Goal: Answer question/provide support: Share knowledge or assist other users

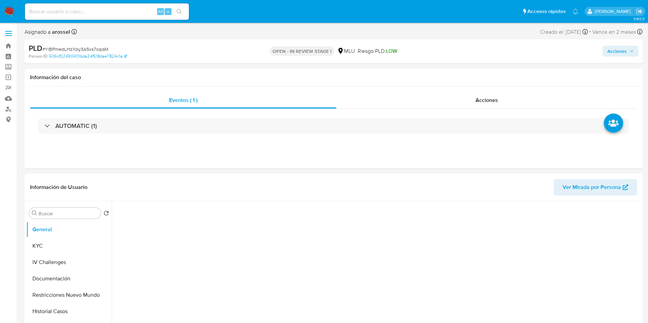
select select "10"
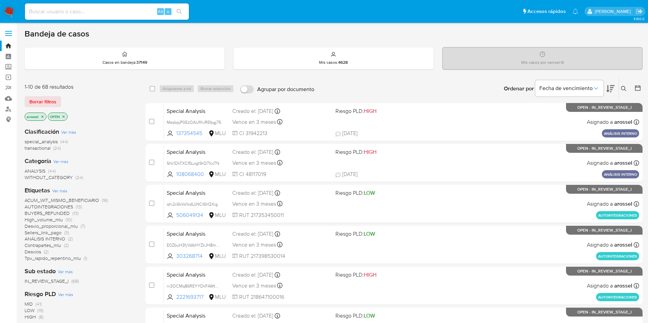
click at [113, 17] on div "Alt s" at bounding box center [107, 11] width 164 height 16
click at [113, 12] on input at bounding box center [107, 11] width 164 height 9
paste input "uRF0QhBPVWtaDnLvwwj2k5oH"
type input "uRF0QhBPVWtaDnLvwwj2k5oH"
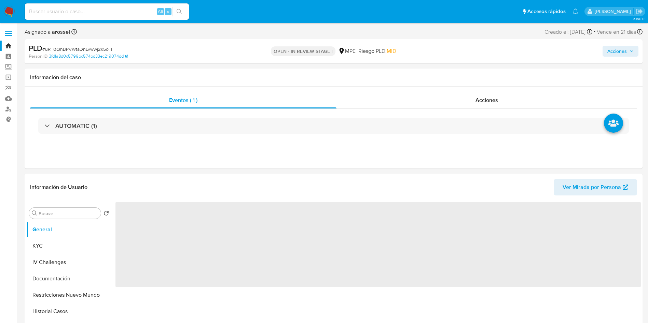
select select "10"
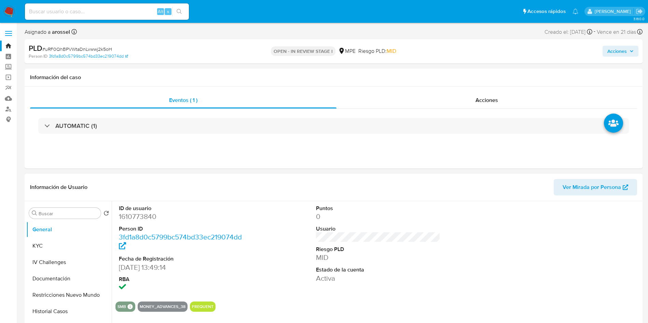
click at [376, 215] on dd "0" at bounding box center [378, 217] width 125 height 10
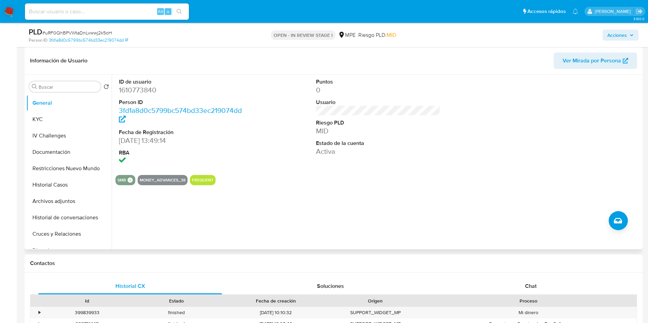
scroll to position [205, 0]
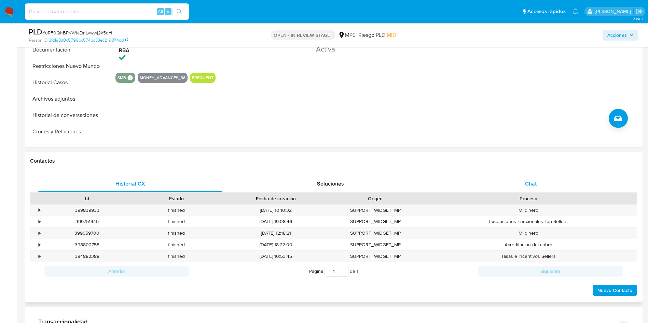
click at [516, 186] on div "Chat" at bounding box center [531, 184] width 184 height 16
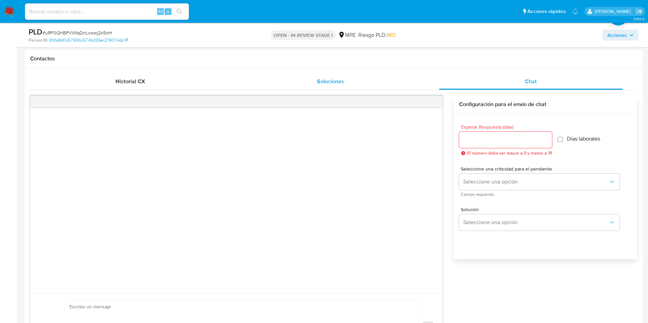
scroll to position [102, 0]
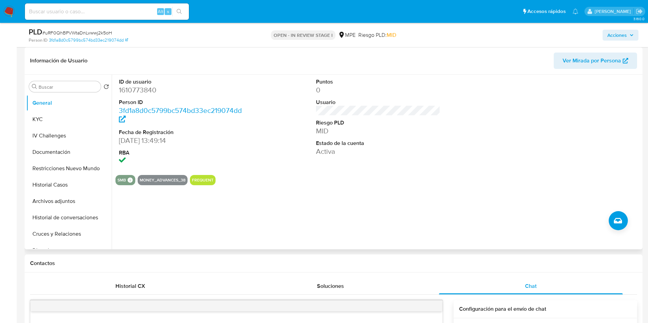
click at [591, 58] on span "Ver Mirada por Persona" at bounding box center [591, 61] width 58 height 16
click at [70, 186] on button "Historial Casos" at bounding box center [66, 185] width 80 height 16
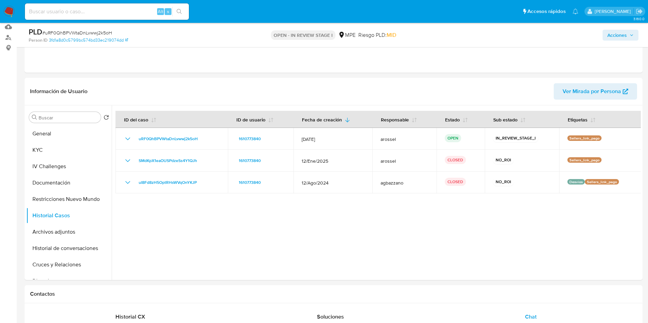
scroll to position [51, 0]
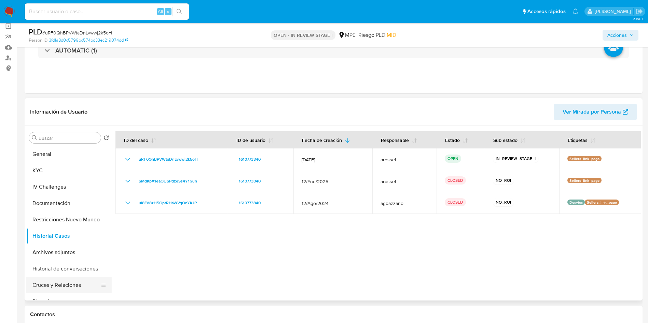
click at [74, 287] on button "Cruces y Relaciones" at bounding box center [66, 285] width 80 height 16
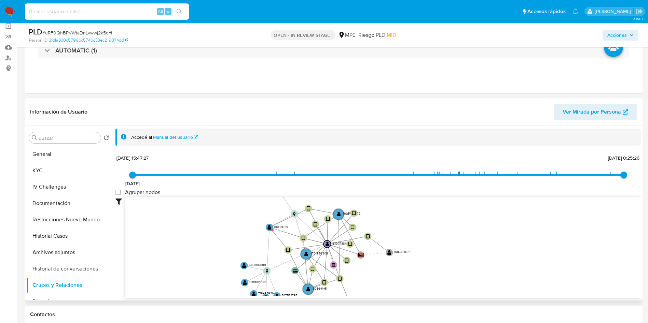
drag, startPoint x: 237, startPoint y: 255, endPoint x: 228, endPoint y: 251, distance: 10.1
click at [234, 256] on icon "device-65d8d2ea945e919a5663221b  user-1625729972  1625729972 user-1701956308 …" at bounding box center [382, 246] width 515 height 99
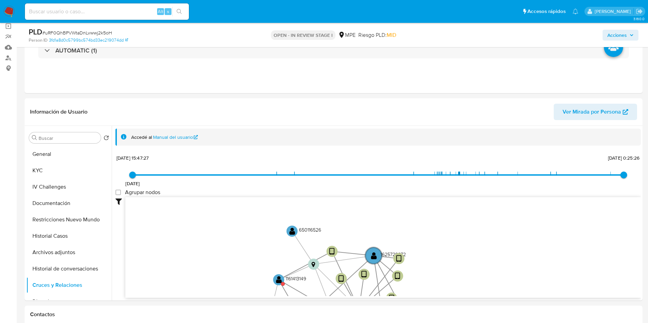
drag, startPoint x: 230, startPoint y: 253, endPoint x: 211, endPoint y: 302, distance: 52.6
click at [281, 281] on text "" at bounding box center [279, 280] width 6 height 8
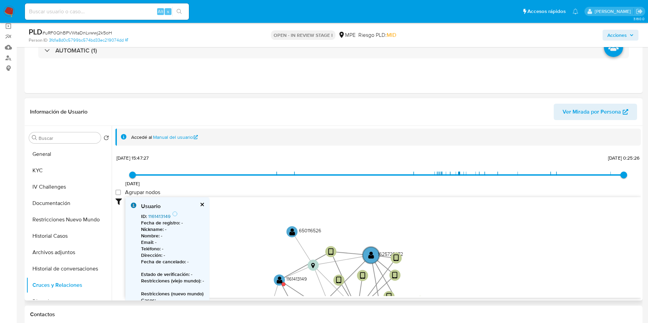
click at [162, 218] on link "1161413149" at bounding box center [159, 216] width 22 height 7
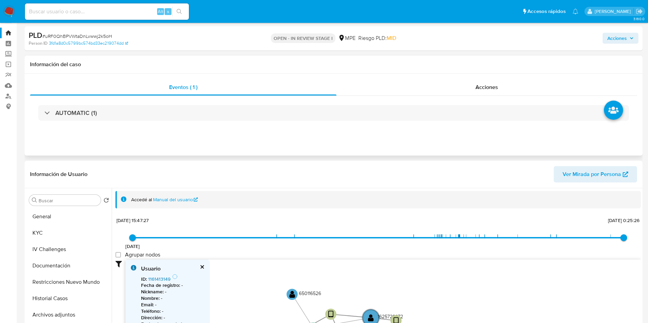
scroll to position [0, 0]
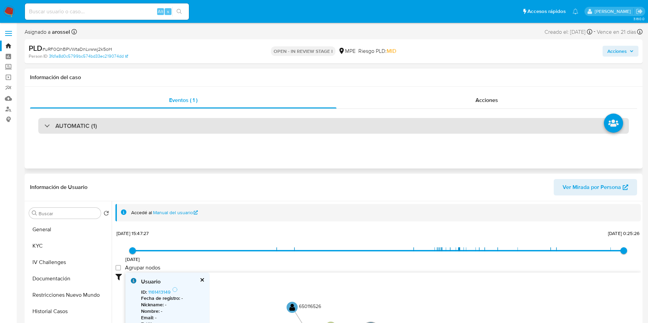
click at [168, 128] on div "AUTOMATIC (1)" at bounding box center [333, 126] width 590 height 16
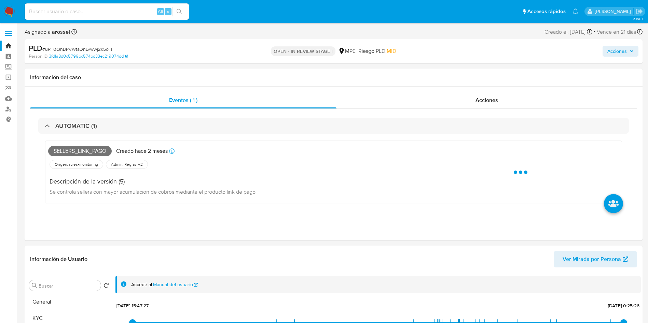
click at [96, 45] on div "PLD # uRF0QhBPVWtaDnLvwwj2k5oH" at bounding box center [129, 48] width 201 height 10
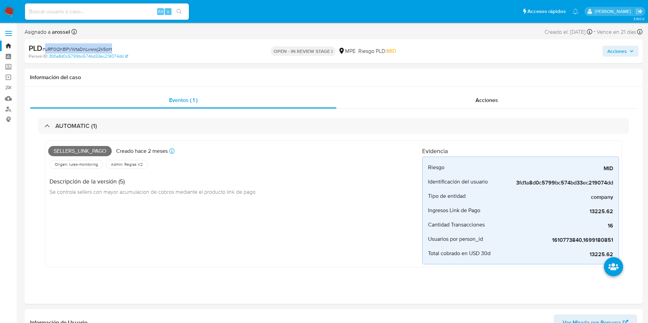
copy span "uRF0QhBPVWtaDnLvwwj2k5oH"
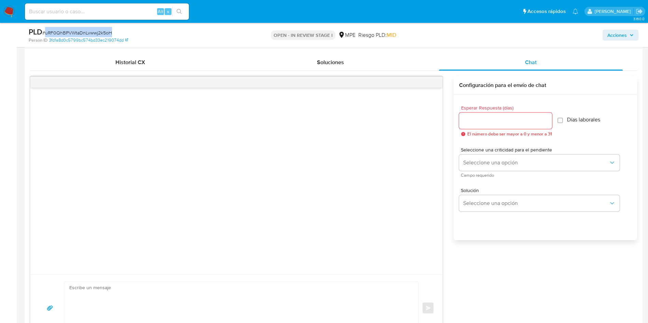
scroll to position [512, 0]
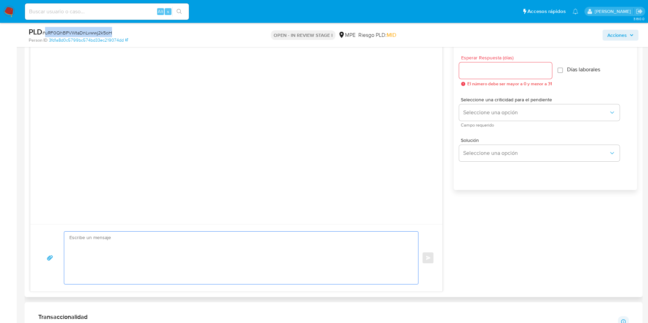
click at [233, 247] on textarea at bounding box center [239, 258] width 340 height 53
click at [171, 252] on textarea at bounding box center [239, 258] width 340 height 53
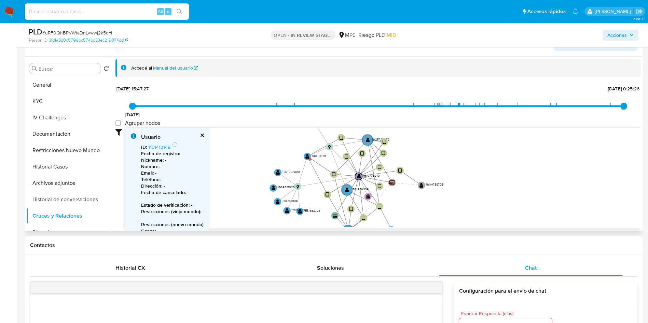
drag, startPoint x: 395, startPoint y: 179, endPoint x: 397, endPoint y: 143, distance: 35.9
click at [397, 143] on icon "device-65d8d2ea945e919a5663221b  user-1625729972  1625729972 user-1701956308 …" at bounding box center [382, 177] width 515 height 99
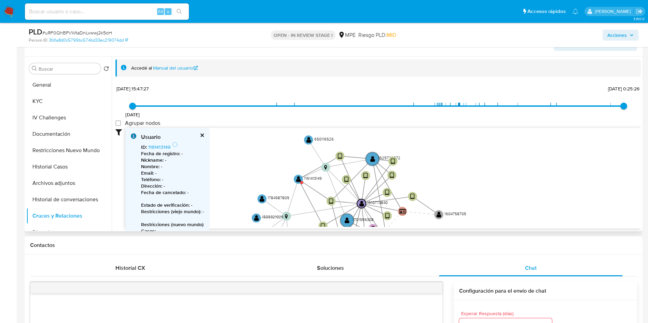
drag, startPoint x: 411, startPoint y: 155, endPoint x: 428, endPoint y: 181, distance: 31.5
click at [428, 181] on icon "device-65d8d2ea945e919a5663221b  user-1625729972  1625729972 user-1701956308 …" at bounding box center [382, 177] width 515 height 99
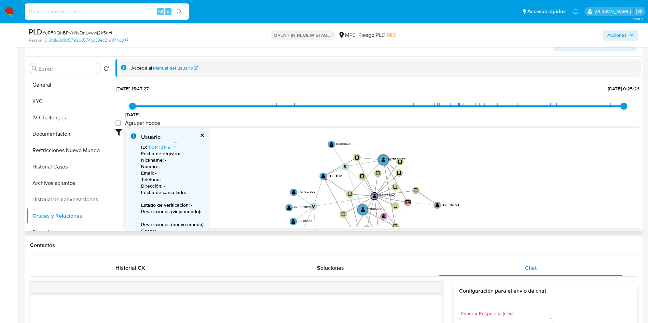
drag, startPoint x: 430, startPoint y: 176, endPoint x: 425, endPoint y: 144, distance: 31.7
click at [425, 144] on icon "device-65d8d2ea945e919a5663221b  user-1625729972  1625729972 user-1701956308 …" at bounding box center [382, 177] width 515 height 99
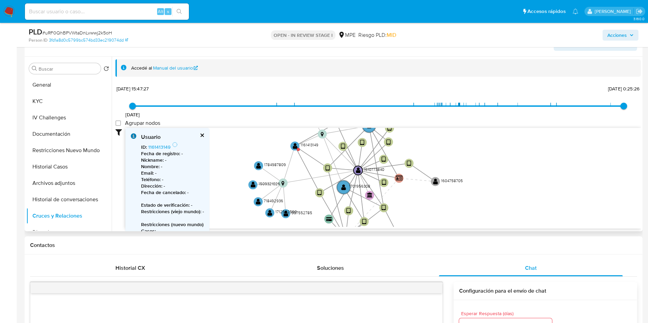
drag, startPoint x: 425, startPoint y: 152, endPoint x: 439, endPoint y: 173, distance: 25.9
click at [439, 173] on icon "device-65d8d2ea945e919a5663221b  user-1625729972  1625729972 user-1701956308 …" at bounding box center [382, 177] width 515 height 99
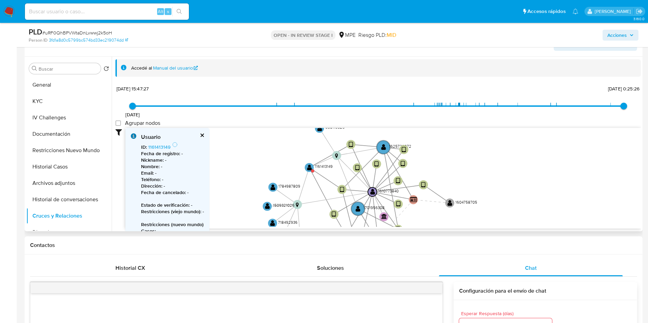
click at [203, 135] on button "cerrar" at bounding box center [201, 135] width 4 height 4
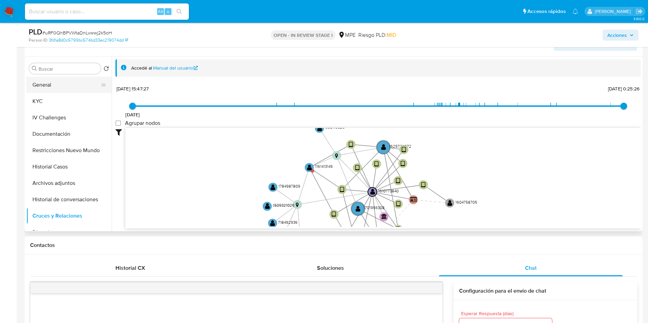
click at [57, 93] on button "General" at bounding box center [66, 85] width 80 height 16
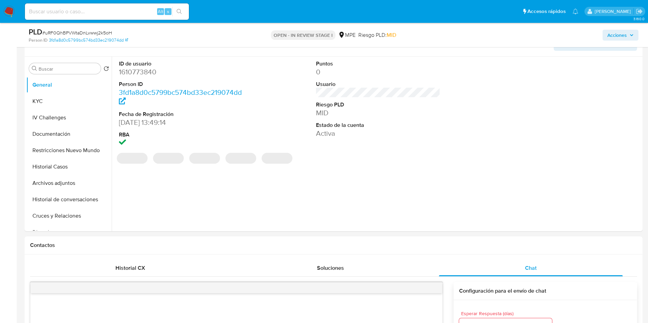
click at [149, 72] on dd "1610773840" at bounding box center [181, 72] width 125 height 10
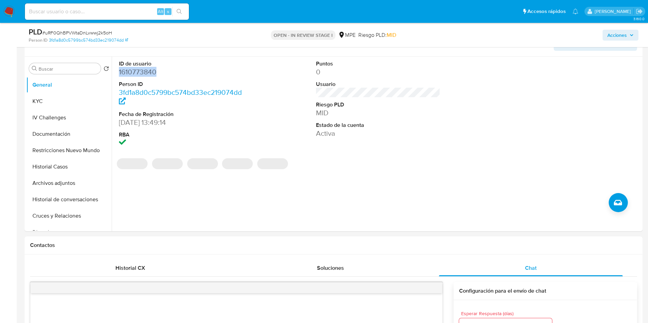
copy dd "1610773840"
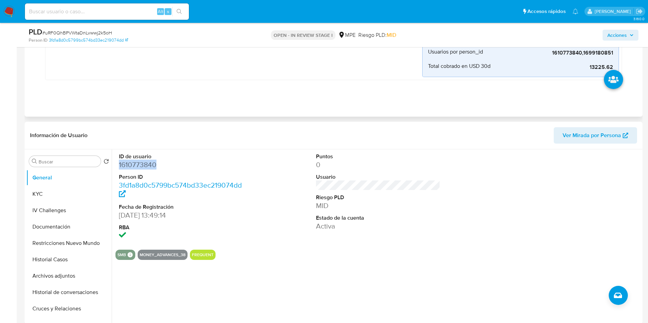
scroll to position [102, 0]
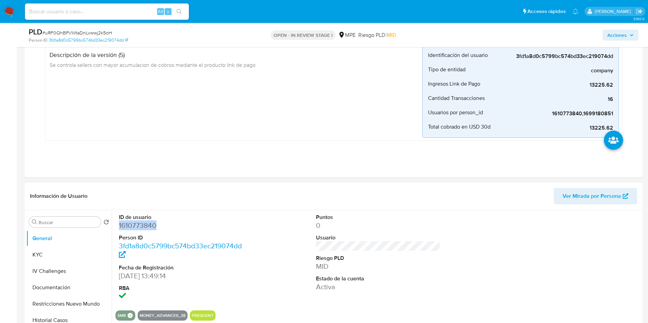
click at [614, 190] on span "Ver Mirada por Persona" at bounding box center [591, 196] width 58 height 16
drag, startPoint x: 69, startPoint y: 255, endPoint x: 89, endPoint y: 190, distance: 68.3
click at [69, 256] on button "KYC" at bounding box center [68, 255] width 85 height 16
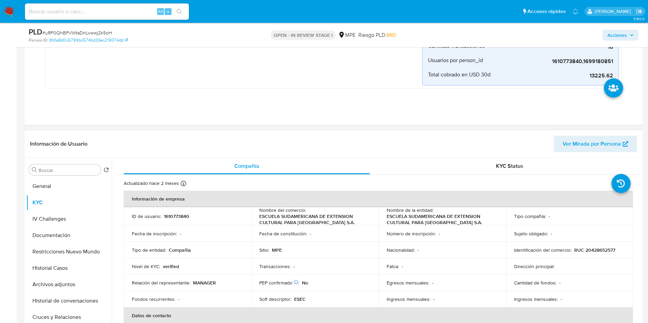
scroll to position [205, 0]
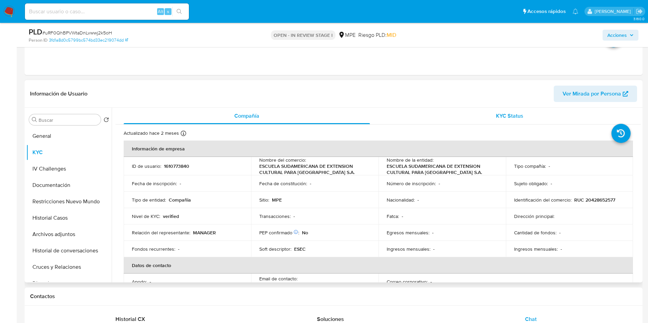
click at [514, 114] on span "KYC Status" at bounding box center [509, 116] width 27 height 8
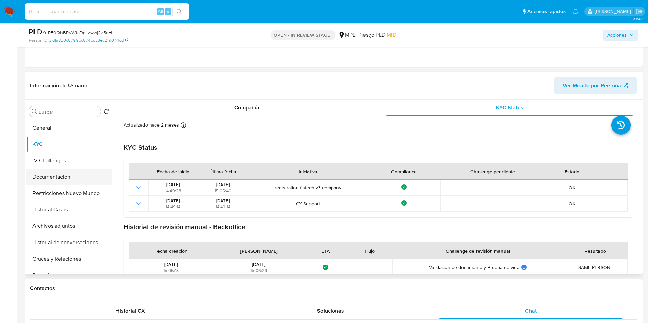
click at [70, 179] on button "Documentación" at bounding box center [66, 177] width 80 height 16
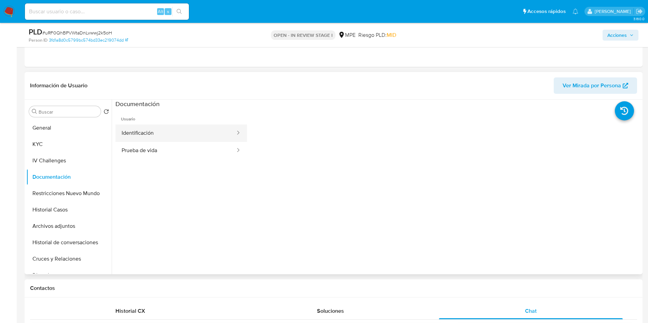
click at [201, 140] on button "Identificación" at bounding box center [175, 133] width 121 height 17
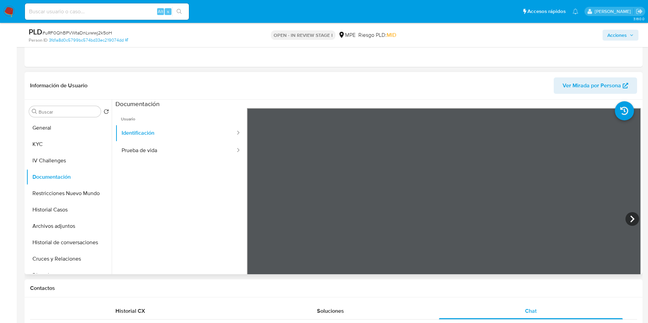
click at [153, 167] on ul "Usuario Identificación Prueba de vida" at bounding box center [180, 206] width 131 height 197
click at [163, 148] on button "Prueba de vida" at bounding box center [175, 150] width 121 height 17
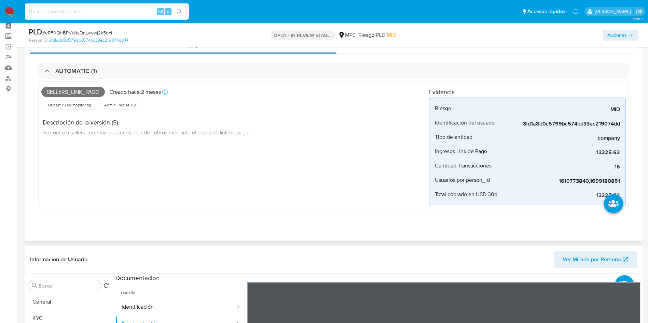
scroll to position [0, 0]
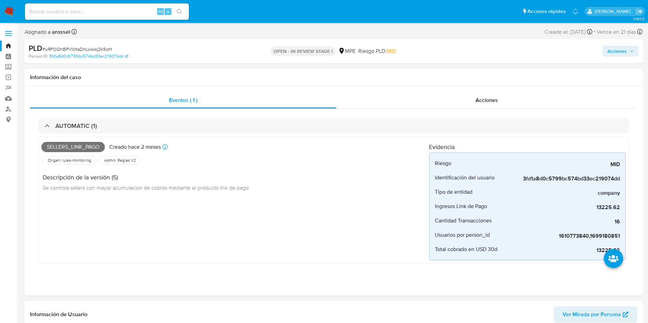
click at [98, 47] on span "# uRF0QhBPVWtaDnLvwwj2k5oH" at bounding box center [77, 49] width 70 height 7
copy span "uRF0QhBPVWtaDnLvwwj2k5oH"
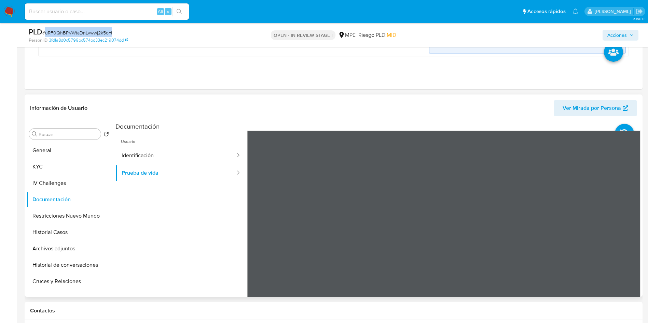
scroll to position [256, 0]
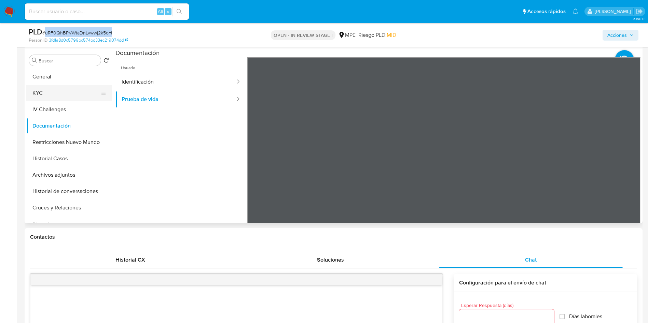
click at [70, 91] on button "KYC" at bounding box center [66, 93] width 80 height 16
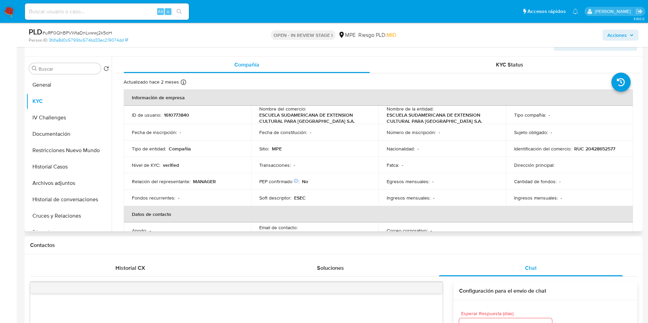
click at [175, 112] on p "1610773840" at bounding box center [176, 115] width 25 height 6
click at [176, 112] on p "1610773840" at bounding box center [176, 115] width 25 height 6
copy p "1610773840"
click at [178, 116] on p "1610773840" at bounding box center [176, 115] width 25 height 6
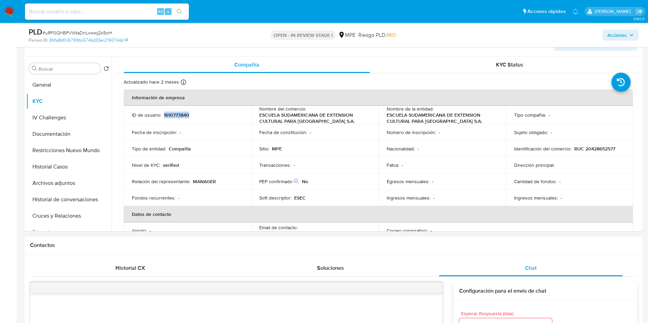
copy p "1610773840"
click at [69, 184] on button "Archivos adjuntos" at bounding box center [66, 183] width 80 height 16
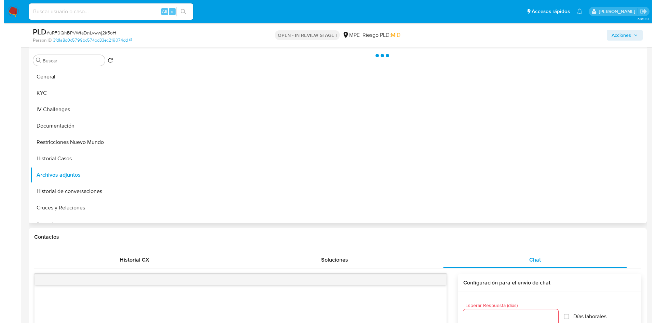
scroll to position [205, 0]
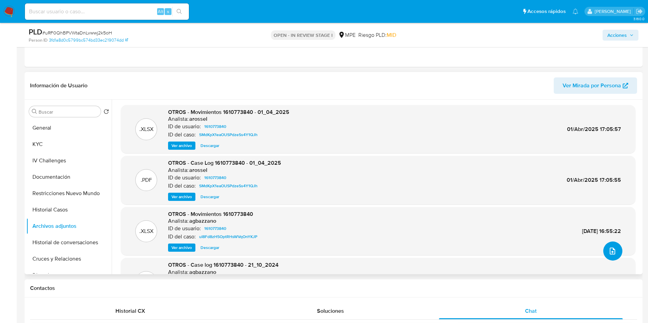
click at [611, 251] on icon "upload-file" at bounding box center [612, 251] width 8 height 8
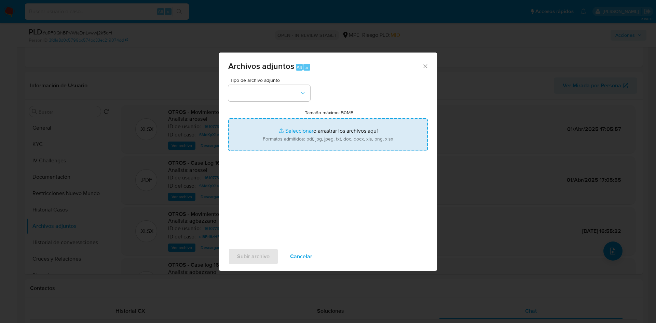
click at [383, 142] on input "Tamaño máximo: 50MB Seleccionar archivos" at bounding box center [327, 134] width 199 height 33
type input "C:\fakepath\Movimientos 1610773840 - 19_09_2025.xlsx"
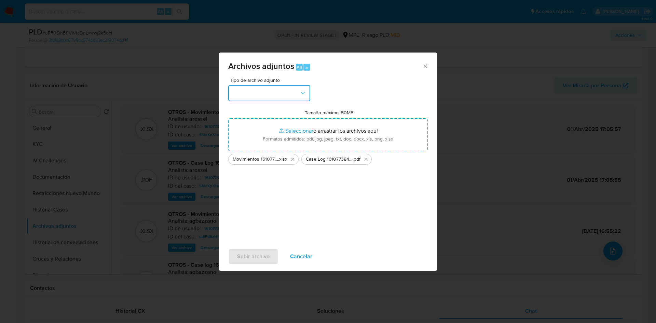
click at [268, 88] on button "button" at bounding box center [269, 93] width 82 height 16
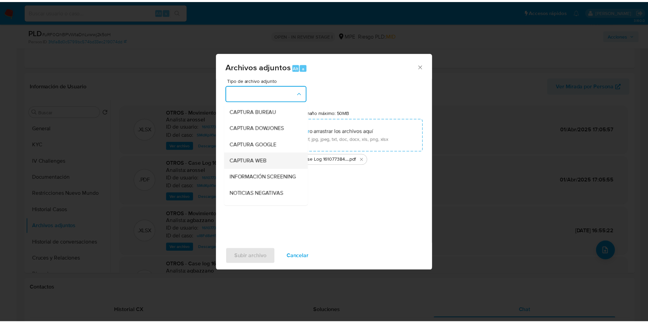
scroll to position [51, 0]
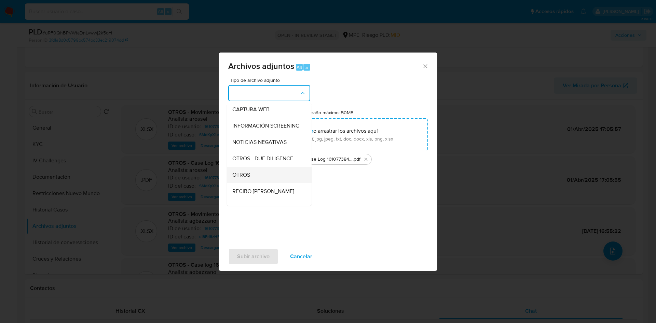
click at [272, 174] on div "OTROS" at bounding box center [267, 175] width 70 height 16
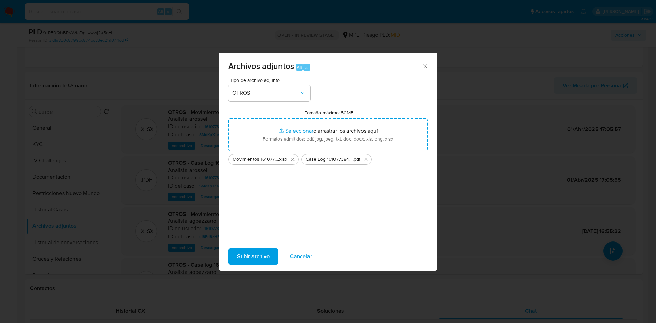
click at [258, 255] on span "Subir archivo" at bounding box center [253, 256] width 32 height 15
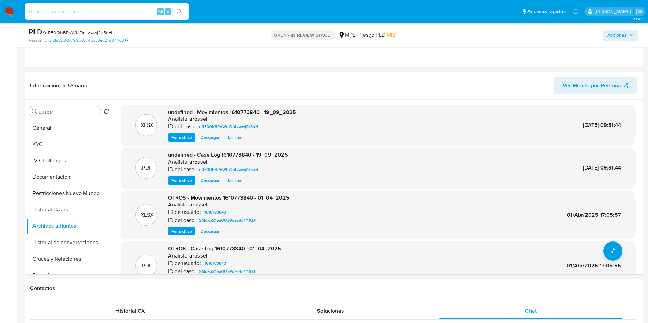
click at [619, 36] on span "Acciones" at bounding box center [616, 35] width 19 height 11
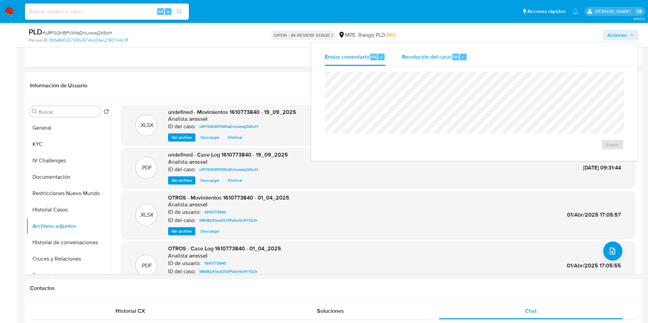
click at [454, 59] on span "Alt" at bounding box center [455, 57] width 5 height 6
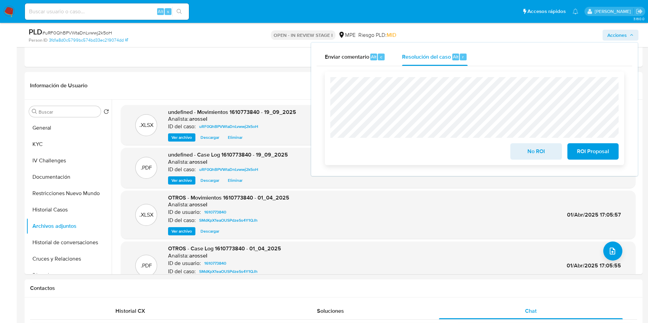
click at [525, 158] on span "No ROI" at bounding box center [535, 151] width 33 height 15
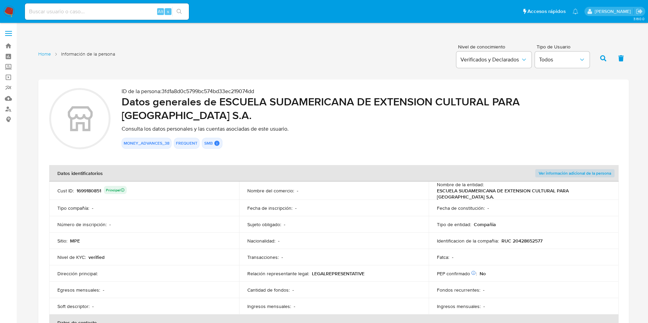
click at [234, 101] on h2 "Datos generales de ESCUELA SUDAMERICANA DE EXTENSION CULTURAL PARA PERU S.A." at bounding box center [370, 108] width 496 height 27
click at [302, 138] on div "MONEY_ADVANCES_38 FREQUENT SMB SMB SMB User Id 1610773840 Advisor Email - Advis…" at bounding box center [370, 143] width 496 height 11
click at [340, 156] on section "ID de la persona : 3fd1a8d0c5799bc574bd33ec219074dd Datos generales de ESCUELA …" at bounding box center [333, 225] width 590 height 291
click at [321, 173] on th "Datos identificatorios" at bounding box center [238, 173] width 379 height 16
click at [321, 153] on section "ID de la persona : 3fd1a8d0c5799bc574bd33ec219074dd Datos generales de ESCUELA …" at bounding box center [333, 225] width 590 height 291
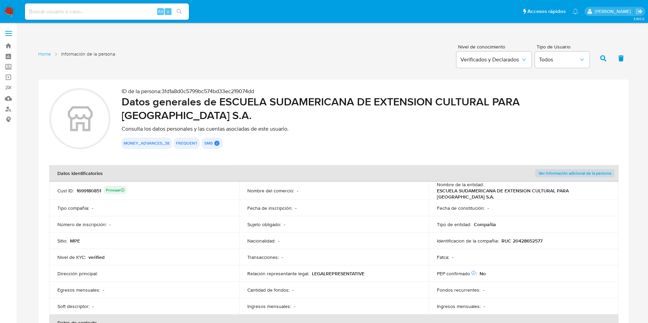
click at [319, 153] on section "ID de la persona : 3fd1a8d0c5799bc574bd33ec219074dd Datos generales de ESCUELA …" at bounding box center [333, 225] width 590 height 291
click at [318, 142] on div "ID de la persona : 3fd1a8d0c5799bc574bd33ec219074dd Datos generales de ESCUELA …" at bounding box center [370, 121] width 496 height 66
click at [313, 158] on section "ID de la persona : 3fd1a8d0c5799bc574bd33ec219074dd Datos generales de ESCUELA …" at bounding box center [333, 225] width 590 height 291
click at [283, 106] on h2 "Datos generales de ESCUELA SUDAMERICANA DE EXTENSION CULTURAL PARA PERU S.A." at bounding box center [370, 108] width 496 height 27
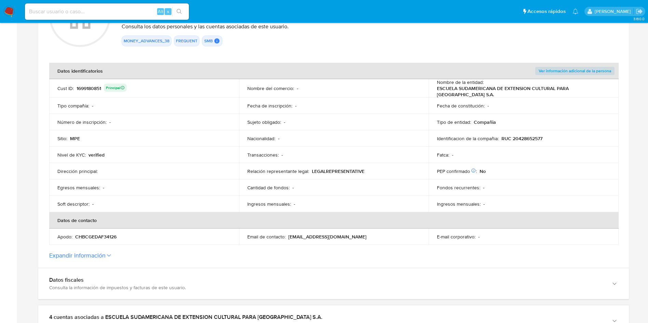
scroll to position [205, 0]
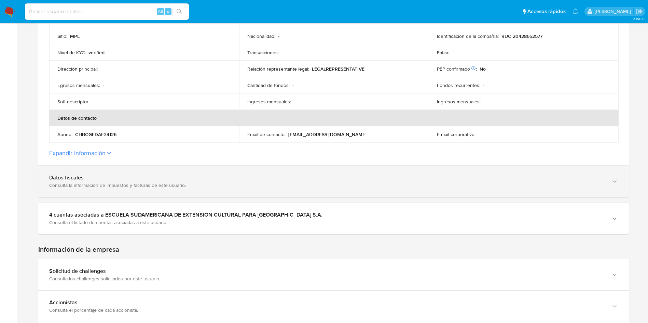
click at [121, 182] on div "Consulta la información de impuestos y facturas de este usuario." at bounding box center [326, 185] width 555 height 6
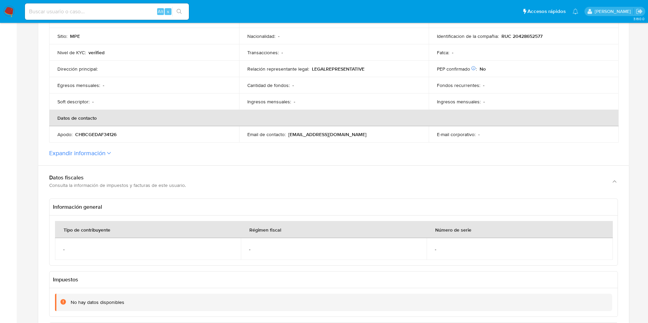
click at [108, 151] on label "Expandir información" at bounding box center [333, 154] width 569 height 8
click at [106, 151] on button "Expandir información" at bounding box center [77, 154] width 56 height 8
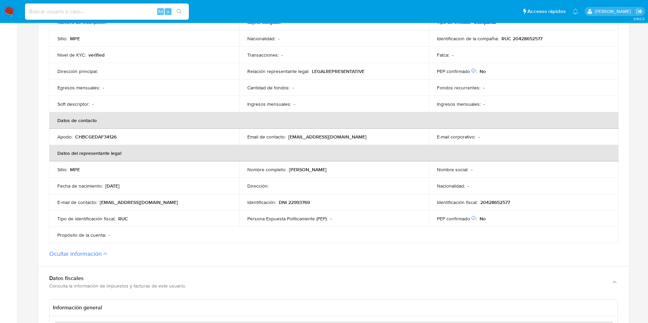
scroll to position [0, 0]
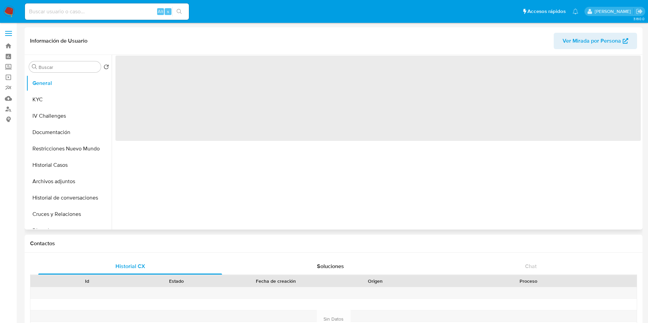
select select "10"
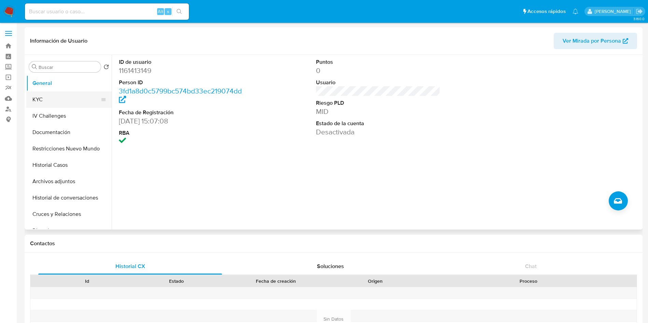
click at [70, 100] on button "KYC" at bounding box center [66, 100] width 80 height 16
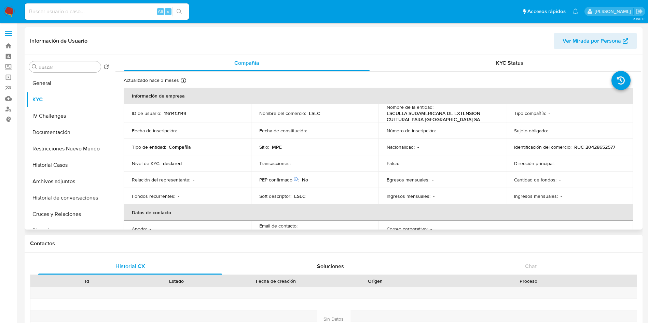
click at [349, 174] on td "PEP confirmado Obtenido de listas internas : No" at bounding box center [314, 180] width 127 height 16
click at [336, 163] on div "Transacciones : -" at bounding box center [314, 164] width 111 height 6
click at [305, 222] on td "Email de contacto : edgarsanchez@grupoesec.com" at bounding box center [314, 229] width 127 height 16
click at [325, 157] on td "Transacciones : -" at bounding box center [314, 163] width 127 height 16
click at [330, 184] on td "PEP confirmado Obtenido de listas internas : No" at bounding box center [314, 180] width 127 height 16
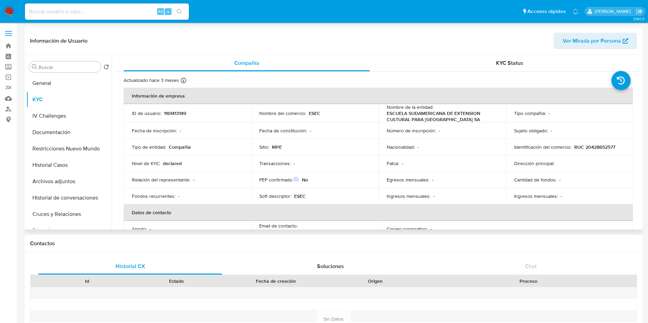
click at [326, 176] on td "PEP confirmado Obtenido de listas internas : No" at bounding box center [314, 180] width 127 height 16
click at [173, 114] on p "1161413149" at bounding box center [175, 113] width 22 height 6
copy p "1161413149"
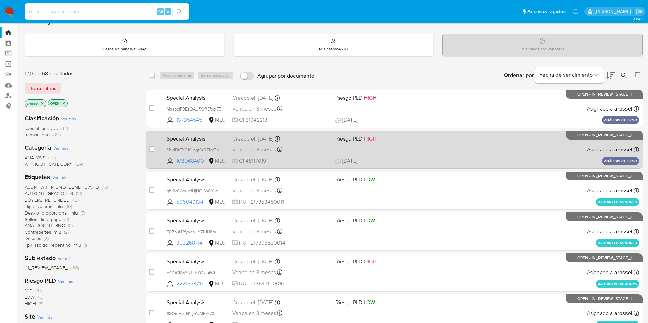
scroll to position [51, 0]
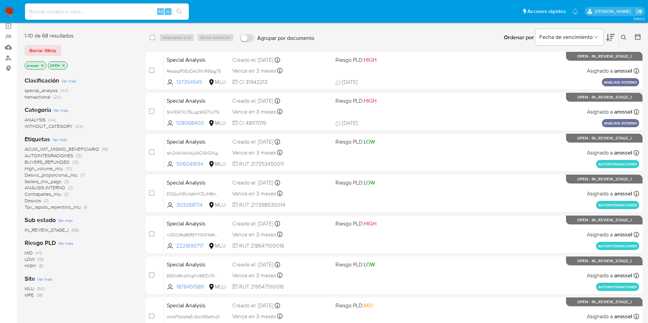
click at [33, 298] on span "MPE" at bounding box center [29, 295] width 9 height 7
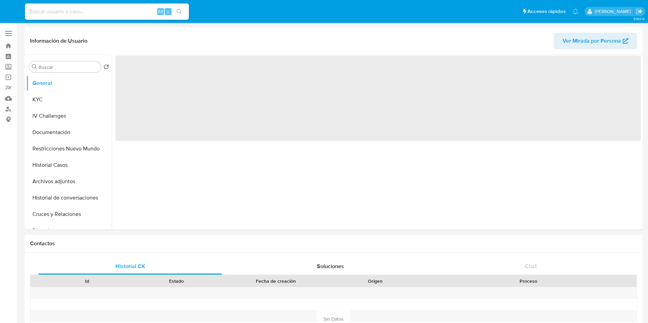
select select "10"
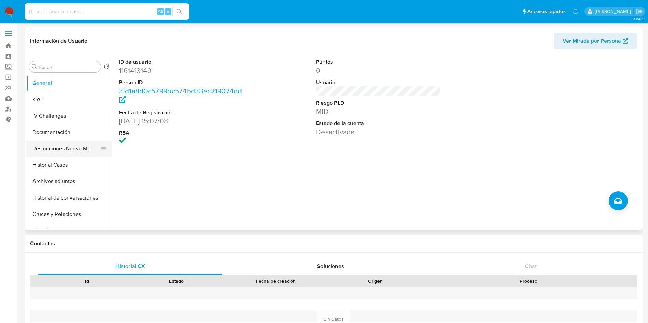
click at [61, 147] on button "Restricciones Nuevo Mundo" at bounding box center [66, 149] width 80 height 16
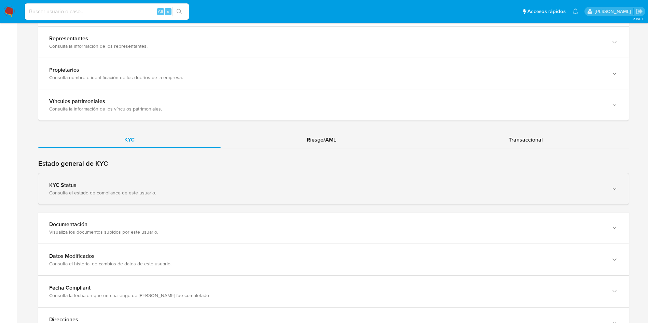
click at [231, 183] on div "KYC Status" at bounding box center [326, 185] width 555 height 7
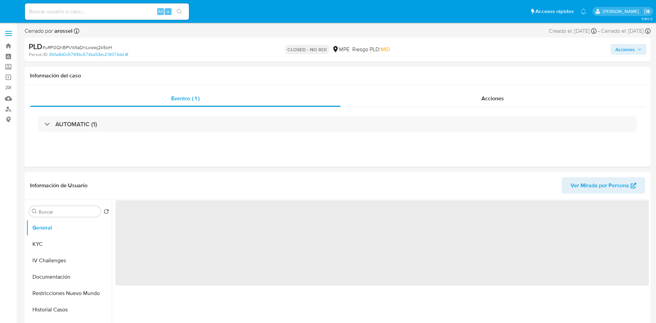
select select "10"
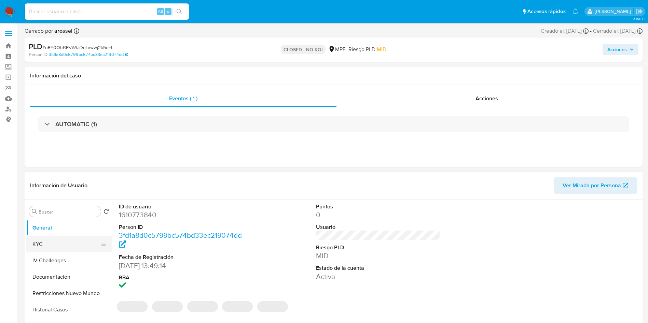
click at [70, 245] on button "KYC" at bounding box center [66, 244] width 80 height 16
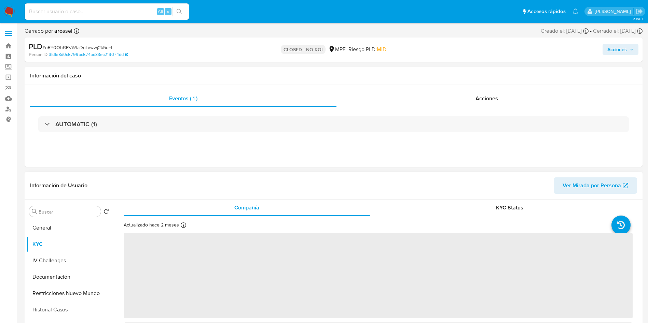
scroll to position [51, 0]
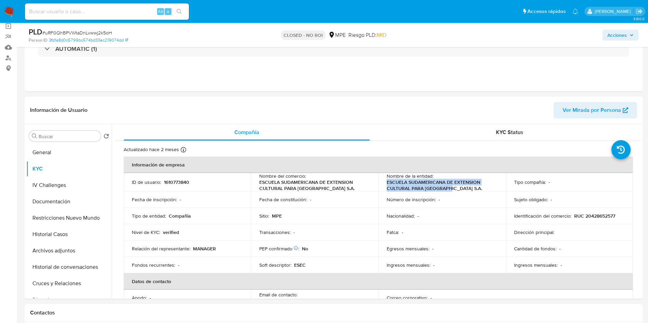
drag, startPoint x: 386, startPoint y: 185, endPoint x: 265, endPoint y: 3, distance: 218.1
click at [454, 190] on p "ESCUELA SUDAMERICANA DE EXTENSION CULTURAL PARA [GEOGRAPHIC_DATA] S.A." at bounding box center [441, 185] width 108 height 12
copy p "ESCUELA SUDAMERICANA DE EXTENSION CULTURAL PARA [GEOGRAPHIC_DATA] S.A."
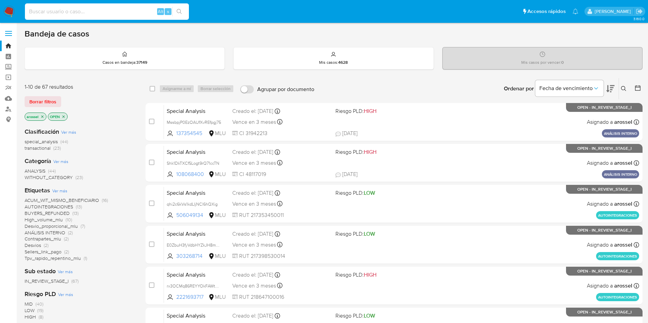
click at [94, 13] on input at bounding box center [107, 11] width 164 height 9
paste input "W1EiaswwmXBeMu7VsqGn10bN"
click at [94, 13] on input "W1EiaswwmXBeMu7VsqGn10bN" at bounding box center [107, 11] width 164 height 9
paste input "qjCybk6WJrQQ2oM7pLRATFyW"
type input "qjCybk6WJrQQ2oM7pLRATFyW"
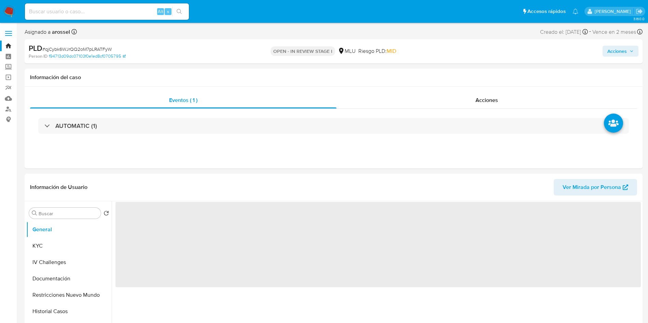
select select "10"
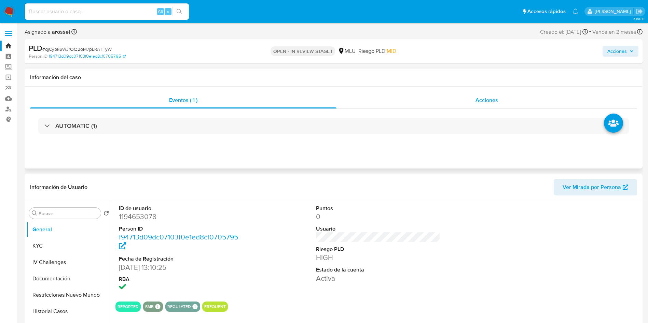
click at [488, 99] on span "Acciones" at bounding box center [486, 100] width 23 height 8
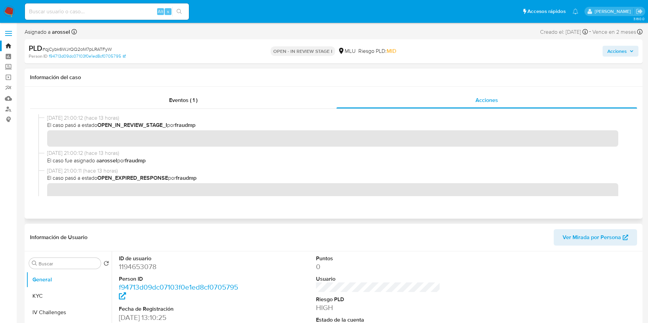
click at [573, 90] on div "Eventos ( 1 ) Acciones" at bounding box center [334, 153] width 618 height 132
click at [219, 100] on div "Eventos ( 1 )" at bounding box center [183, 100] width 306 height 16
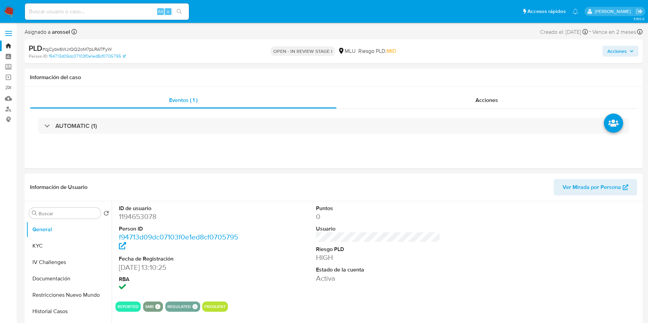
click at [105, 46] on span "# qjCybk6WJrQQ2oM7pLRATFyW" at bounding box center [76, 49] width 69 height 7
copy span "qjCybk6WJrQQ2oM7pLRATFyW"
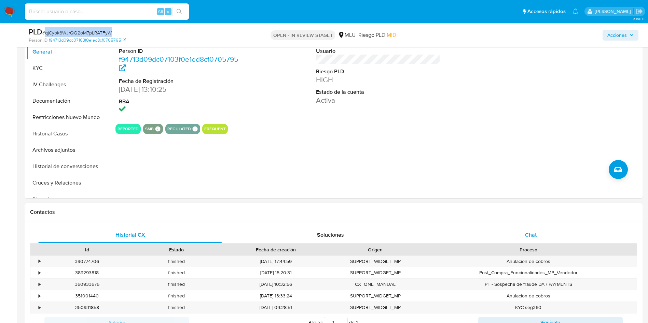
click at [537, 231] on div "Chat" at bounding box center [531, 235] width 184 height 16
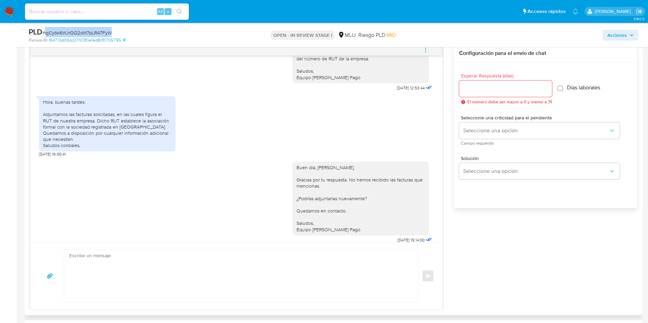
scroll to position [410, 0]
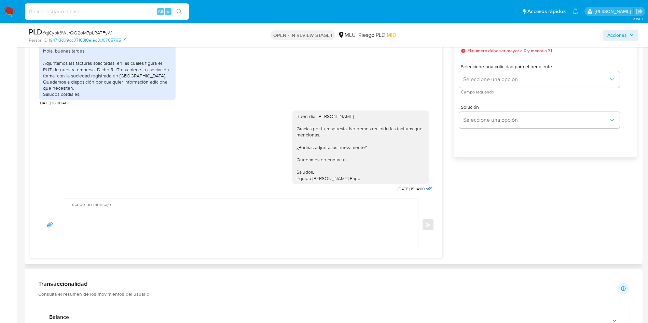
click at [234, 216] on textarea at bounding box center [239, 225] width 340 height 53
type textarea "B"
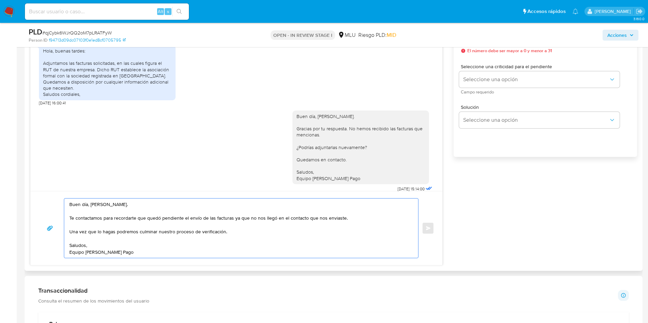
click at [178, 232] on textarea "Buen día, [PERSON_NAME]. Te contactamos para recordarte que quedó pendiente el …" at bounding box center [239, 228] width 340 height 59
click at [162, 222] on textarea "Buen día, [PERSON_NAME]. Te contactamos para recordarte que quedó pendiente el …" at bounding box center [239, 228] width 340 height 59
click at [249, 217] on textarea "Buen día, [PERSON_NAME]. Te contactamos para recordarte que quedó pendiente el …" at bounding box center [239, 228] width 340 height 59
click at [263, 219] on textarea "Buen día, [PERSON_NAME]. Te contactamos para recordarte que quedó pendiente el …" at bounding box center [239, 228] width 340 height 59
click at [334, 222] on textarea "Buen día, [PERSON_NAME]. Te contactamos para recordarte que quedó pendiente el …" at bounding box center [239, 228] width 340 height 59
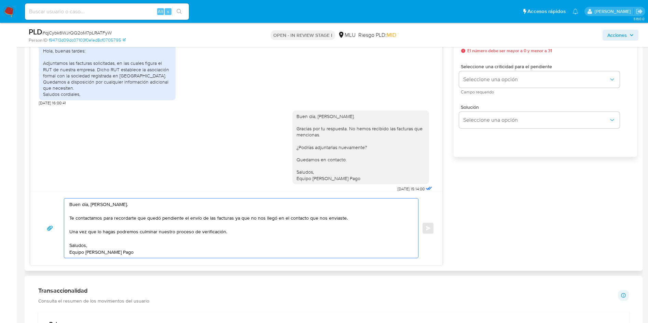
click at [237, 234] on textarea "Buen día, [PERSON_NAME]. Te contactamos para recordarte que quedó pendiente el …" at bounding box center [239, 228] width 340 height 59
drag, startPoint x: 242, startPoint y: 235, endPoint x: 72, endPoint y: 233, distance: 169.7
click at [72, 233] on textarea "Buen día, Joaquín. Te contactamos para recordarte que quedó pendiente el envío …" at bounding box center [239, 228] width 340 height 59
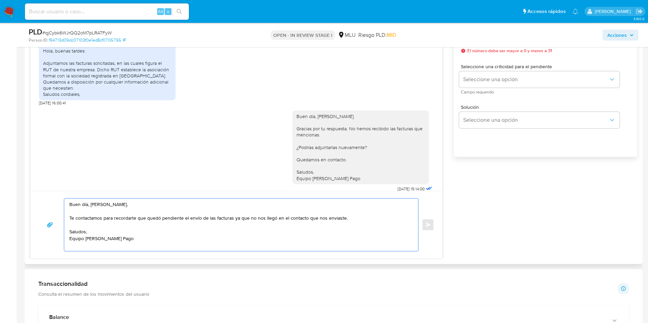
click at [153, 223] on textarea "Buen día, Joaquín. Te contactamos para recordarte que quedó pendiente el envío …" at bounding box center [239, 225] width 340 height 53
click at [162, 226] on textarea "Buen día, Joaquín. Te contactamos para recordarte que quedó pendiente el envío …" at bounding box center [239, 225] width 340 height 53
click at [238, 221] on textarea "Buen día, Joaquín. Te contactamos para recordarte que quedó pendiente el envío …" at bounding box center [239, 225] width 340 height 53
click at [250, 221] on textarea "Buen día, Joaquín. Te contactamos para recordarte que quedó pendiente el envío …" at bounding box center [239, 225] width 340 height 53
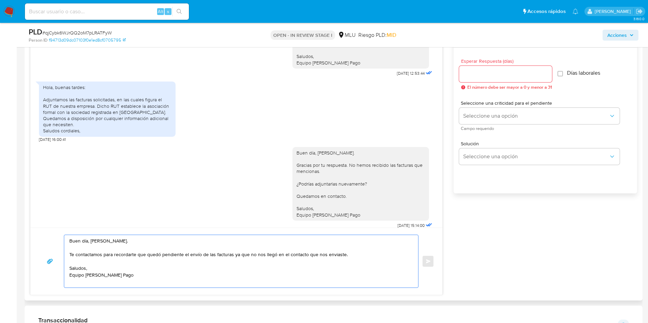
scroll to position [359, 0]
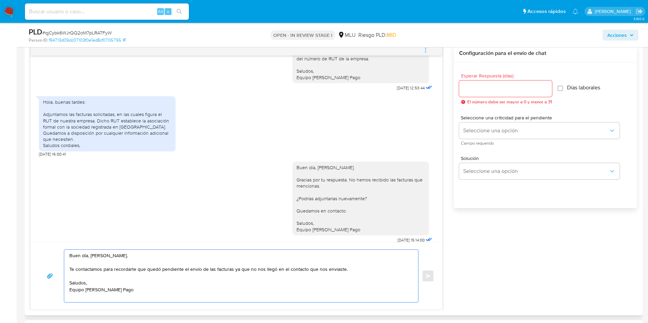
type textarea "Buen día, Joaquín. Te contactamos para recordarte que quedó pendiente el envío …"
click at [518, 89] on input "Esperar Respuesta (días)" at bounding box center [505, 88] width 93 height 9
type input "3"
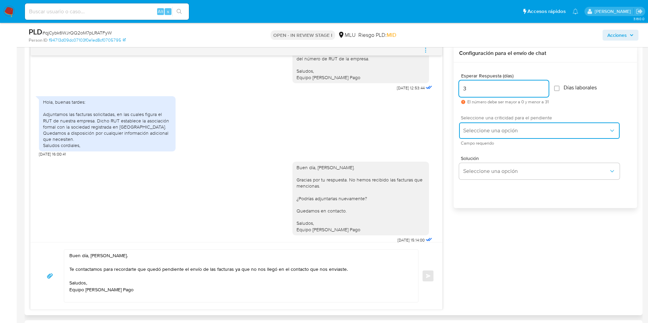
click at [489, 130] on span "Seleccione una opción" at bounding box center [535, 130] width 145 height 7
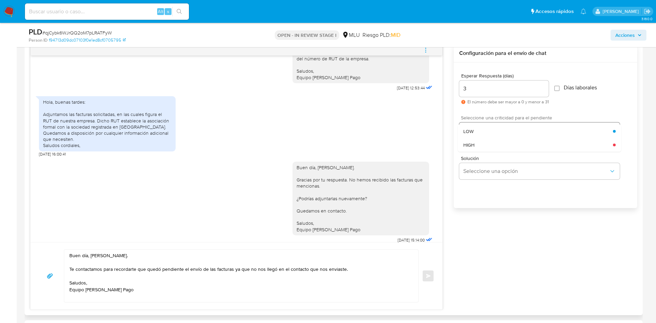
click at [489, 130] on div "LOW" at bounding box center [538, 132] width 150 height 14
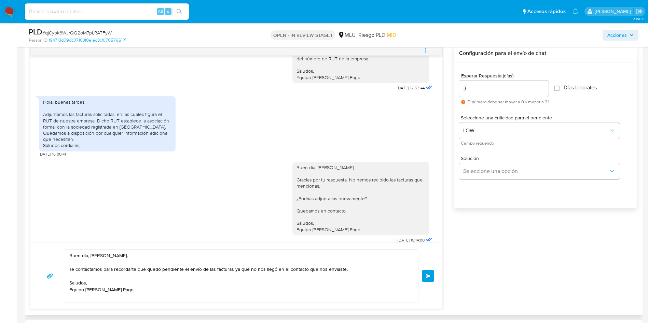
click at [429, 281] on button "Enviar" at bounding box center [428, 276] width 12 height 12
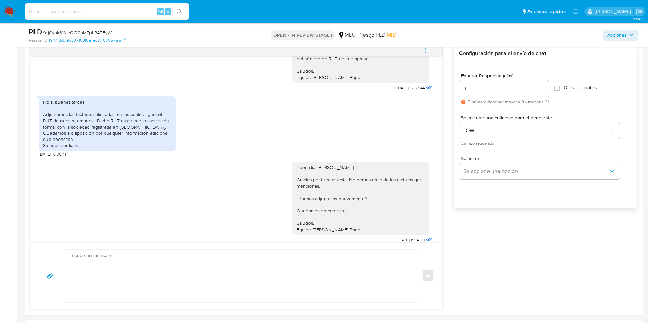
scroll to position [693, 0]
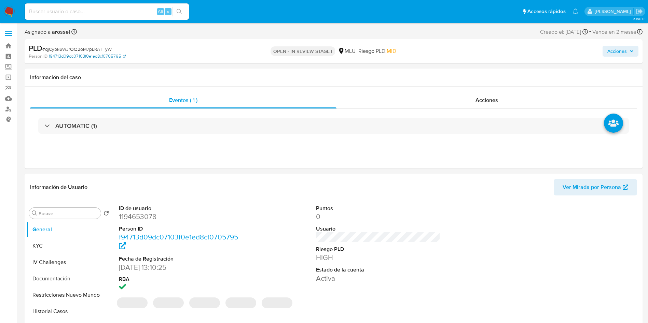
select select "10"
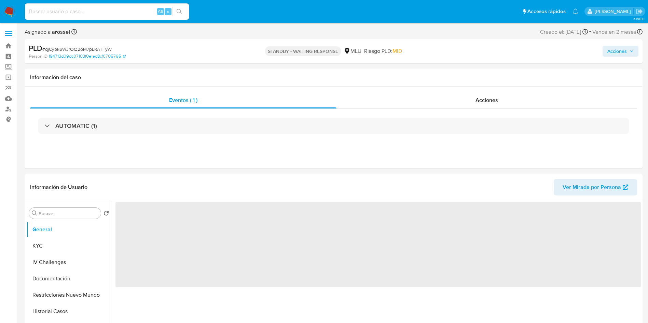
select select "10"
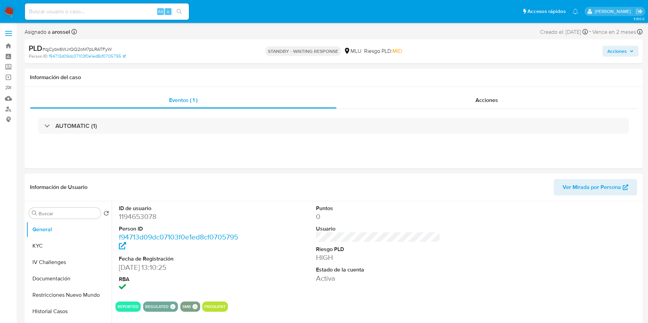
click at [564, 55] on div "Acciones" at bounding box center [537, 51] width 201 height 16
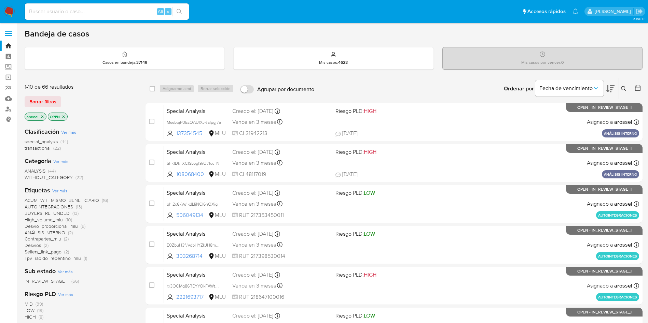
click at [104, 8] on input at bounding box center [107, 11] width 164 height 9
click at [139, 10] on input at bounding box center [107, 11] width 164 height 9
paste input "YIBPmedLHzXby3A5xs7oqisM"
type input "YIBPmedLHzXby3A5xs7oqisM"
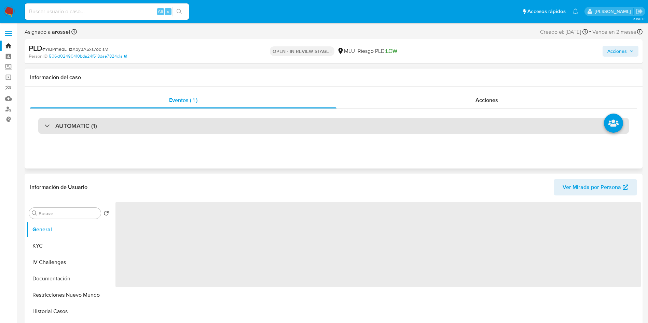
select select "10"
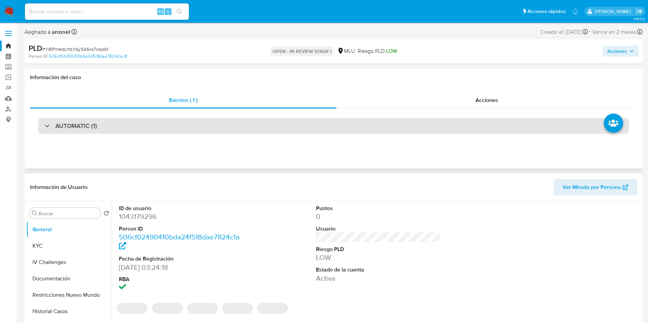
click at [113, 128] on div "AUTOMATIC (1)" at bounding box center [333, 126] width 590 height 16
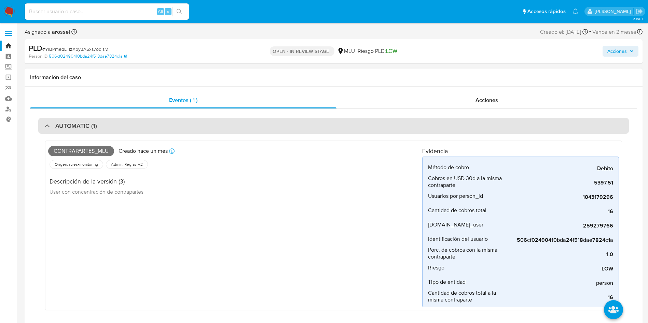
click at [114, 128] on div "AUTOMATIC (1)" at bounding box center [333, 126] width 590 height 16
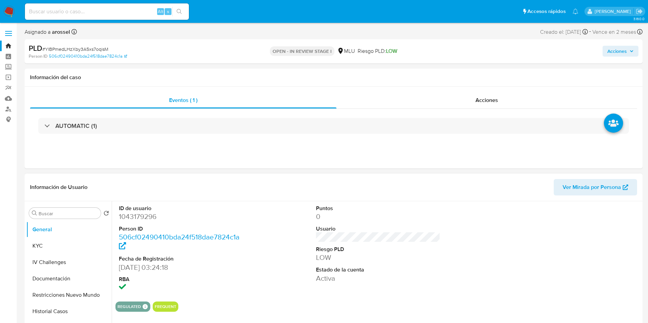
click at [620, 232] on div at bounding box center [575, 248] width 131 height 95
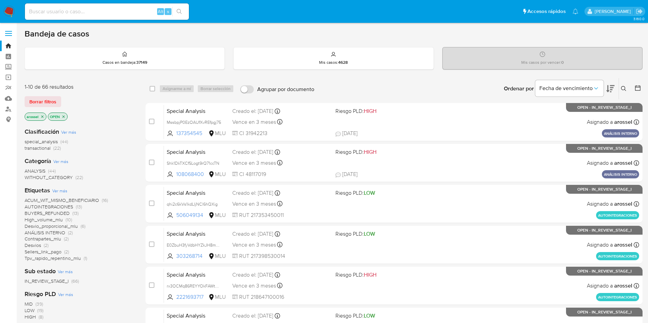
click at [622, 92] on button at bounding box center [624, 89] width 11 height 8
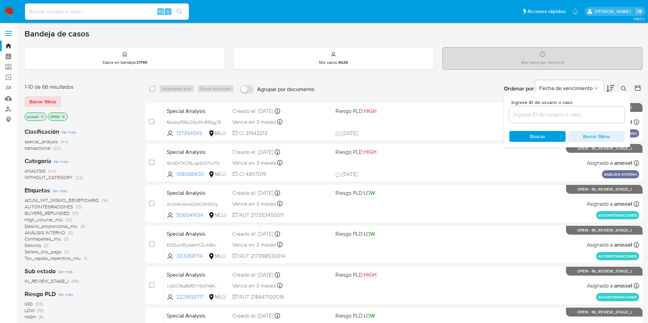
click at [572, 109] on div at bounding box center [566, 115] width 115 height 16
click at [572, 115] on input at bounding box center [566, 114] width 115 height 9
paste input "YIBPmedLHzXby3A5xs7oqisM"
type input "YIBPmedLHzXby3A5xs7oqisM"
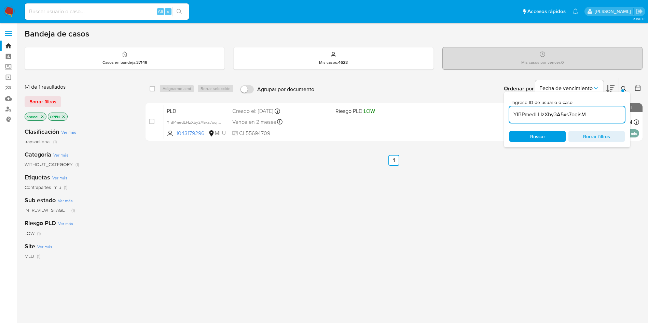
click at [418, 254] on div "select-all-cases-checkbox Asignarme a mí Borrar selección Agrupar por documento…" at bounding box center [393, 232] width 497 height 309
click at [587, 186] on div "select-all-cases-checkbox Asignarme a mí Borrar selección Agrupar por documento…" at bounding box center [393, 232] width 497 height 309
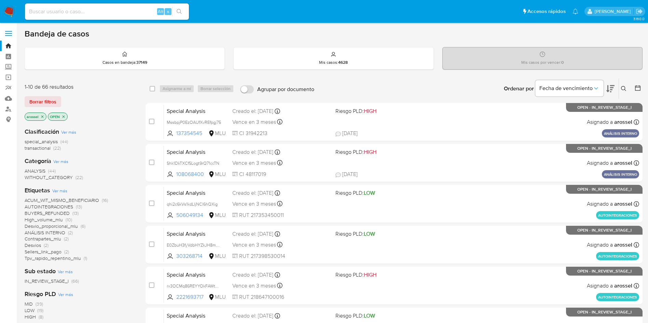
click at [115, 15] on input at bounding box center [107, 11] width 164 height 9
paste input "YIBPmedLHzXby3A5xs7oqisM"
type input "YIBPmedLHzXby3A5xs7oqisM"
click at [581, 84] on button "Fecha de vencimiento" at bounding box center [569, 88] width 68 height 16
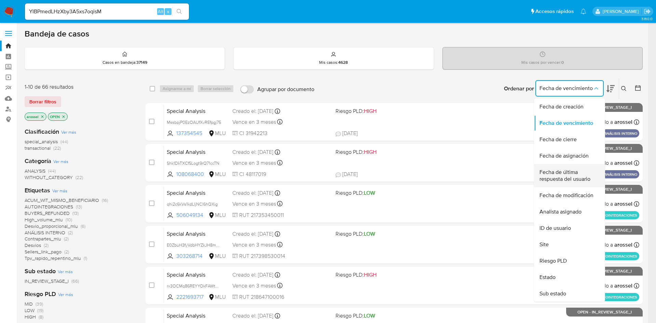
click at [562, 178] on span "Fecha de última respuesta del usuario" at bounding box center [567, 176] width 56 height 14
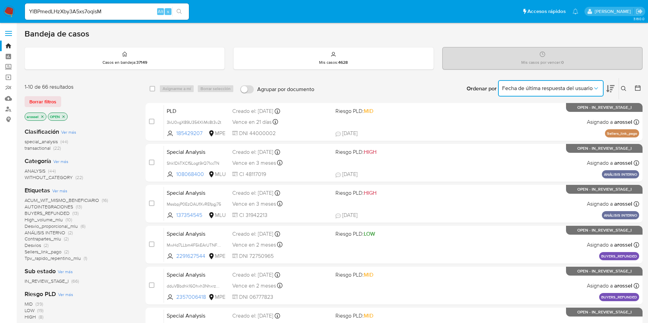
click at [561, 86] on span "Fecha de última respuesta del usuario" at bounding box center [547, 88] width 90 height 7
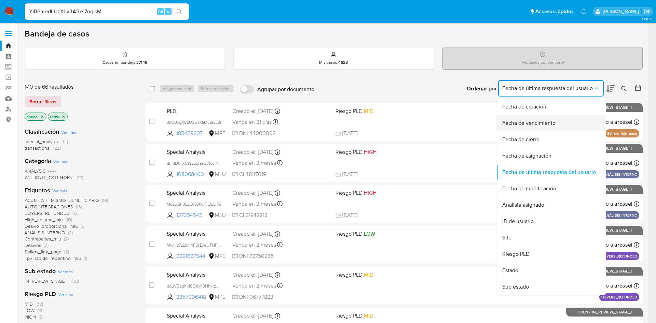
click at [545, 120] on span "Fecha de vencimiento" at bounding box center [528, 123] width 53 height 7
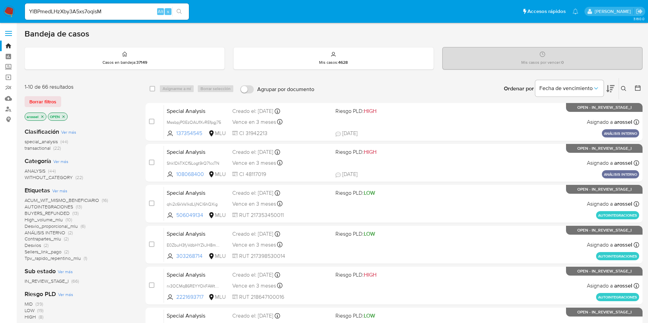
click at [104, 12] on input "YIBPmedLHzXby3A5xs7oqisM" at bounding box center [107, 11] width 164 height 9
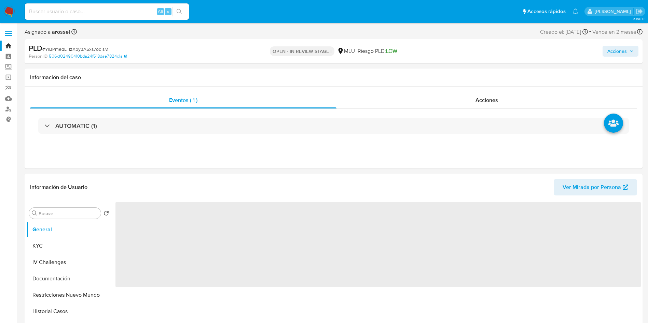
select select "10"
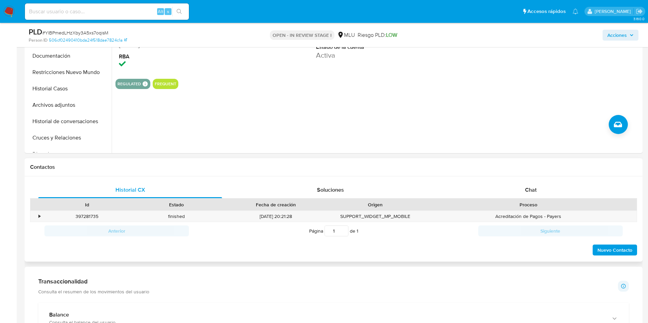
scroll to position [256, 0]
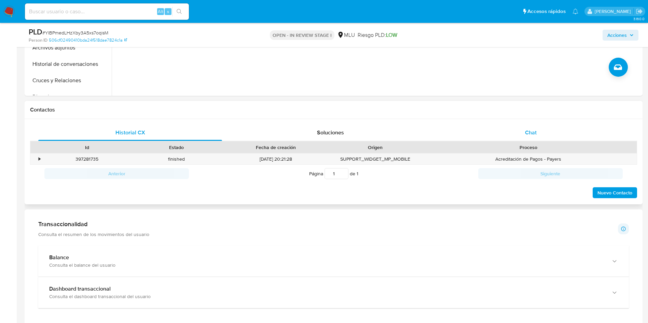
click at [524, 139] on div "Chat" at bounding box center [531, 133] width 184 height 16
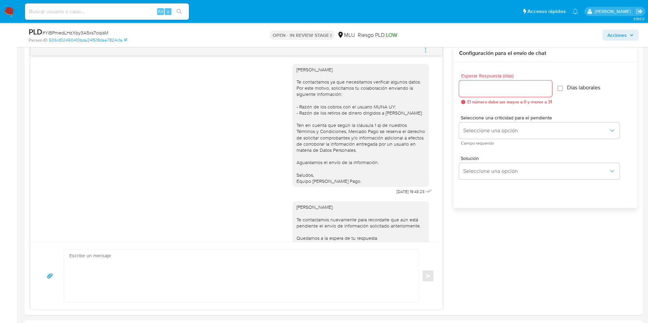
scroll to position [51, 0]
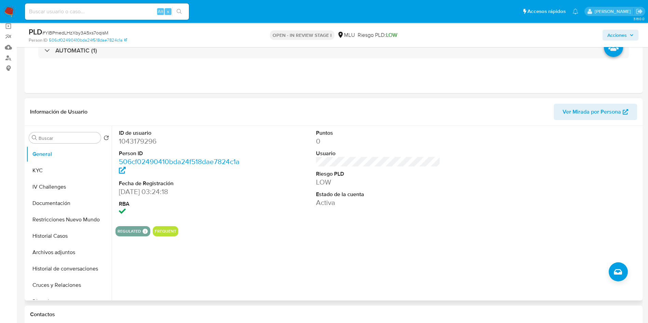
click at [144, 137] on dd "1043179296" at bounding box center [181, 142] width 125 height 10
copy dd "1043179296"
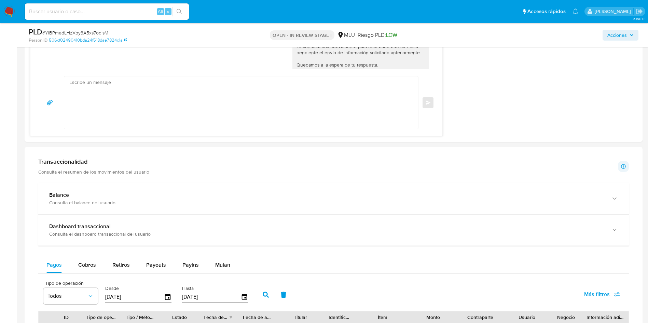
scroll to position [666, 0]
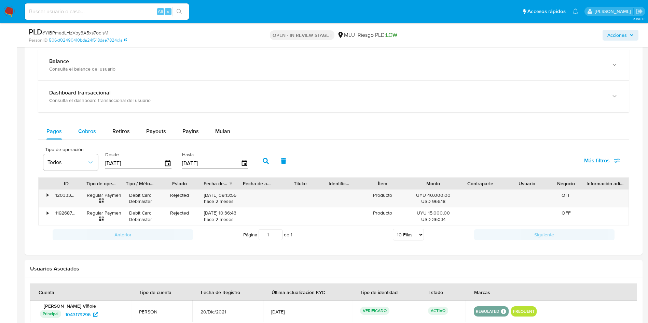
click at [75, 133] on button "Cobros" at bounding box center [87, 131] width 34 height 16
select select "10"
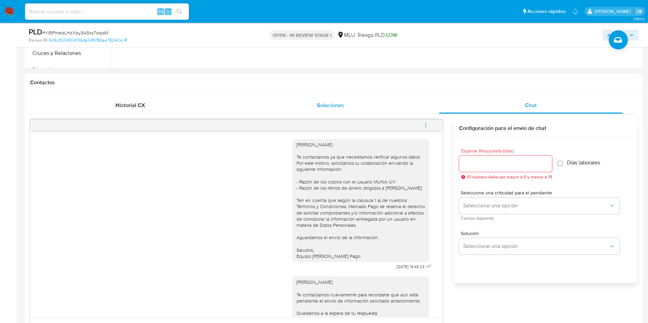
scroll to position [307, 0]
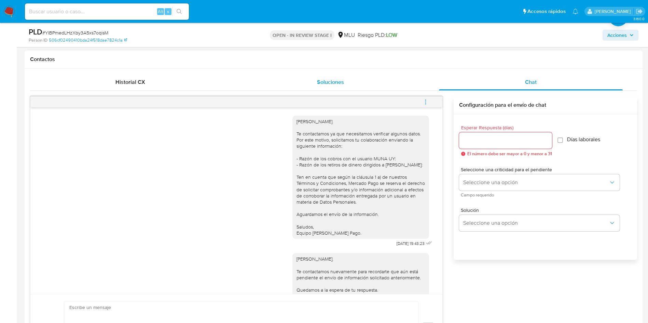
type button "1"
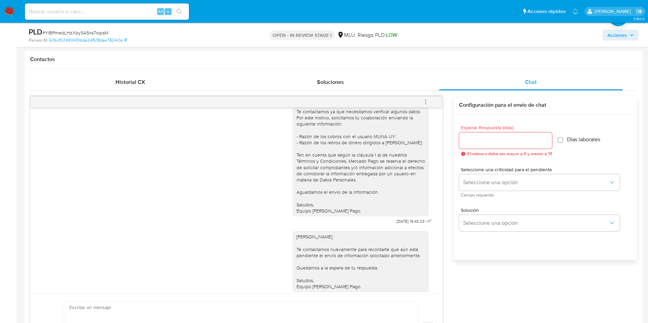
scroll to position [33, 0]
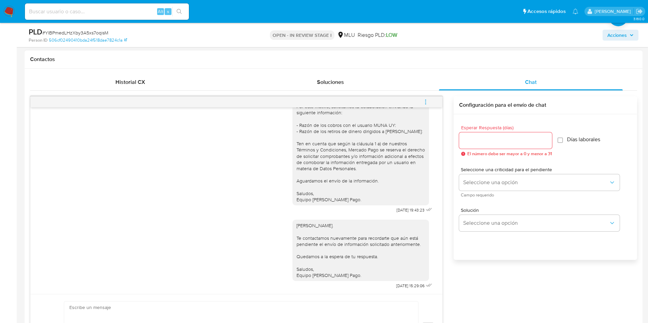
click at [429, 102] on icon "menu-action" at bounding box center [425, 102] width 6 height 6
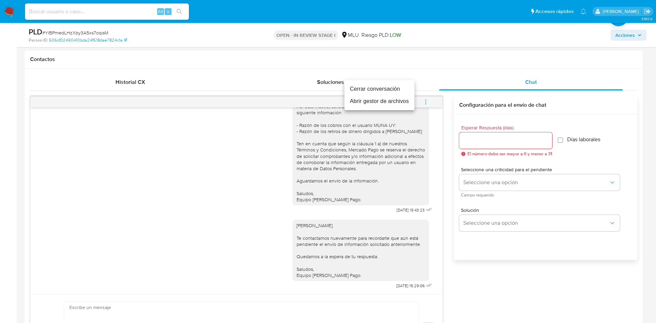
click at [403, 88] on li "Cerrar conversación" at bounding box center [379, 89] width 70 height 12
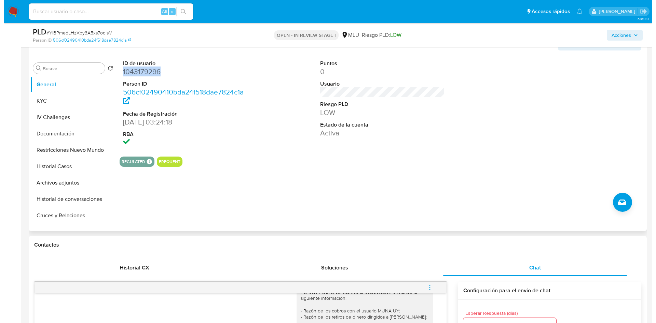
scroll to position [102, 0]
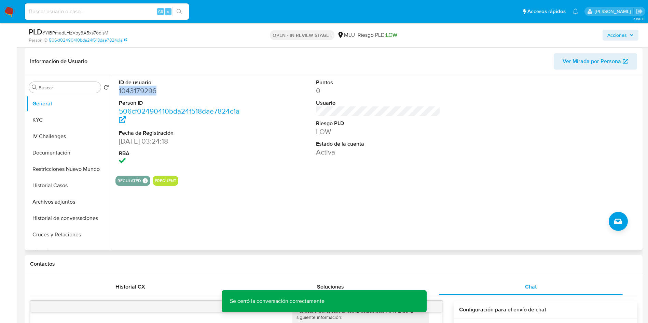
copy dd "1043179296"
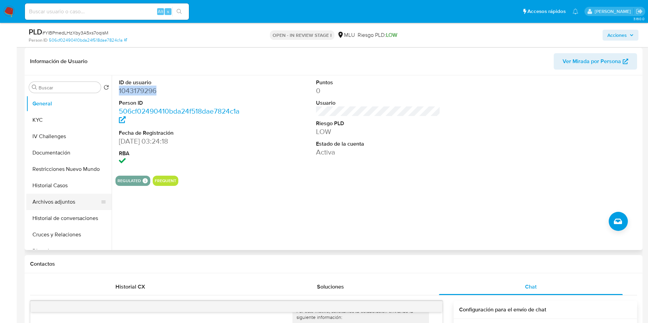
click at [62, 203] on button "Archivos adjuntos" at bounding box center [66, 202] width 80 height 16
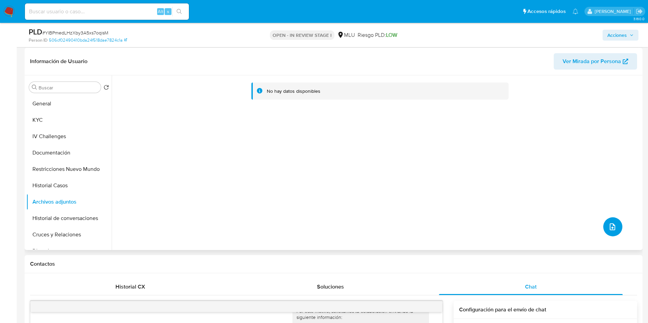
click at [615, 226] on button "upload-file" at bounding box center [612, 227] width 19 height 19
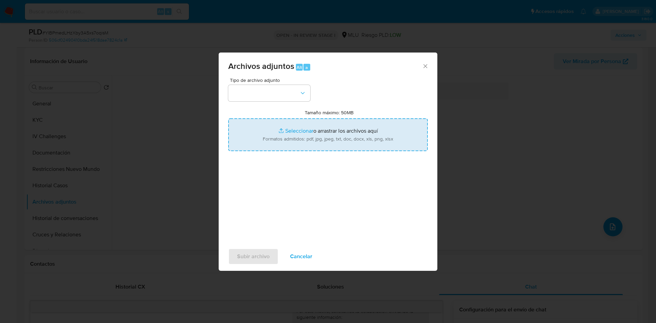
click at [369, 135] on input "Tamaño máximo: 50MB Seleccionar archivos" at bounding box center [327, 134] width 199 height 33
type input "C:\fakepath\Anexos 1043179296 - 10_09_2025.pdf"
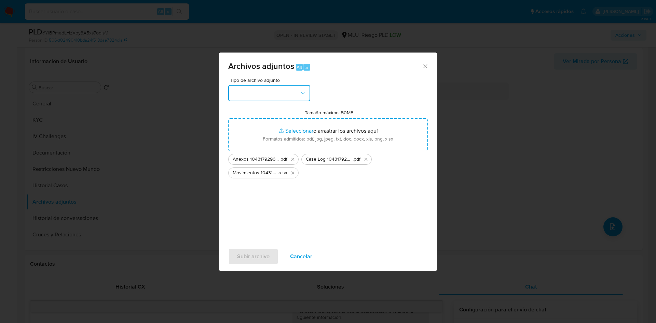
click at [270, 94] on button "button" at bounding box center [269, 93] width 82 height 16
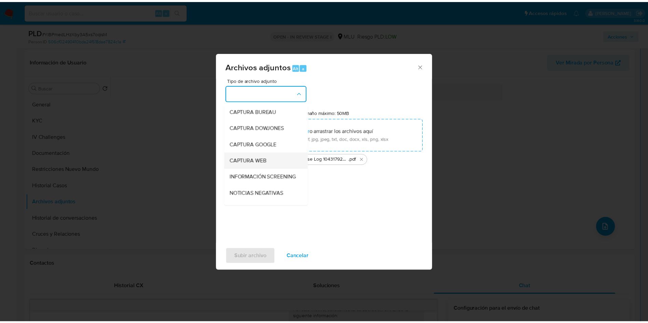
scroll to position [51, 0]
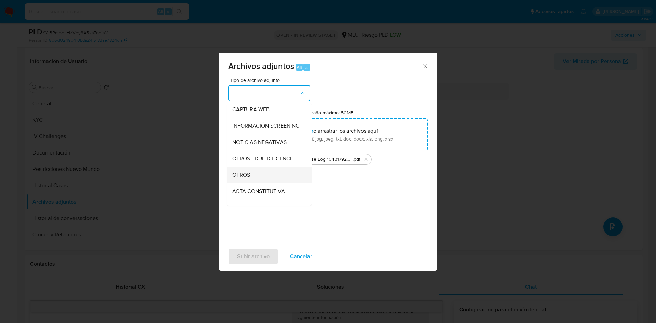
click at [267, 183] on div "OTROS" at bounding box center [267, 175] width 70 height 16
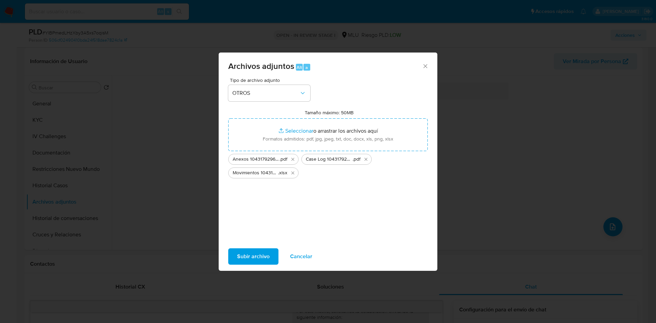
click at [263, 256] on span "Subir archivo" at bounding box center [253, 256] width 32 height 15
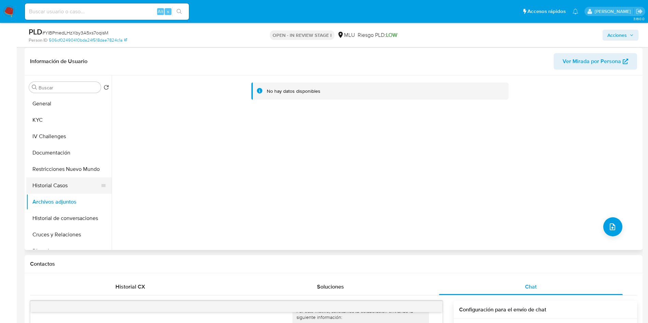
click at [59, 172] on button "Restricciones Nuevo Mundo" at bounding box center [68, 169] width 85 height 16
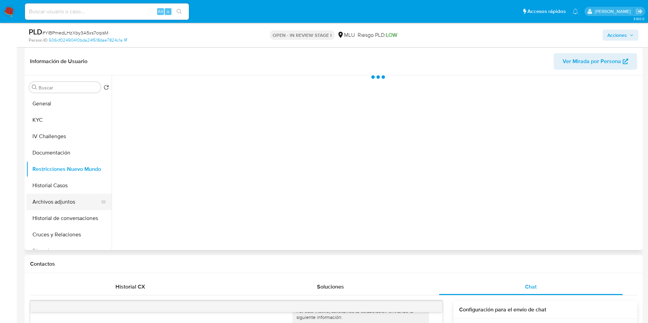
click at [68, 202] on button "Archivos adjuntos" at bounding box center [66, 202] width 80 height 16
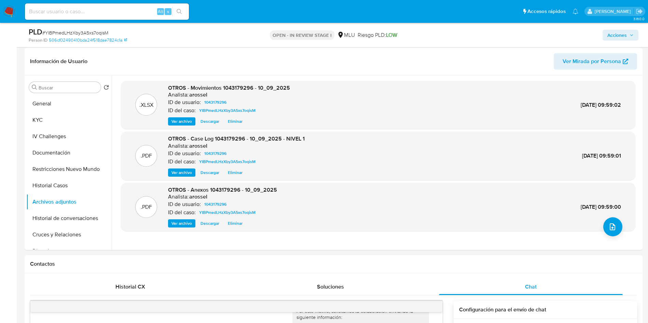
click at [623, 35] on span "Acciones" at bounding box center [616, 35] width 19 height 11
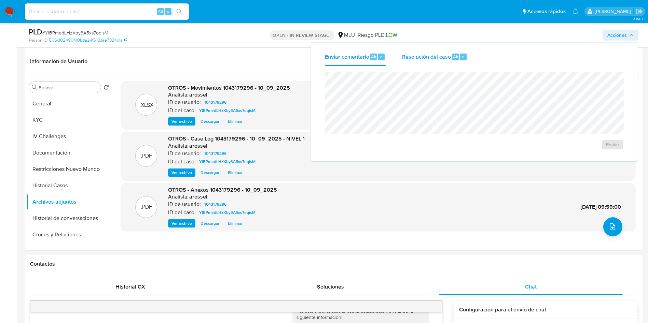
click at [460, 50] on div "Resolución del caso Alt r" at bounding box center [434, 57] width 65 height 18
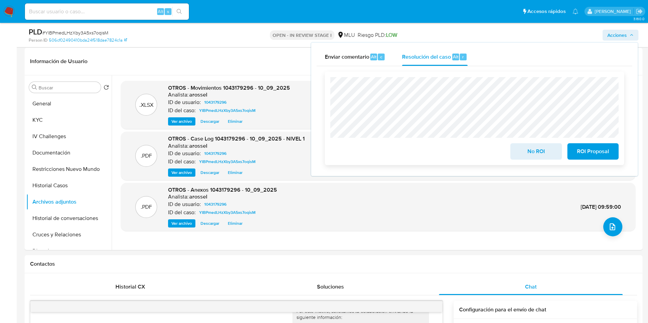
click at [601, 157] on span "ROI Proposal" at bounding box center [592, 151] width 33 height 15
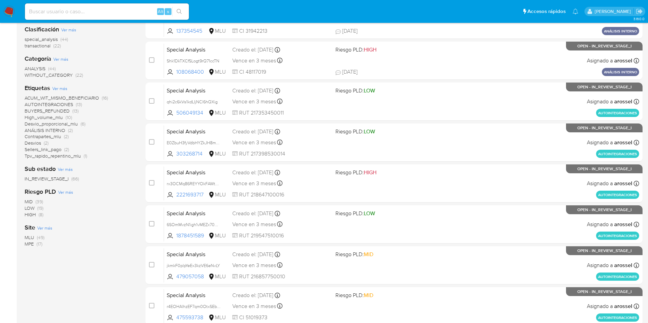
scroll to position [51, 0]
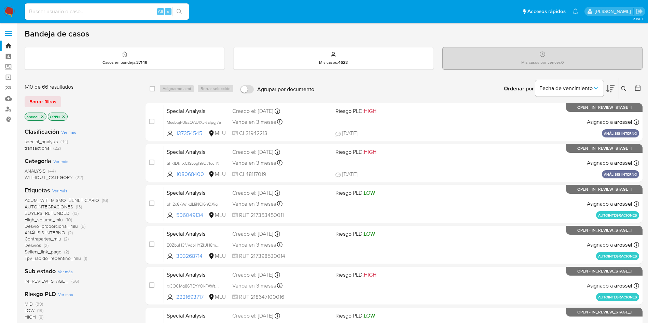
click at [616, 85] on div "Ordenar por Fecha de vencimiento" at bounding box center [558, 88] width 120 height 21
click at [580, 90] on span "Fecha de vencimiento" at bounding box center [565, 88] width 53 height 7
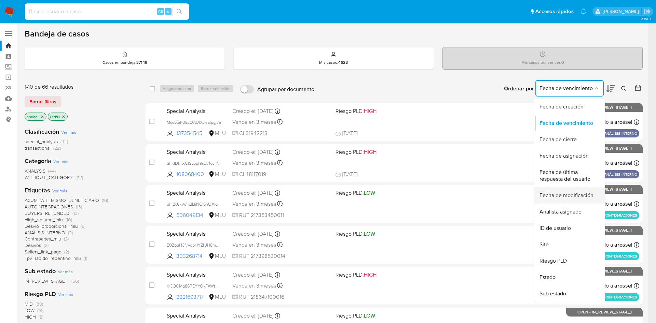
click at [566, 200] on div "Fecha de modificación" at bounding box center [567, 195] width 56 height 16
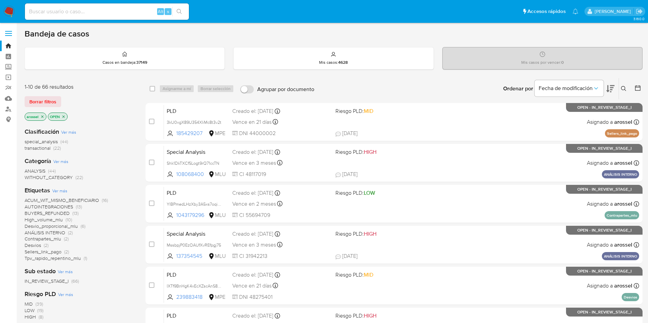
click at [614, 90] on icon at bounding box center [610, 89] width 8 height 8
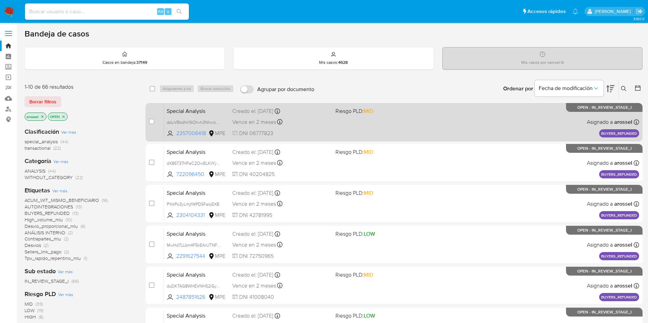
click at [426, 117] on div "Special Analysis dduVBbdhk16Ohxh3NhxrzsaL 2357006418 MPE Riesgo PLD: MID Creado…" at bounding box center [401, 122] width 475 height 34
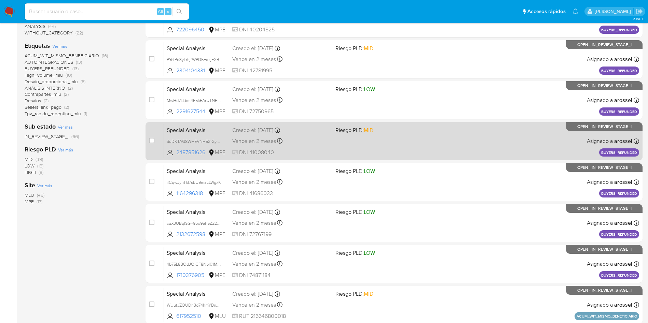
scroll to position [240, 0]
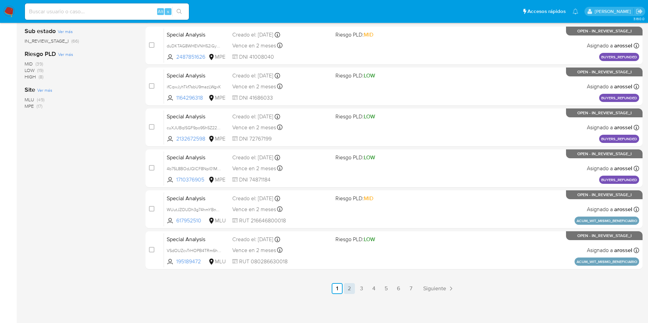
click at [349, 289] on link "2" at bounding box center [349, 288] width 11 height 11
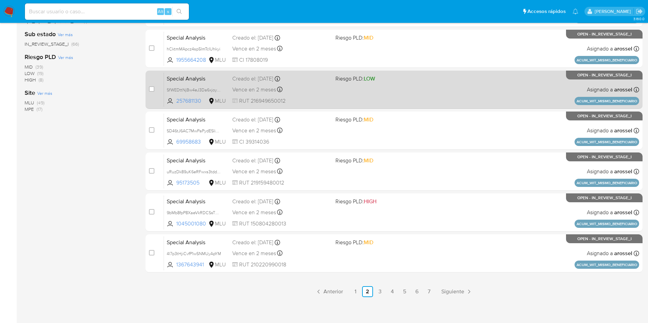
scroll to position [240, 0]
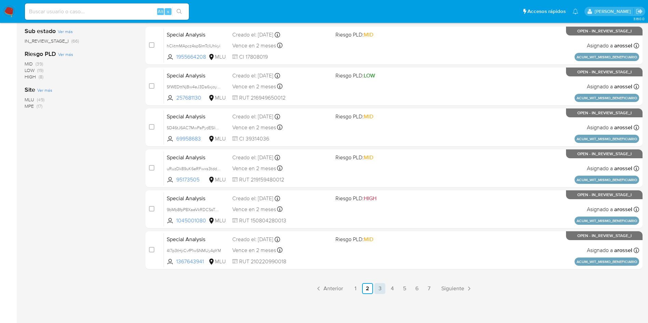
click at [376, 288] on link "3" at bounding box center [379, 288] width 11 height 11
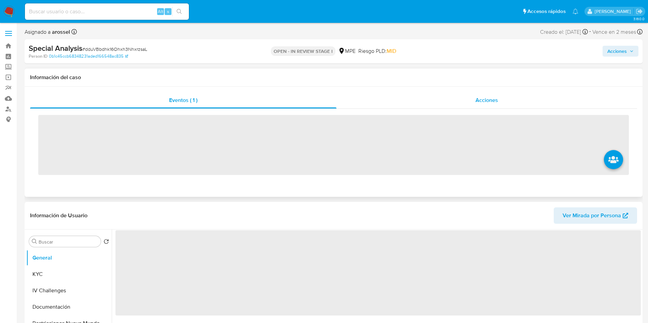
click at [484, 99] on span "Acciones" at bounding box center [486, 100] width 23 height 8
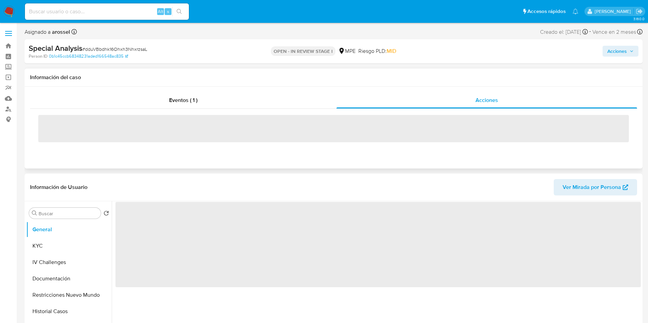
select select "10"
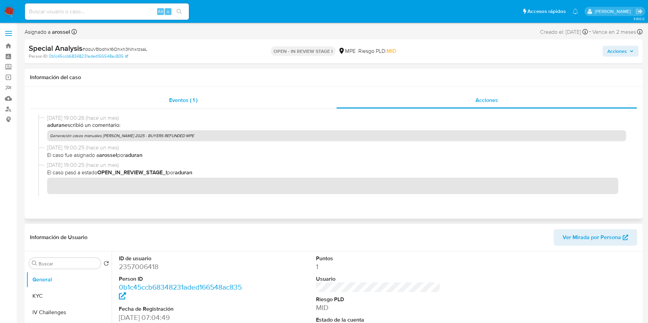
click at [188, 101] on span "Eventos ( 1 )" at bounding box center [183, 100] width 28 height 8
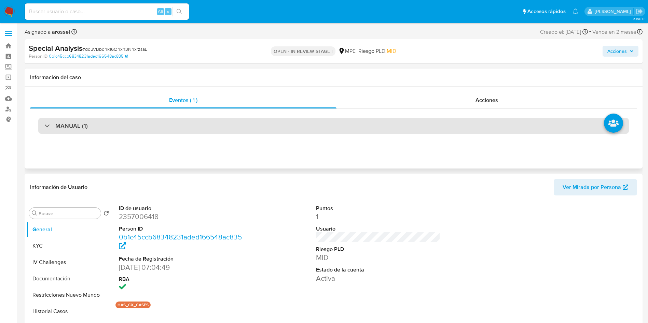
click at [267, 129] on div "MANUAL (1)" at bounding box center [333, 126] width 590 height 16
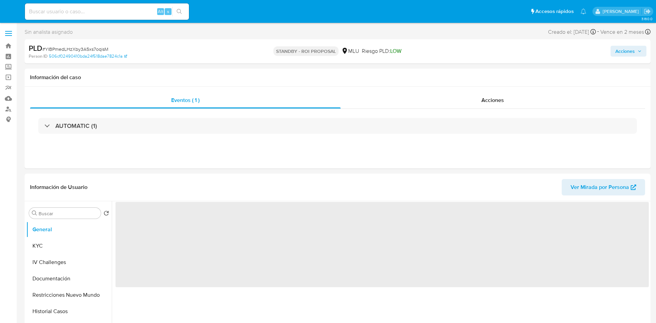
select select "10"
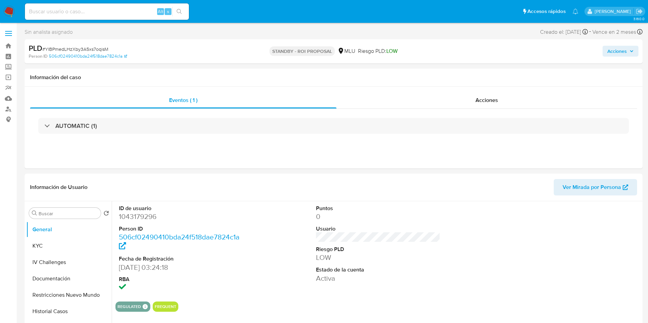
click at [102, 6] on div "Alt s" at bounding box center [107, 11] width 164 height 16
click at [104, 11] on input at bounding box center [107, 11] width 164 height 9
paste input "hTT7uFawb9HfxDV2m0cnKKOO"
type input "hTT7uFawb9HfxDV2m0cnKKOO"
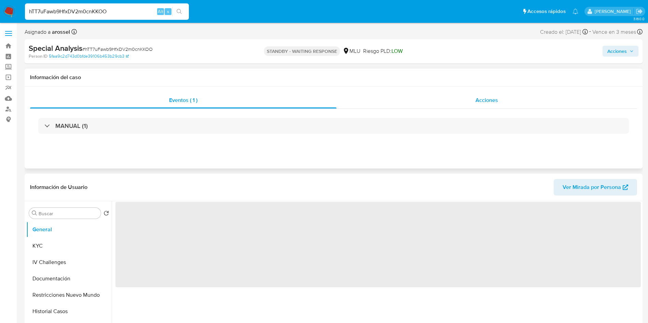
select select "10"
click at [467, 101] on div "Acciones" at bounding box center [486, 100] width 301 height 16
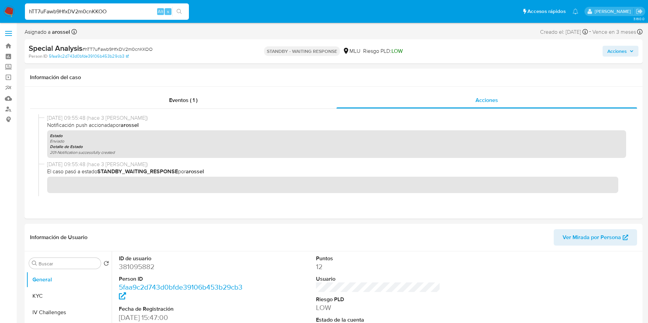
click at [123, 11] on input "hTT7uFawb9HfxDV2m0cnKKOO" at bounding box center [107, 11] width 164 height 9
click at [122, 11] on input "hTT7uFawb9HfxDV2m0cnKKOO" at bounding box center [107, 11] width 164 height 9
paste input "gPmaerwarlyzg4UmIVsmz3BV"
type input "gPmaerwarlyzg4UmIVsmz3BV"
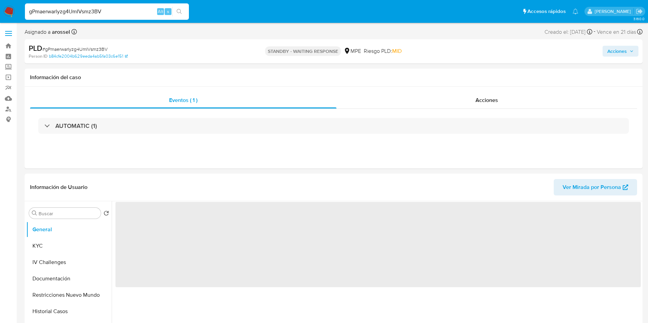
select select "10"
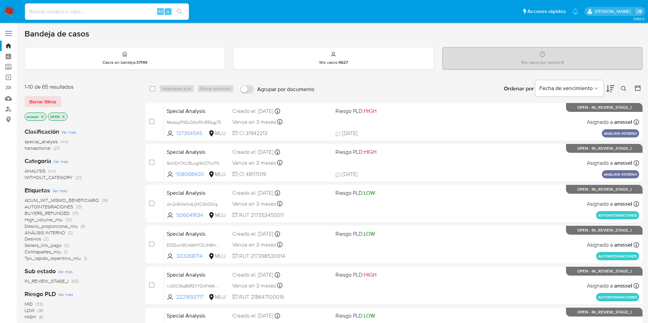
click at [88, 12] on input at bounding box center [107, 11] width 164 height 9
paste input "W1EiaswwmXBeMu7VsqGn10bN"
type input "W1EiaswwmXBeMu7VsqGn10bN"
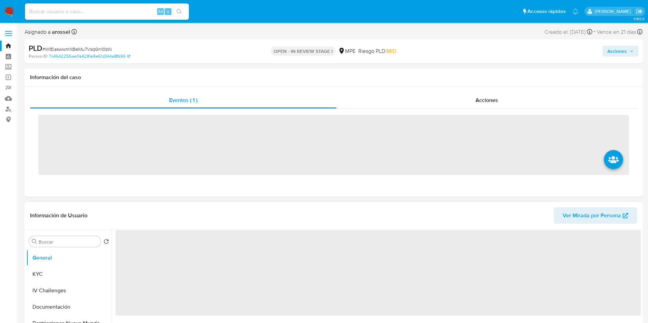
click at [613, 231] on span "‌" at bounding box center [377, 273] width 525 height 85
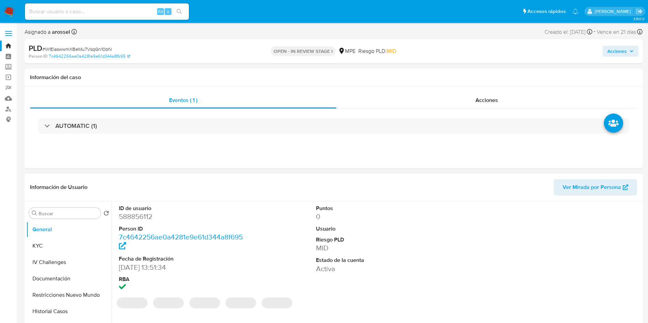
click at [589, 190] on span "Ver Mirada por Persona" at bounding box center [591, 187] width 58 height 16
select select "10"
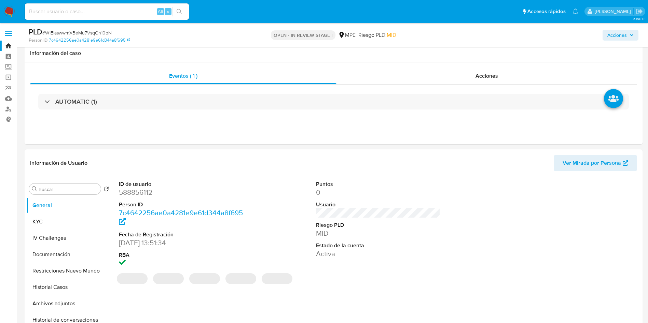
scroll to position [102, 0]
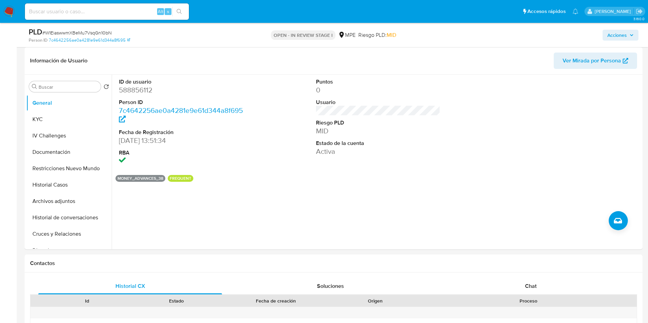
click at [467, 177] on div "MONEY_ADVANCES_38 FREQUENT" at bounding box center [377, 178] width 525 height 7
click at [63, 185] on button "Historial Casos" at bounding box center [66, 185] width 80 height 16
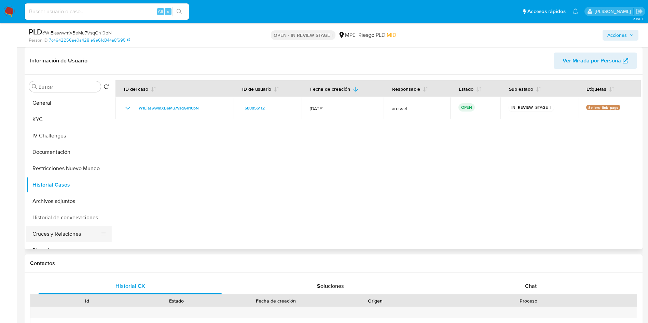
click at [65, 233] on button "Cruces y Relaciones" at bounding box center [66, 234] width 80 height 16
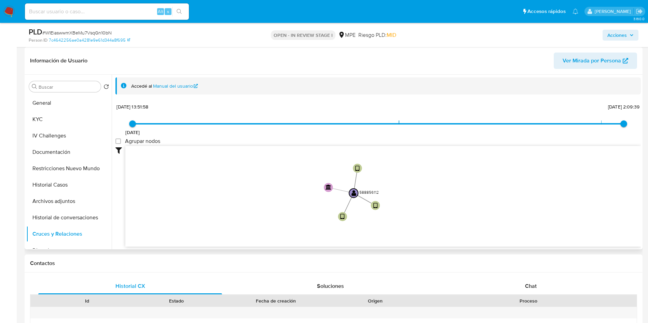
drag, startPoint x: 317, startPoint y: 200, endPoint x: 301, endPoint y: 199, distance: 16.4
click at [301, 199] on icon "user-588856112  588856112 device-5ef0eed308813b00179253b0  device-68831193afd…" at bounding box center [382, 195] width 515 height 99
click at [606, 255] on div "Contactos" at bounding box center [334, 264] width 618 height 18
click at [371, 66] on header "Información de Usuario Ver Mirada por Persona" at bounding box center [333, 61] width 607 height 16
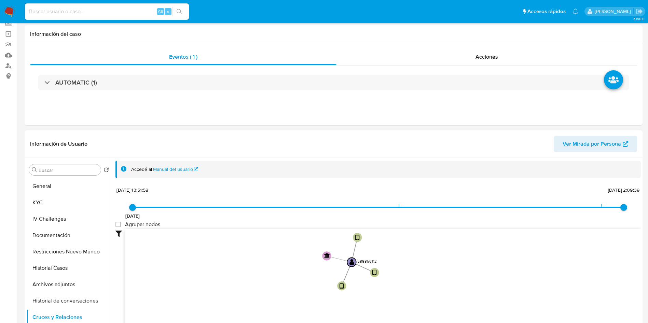
scroll to position [0, 0]
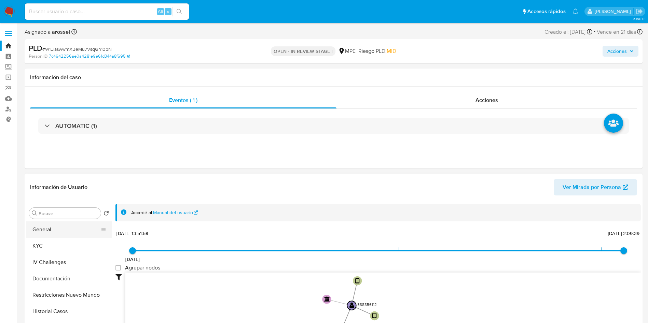
click at [39, 233] on button "General" at bounding box center [66, 230] width 80 height 16
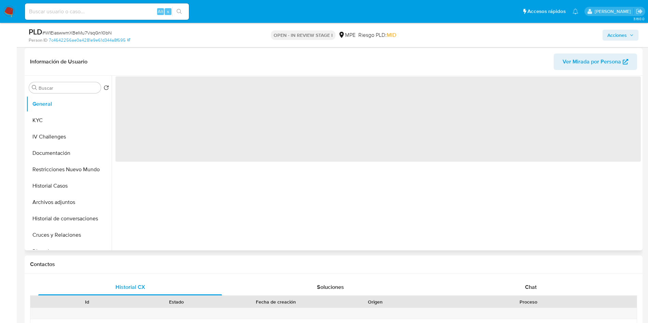
scroll to position [102, 0]
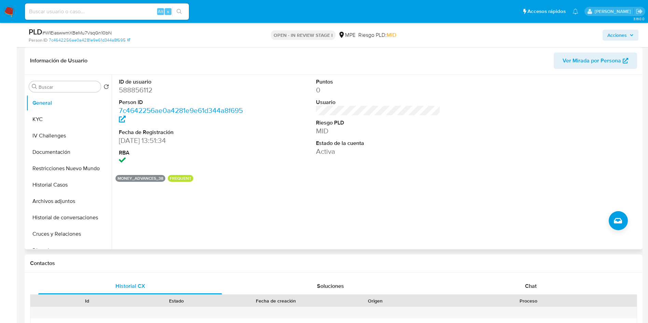
click at [141, 85] on dd "588856112" at bounding box center [181, 90] width 125 height 10
copy dd "588856112"
drag, startPoint x: 116, startPoint y: 139, endPoint x: 155, endPoint y: 139, distance: 39.3
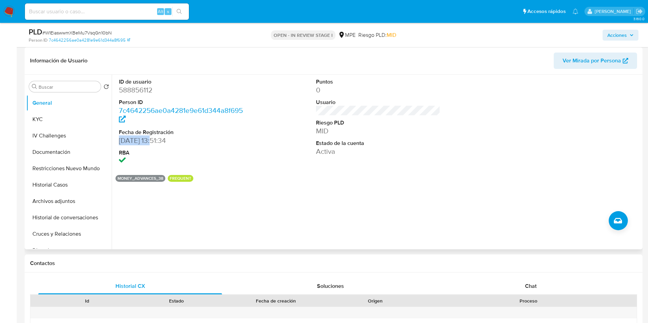
click at [155, 139] on div "ID de usuario 588856112 Person ID 7c4642256ae0a4281e9e61d344a8f695 Fecha de Reg…" at bounding box center [180, 122] width 131 height 95
copy dd "22/06/2020"
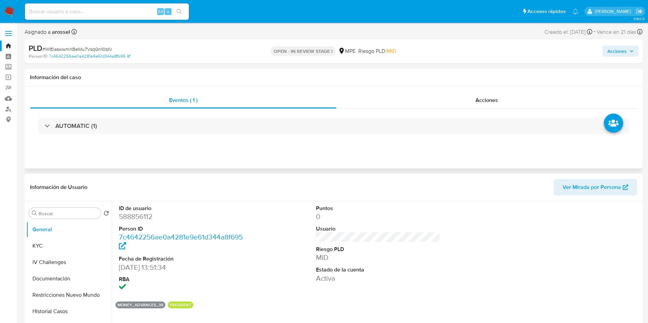
click at [124, 136] on div "AUTOMATIC (1)" at bounding box center [333, 126] width 607 height 34
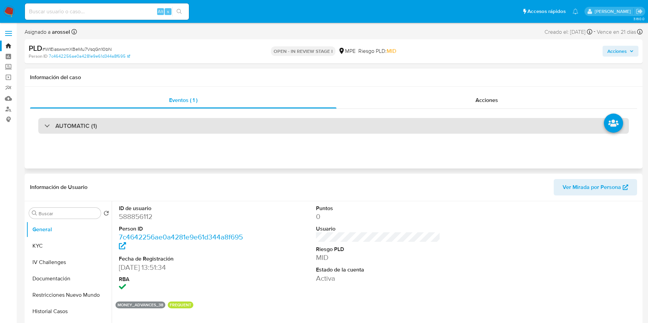
drag, startPoint x: 122, startPoint y: 122, endPoint x: 120, endPoint y: 133, distance: 11.1
click at [122, 121] on div "AUTOMATIC (1)" at bounding box center [333, 126] width 590 height 16
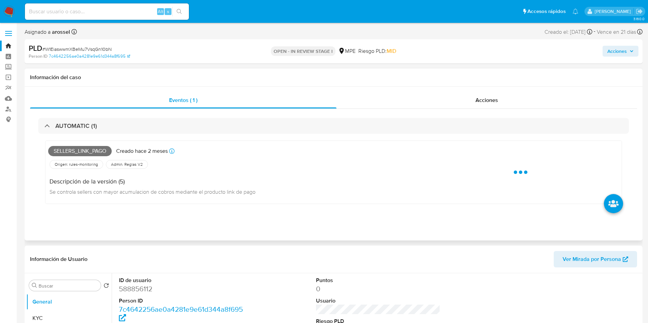
click at [89, 151] on span "Sellers_link_pago" at bounding box center [80, 151] width 64 height 10
copy span "Sellers_link_pago"
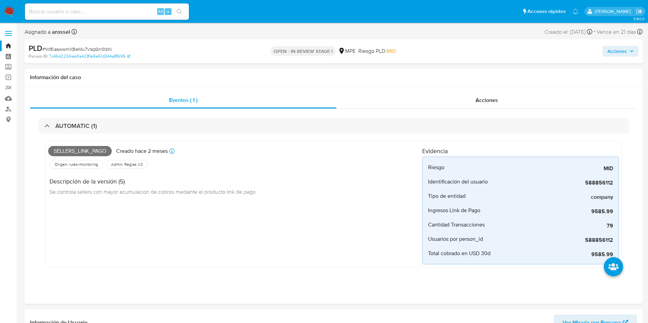
click at [88, 45] on div "PLD # W1EiaswwmXBeMu7VsqGn10bN" at bounding box center [129, 48] width 201 height 10
click at [90, 47] on span "# W1EiaswwmXBeMu7VsqGn10bN" at bounding box center [76, 49] width 69 height 7
copy span "W1EiaswwmXBeMu7VsqGn10bN"
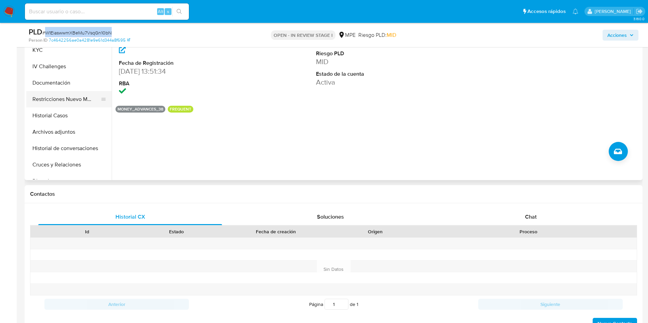
click at [68, 95] on button "Restricciones Nuevo Mundo" at bounding box center [66, 99] width 80 height 16
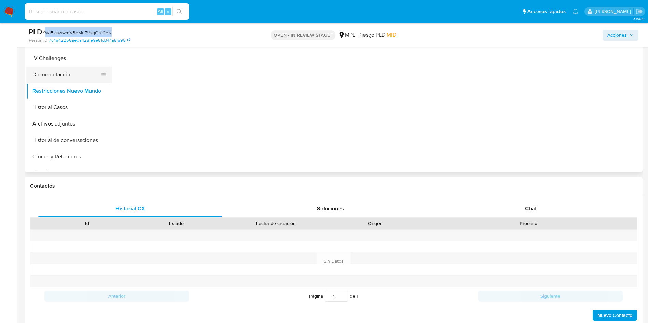
click at [69, 75] on button "Documentación" at bounding box center [66, 75] width 80 height 16
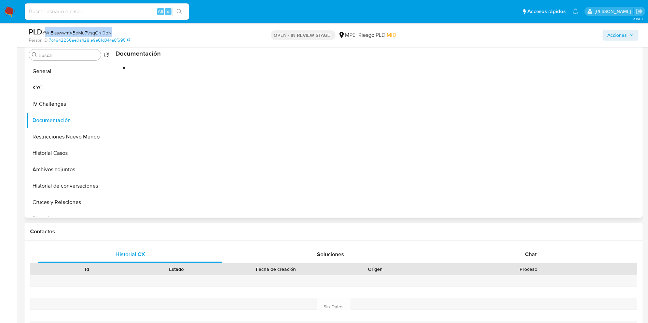
scroll to position [205, 0]
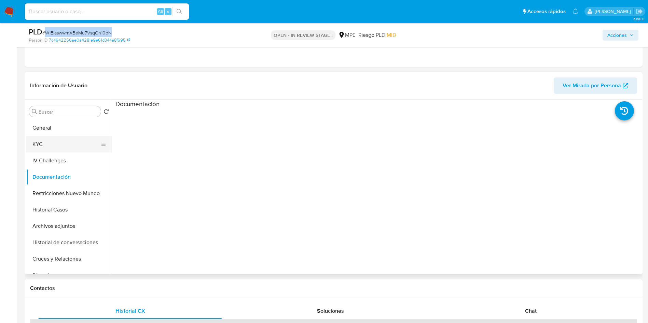
click at [64, 146] on button "KYC" at bounding box center [66, 144] width 80 height 16
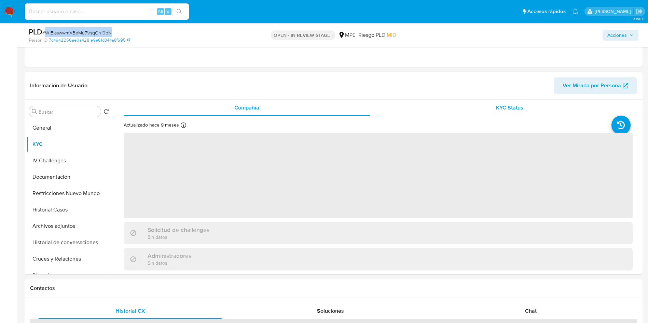
click at [512, 102] on div "KYC Status" at bounding box center [509, 108] width 246 height 16
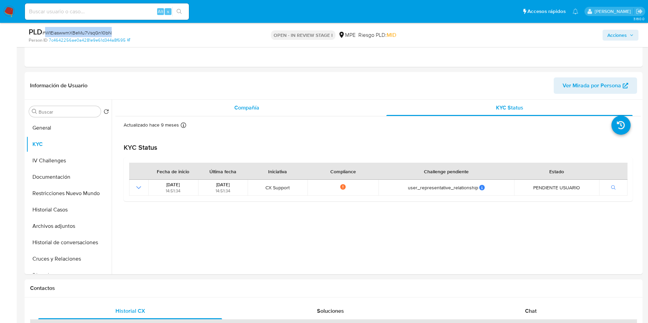
click at [260, 103] on div "Compañía" at bounding box center [247, 108] width 246 height 16
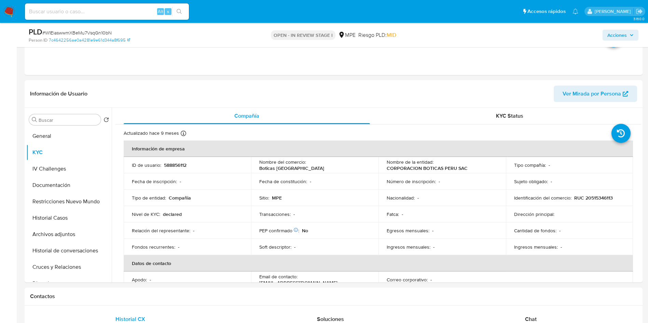
drag, startPoint x: 642, startPoint y: 159, endPoint x: 642, endPoint y: 167, distance: 7.9
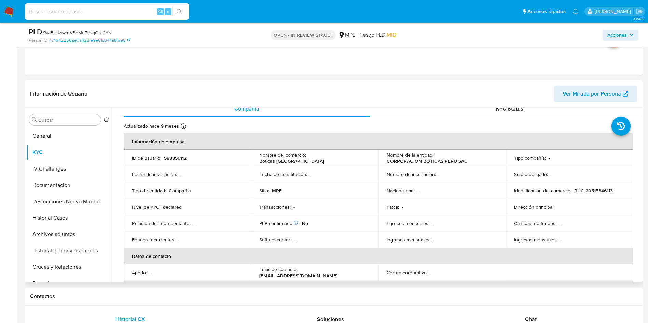
scroll to position [17, 0]
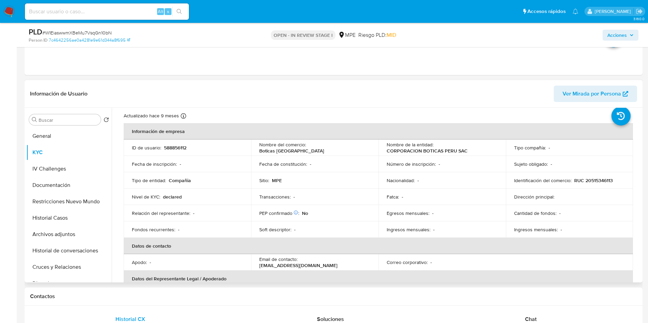
click at [172, 145] on p "588856112" at bounding box center [175, 148] width 23 height 6
copy p "588856112"
click at [330, 114] on div "Actualizado hace 9 meses Creado: 18/09/2024 02:55:40 Actualizado: 24/12/2024 18…" at bounding box center [370, 117] width 492 height 9
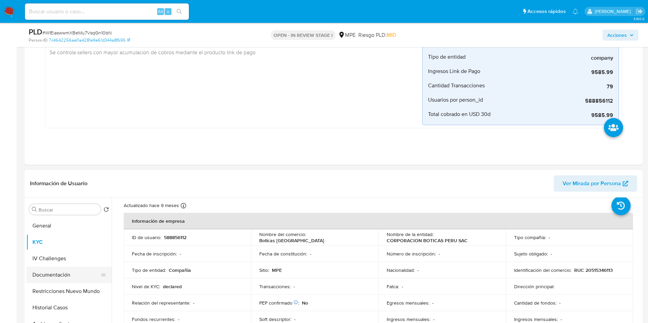
scroll to position [154, 0]
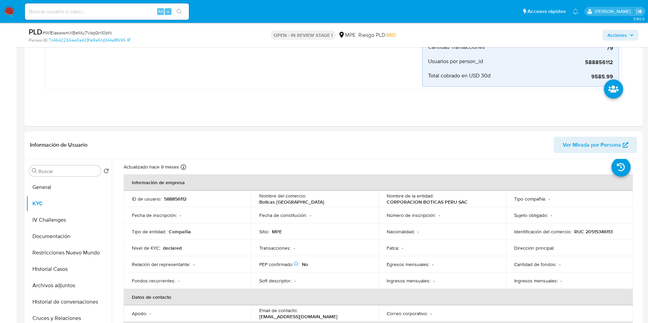
click at [170, 197] on p "588856112" at bounding box center [175, 199] width 23 height 6
copy p "588856112"
drag, startPoint x: 381, startPoint y: 202, endPoint x: 465, endPoint y: 200, distance: 83.7
click at [465, 200] on td "Nombre de la entidad : CORPORACION BOTICAS PERU SAC" at bounding box center [441, 199] width 127 height 16
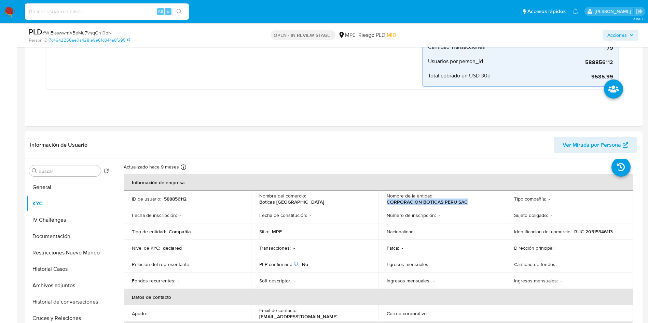
copy p "CORPORACION BOTICAS PERU SAC"
click at [598, 232] on p "RUC 20515346113" at bounding box center [593, 232] width 39 height 6
copy p "20515346113"
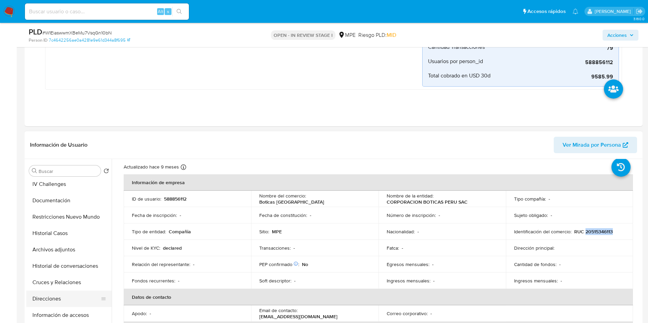
scroll to position [51, 0]
click at [72, 268] on button "Cruces y Relaciones" at bounding box center [66, 267] width 80 height 16
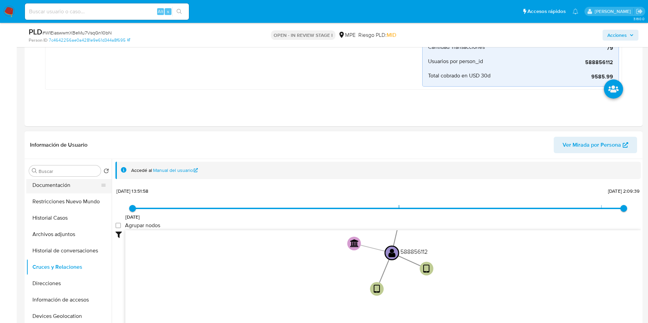
scroll to position [0, 0]
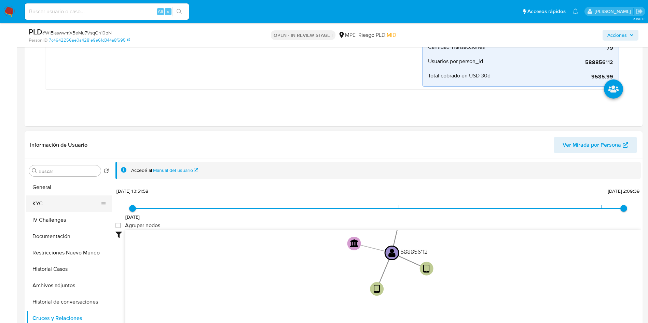
click at [66, 198] on button "KYC" at bounding box center [66, 204] width 80 height 16
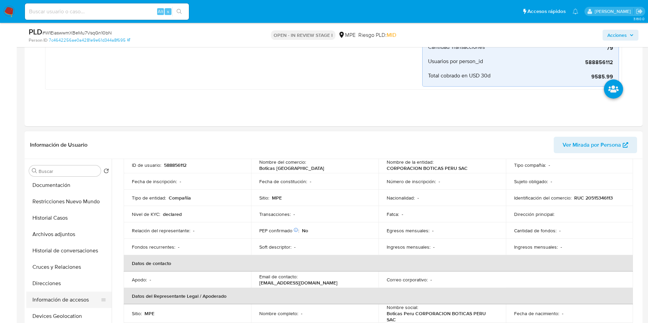
scroll to position [102, 0]
click at [61, 279] on button "Cuentas Bancarias" at bounding box center [68, 282] width 85 height 16
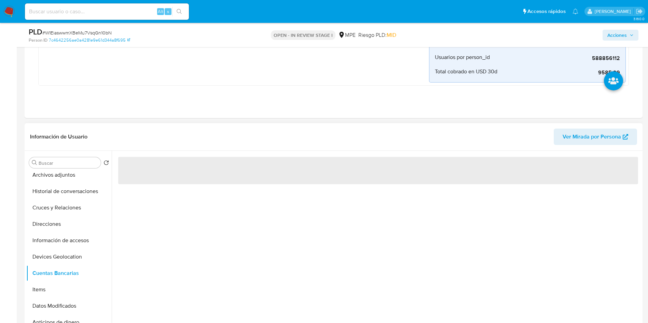
scroll to position [0, 0]
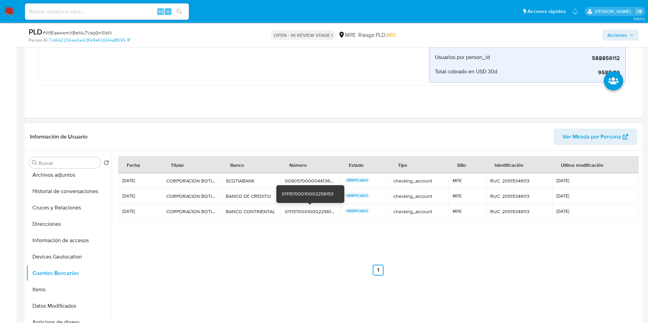
click at [304, 214] on div "01115700010002256153" at bounding box center [310, 212] width 51 height 6
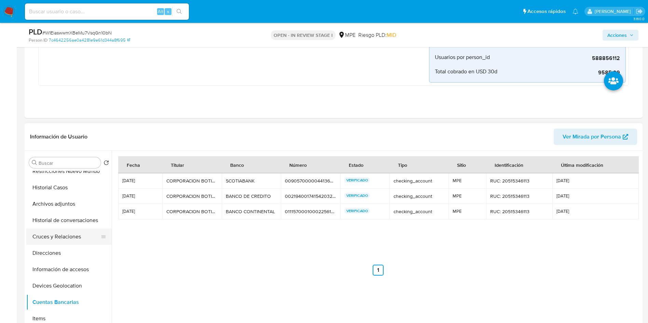
scroll to position [51, 0]
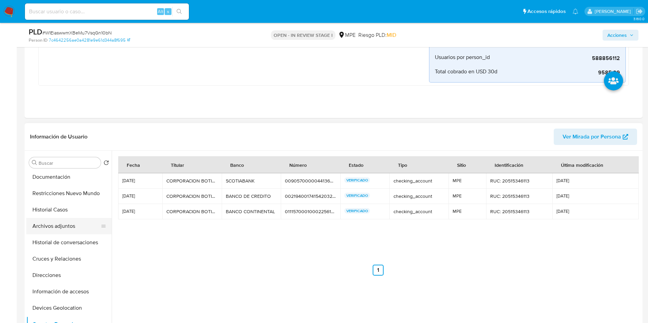
click at [54, 224] on button "Archivos adjuntos" at bounding box center [66, 226] width 80 height 16
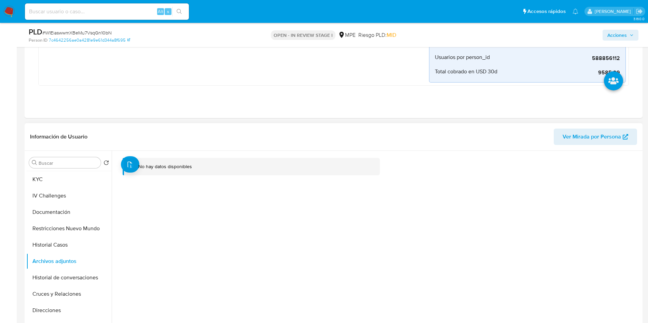
scroll to position [0, 0]
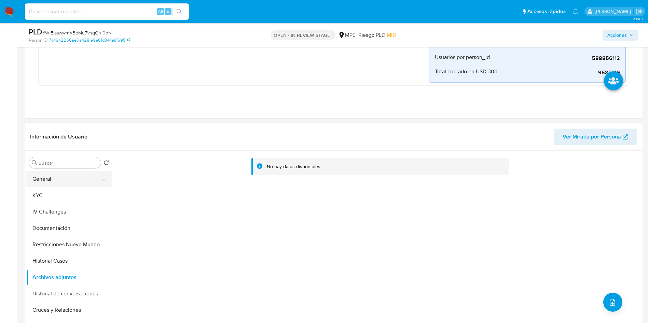
click at [59, 181] on button "General" at bounding box center [66, 179] width 80 height 16
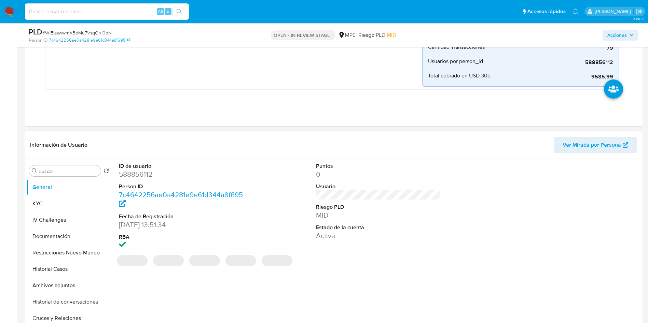
click at [142, 178] on dd "588856112" at bounding box center [181, 175] width 125 height 10
copy dd "588856112"
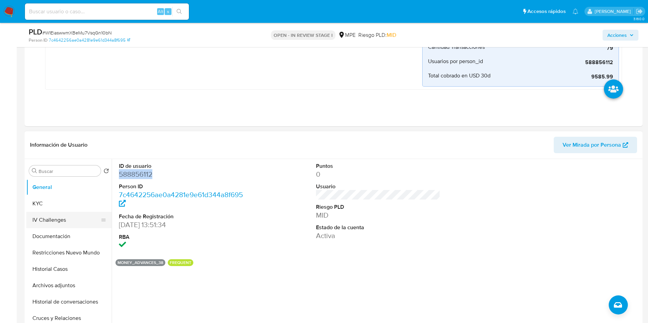
drag, startPoint x: 48, startPoint y: 204, endPoint x: 89, endPoint y: 219, distance: 44.1
click at [48, 204] on button "KYC" at bounding box center [68, 204] width 85 height 16
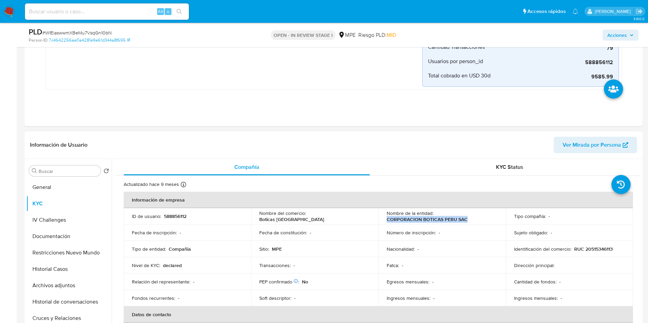
drag, startPoint x: 379, startPoint y: 221, endPoint x: 471, endPoint y: 220, distance: 91.9
click at [471, 220] on td "Nombre de la entidad : CORPORACION BOTICAS PERU SAC" at bounding box center [441, 216] width 127 height 16
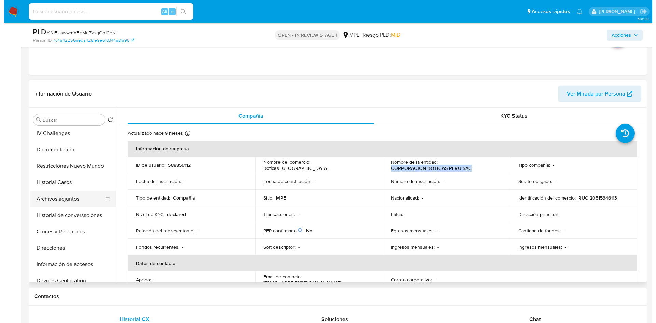
scroll to position [51, 0]
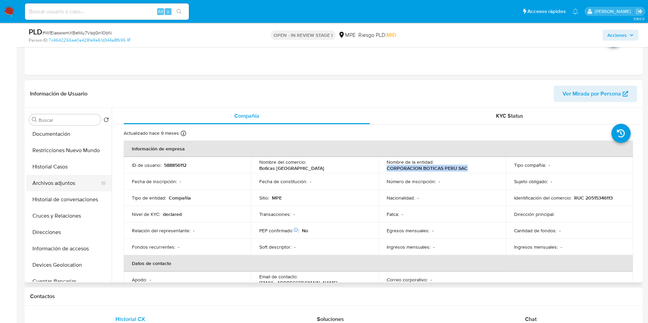
click at [62, 180] on button "Archivos adjuntos" at bounding box center [66, 183] width 80 height 16
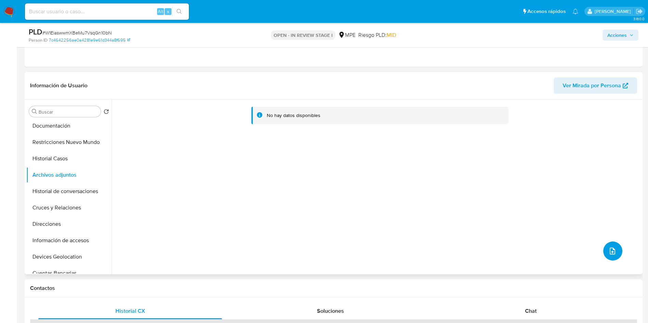
click at [608, 252] on icon "upload-file" at bounding box center [612, 251] width 8 height 8
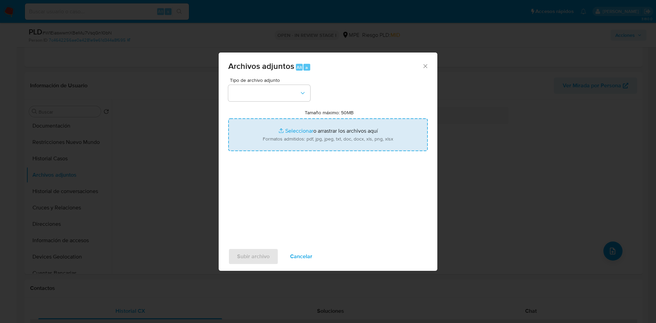
click at [349, 138] on input "Tamaño máximo: 50MB Seleccionar archivos" at bounding box center [327, 134] width 199 height 33
type input "C:\fakepath\Case Log 588856112 - 19_09_2025.pdf"
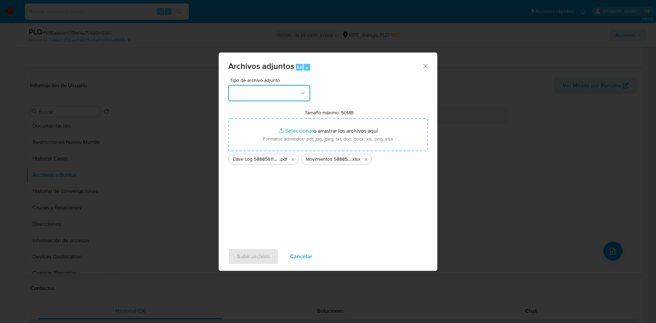
click at [289, 100] on button "button" at bounding box center [269, 93] width 82 height 16
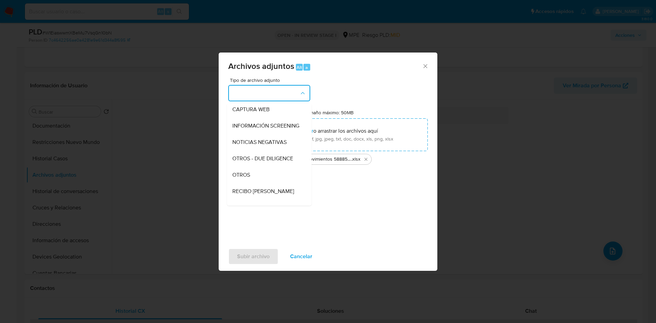
drag, startPoint x: 267, startPoint y: 179, endPoint x: 255, endPoint y: 228, distance: 50.2
click at [266, 179] on div "OTROS" at bounding box center [267, 175] width 70 height 16
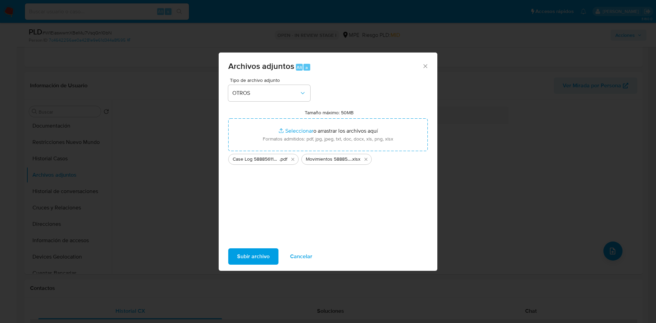
click at [251, 259] on span "Subir archivo" at bounding box center [253, 256] width 32 height 15
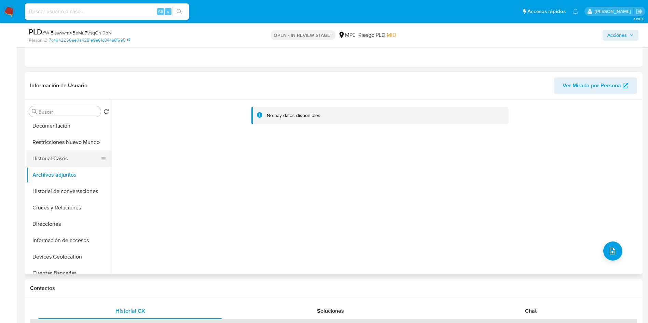
click at [52, 134] on button "Restricciones Nuevo Mundo" at bounding box center [68, 142] width 85 height 16
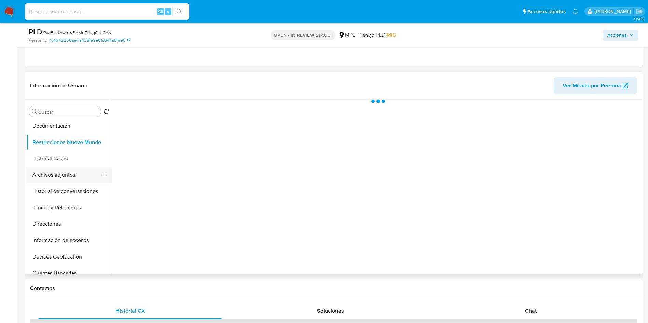
click at [70, 177] on button "Archivos adjuntos" at bounding box center [66, 175] width 80 height 16
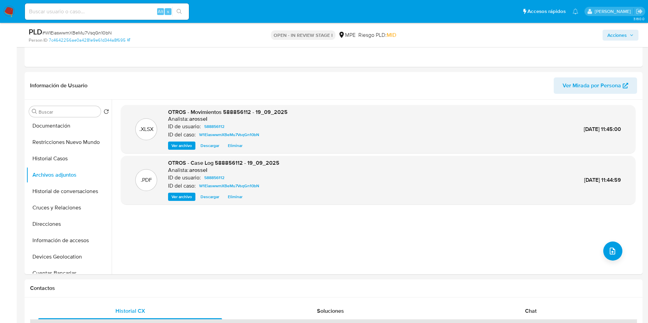
drag, startPoint x: 619, startPoint y: 32, endPoint x: 616, endPoint y: 34, distance: 3.7
click at [619, 32] on span "Acciones" at bounding box center [616, 35] width 19 height 11
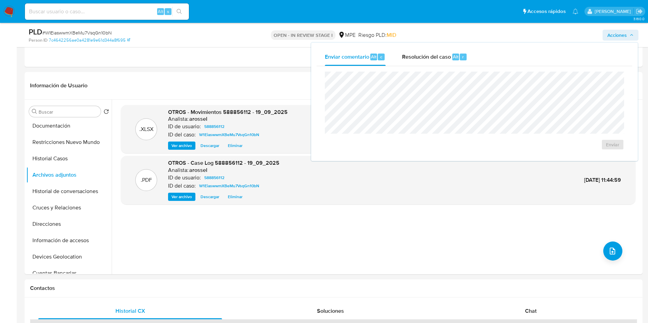
drag, startPoint x: 426, startPoint y: 60, endPoint x: 425, endPoint y: 70, distance: 10.3
click at [426, 60] on span "Resolución del caso" at bounding box center [426, 57] width 49 height 8
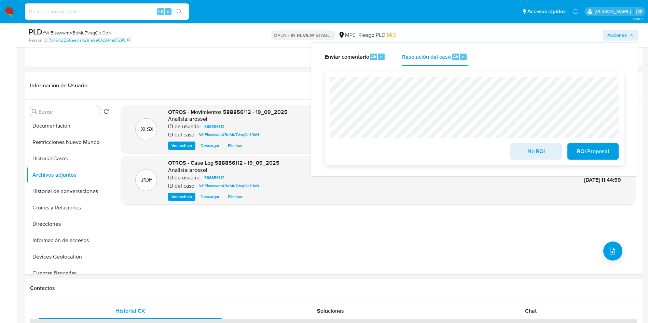
click at [529, 149] on span "No ROI" at bounding box center [535, 151] width 33 height 15
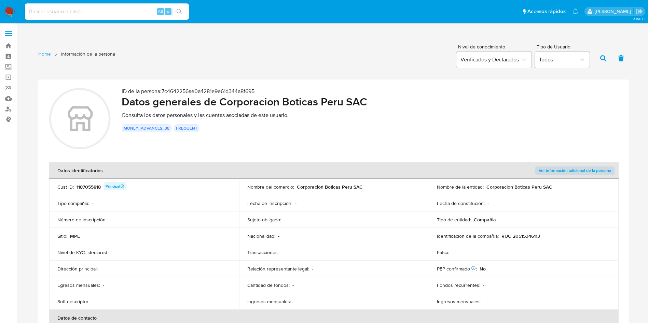
click at [84, 186] on div "1187055818 Principal" at bounding box center [101, 187] width 50 height 10
click at [201, 209] on td "Tipo compañía : -" at bounding box center [144, 203] width 190 height 16
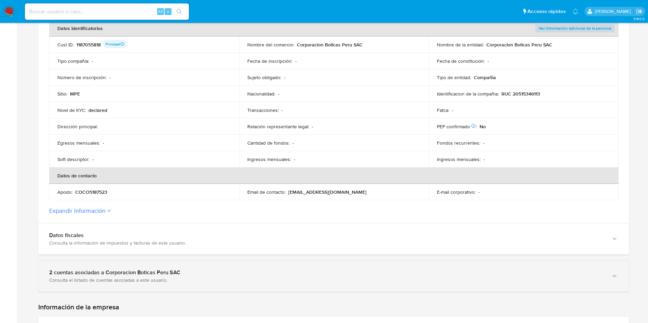
scroll to position [256, 0]
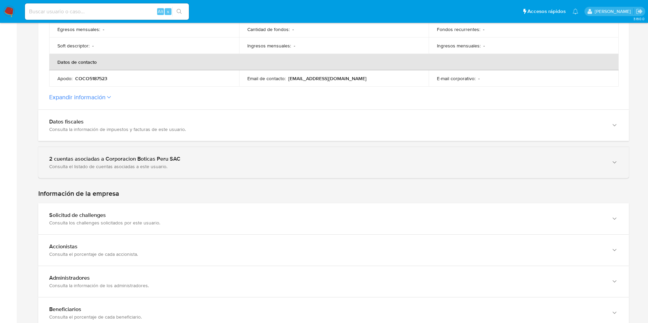
click at [141, 147] on div "2 cuentas asociadas a Corporacion Boticas Peru SAC Consulta el listado de cuent…" at bounding box center [333, 162] width 590 height 31
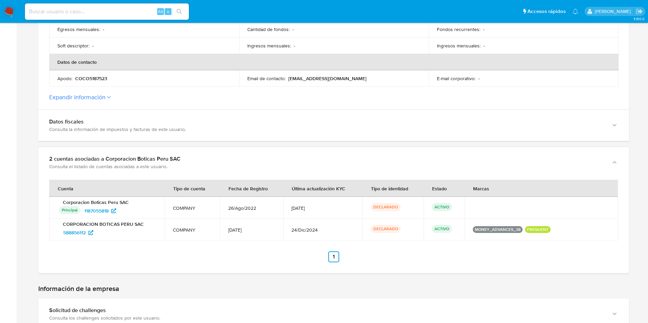
scroll to position [205, 0]
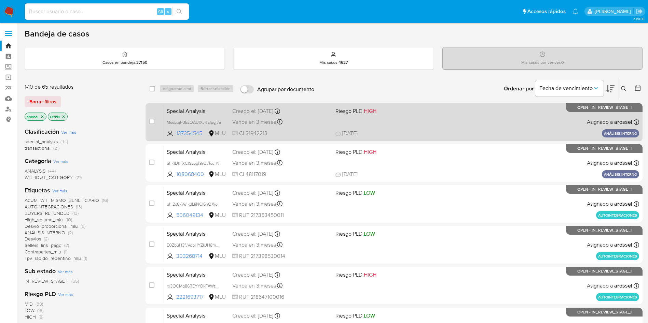
click at [441, 131] on span "18/09/2025 18/09/2025 13:24" at bounding box center [435, 134] width 201 height 8
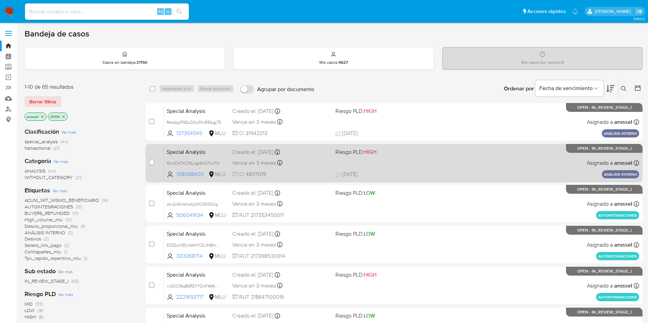
click at [409, 162] on span at bounding box center [384, 162] width 98 height 1
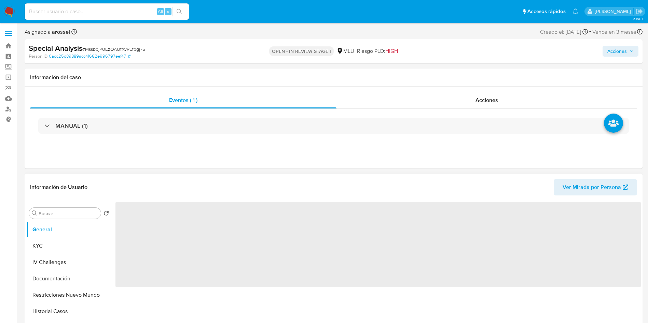
select select "10"
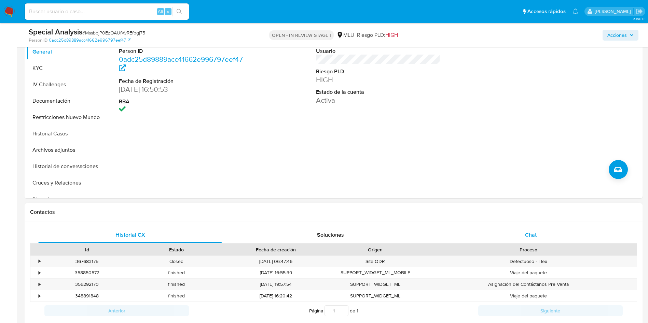
click at [524, 234] on div "Chat" at bounding box center [531, 235] width 184 height 16
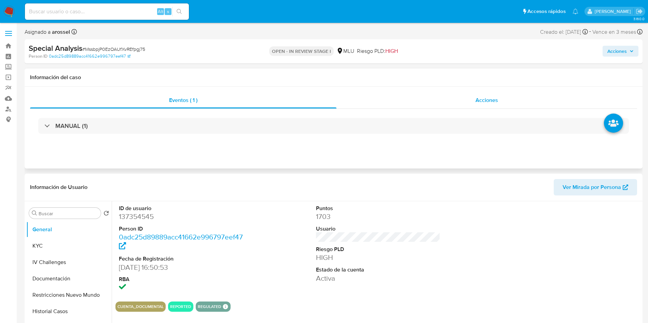
click at [484, 104] on span "Acciones" at bounding box center [486, 100] width 23 height 8
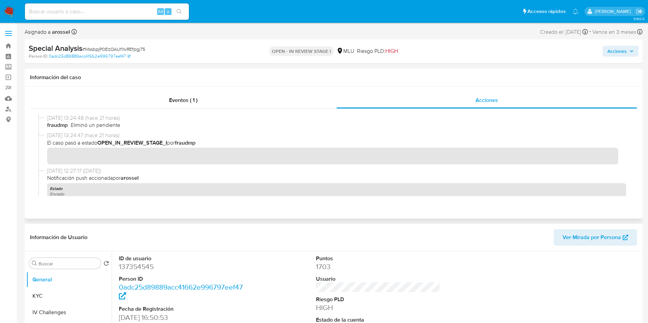
scroll to position [51, 0]
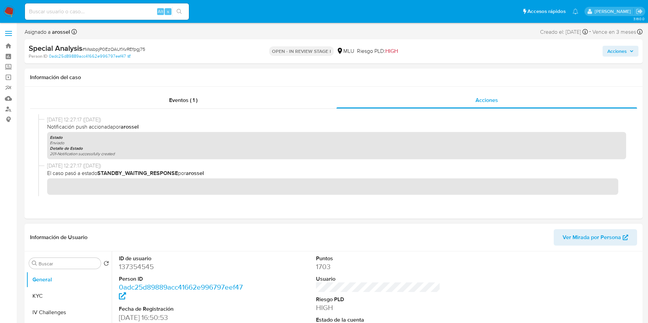
click at [570, 287] on div at bounding box center [575, 299] width 131 height 95
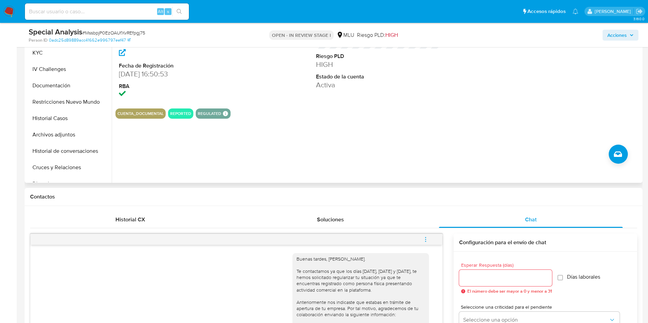
scroll to position [154, 0]
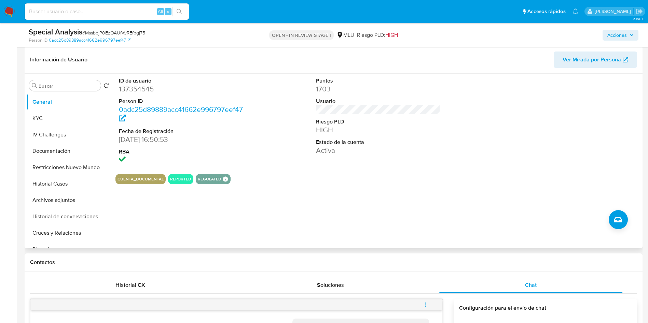
click at [140, 88] on dd "137354545" at bounding box center [181, 89] width 125 height 10
copy dd "137354545"
click at [142, 85] on dd "137354545" at bounding box center [181, 89] width 125 height 10
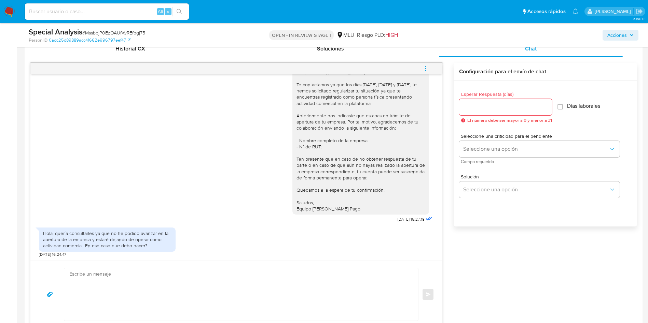
scroll to position [410, 0]
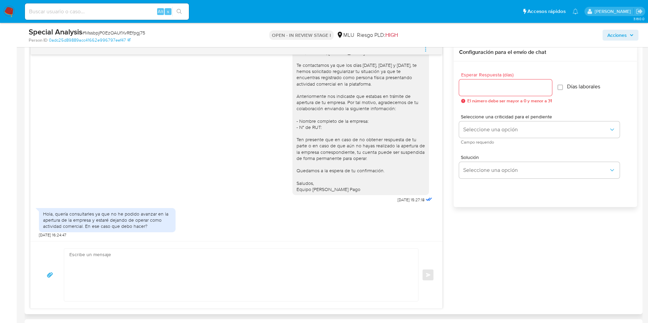
click at [234, 259] on textarea at bounding box center [239, 275] width 340 height 53
click at [231, 270] on textarea at bounding box center [239, 275] width 340 height 53
click at [230, 270] on textarea at bounding box center [239, 275] width 340 height 53
drag, startPoint x: 230, startPoint y: 270, endPoint x: 245, endPoint y: 262, distance: 17.1
click at [229, 269] on textarea at bounding box center [239, 275] width 340 height 53
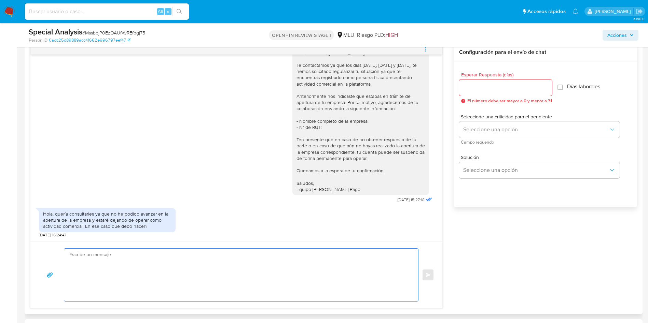
type textarea "G"
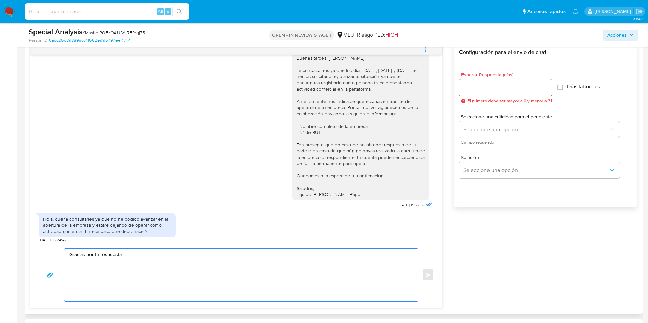
scroll to position [16, 0]
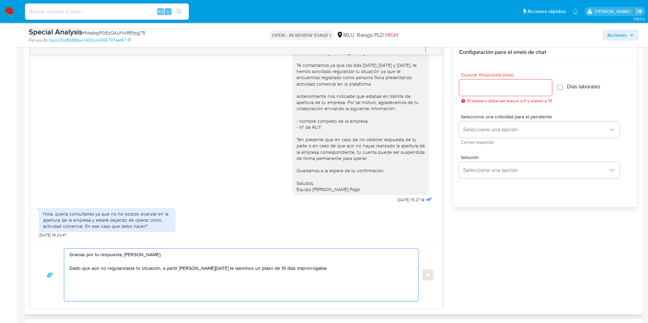
click at [285, 270] on textarea "Gracias por tu respuesta, Rodrigo. Dado que aún no regularizaste tu situación, …" at bounding box center [239, 275] width 340 height 53
click at [248, 277] on textarea "Gracias por tu respuesta, Rodrigo. Dado que aún no regularizaste tu situación, …" at bounding box center [239, 275] width 340 height 53
click at [188, 278] on textarea "Gracias por tu respuesta, Rodrigo. Dado que aún no regularizaste tu situación, …" at bounding box center [239, 275] width 340 height 53
click at [212, 272] on textarea "Gracias por tu respuesta, Rodrigo. Dado que aún no regularizaste tu situación, …" at bounding box center [239, 275] width 340 height 53
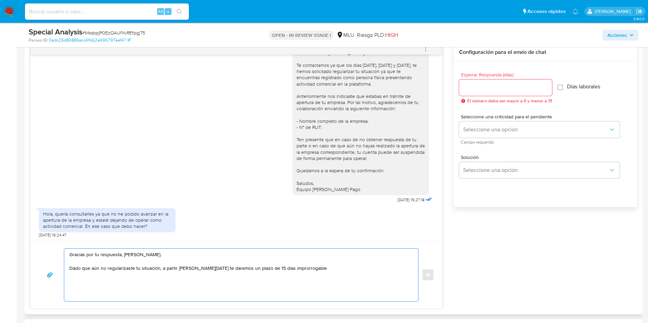
click at [310, 267] on textarea "Gracias por tu respuesta, Rodrigo. Dado que aún no regularizaste tu situación, …" at bounding box center [239, 275] width 340 height 53
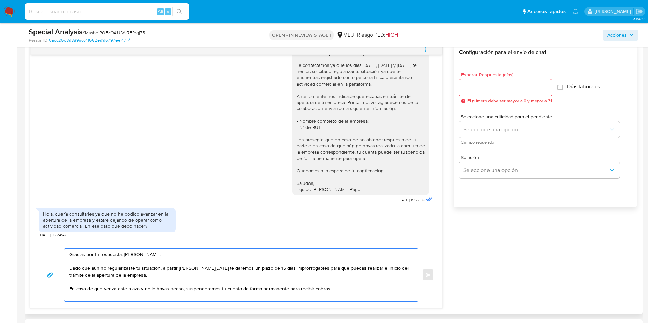
click at [274, 293] on textarea "Gracias por tu respuesta, Rodrigo. Dado que aún no regularizaste tu situación, …" at bounding box center [239, 275] width 340 height 53
click at [333, 287] on textarea "Gracias por tu respuesta, Rodrigo. Dado que aún no regularizaste tu situación, …" at bounding box center [239, 275] width 340 height 53
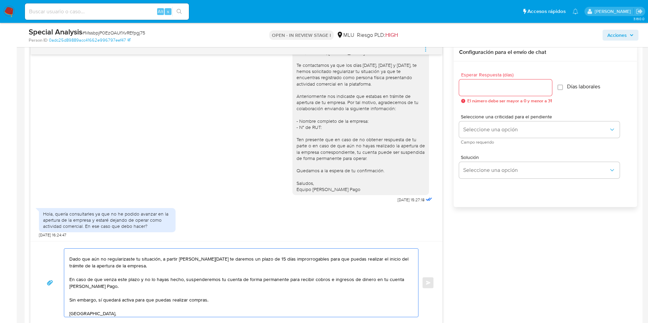
scroll to position [16, 0]
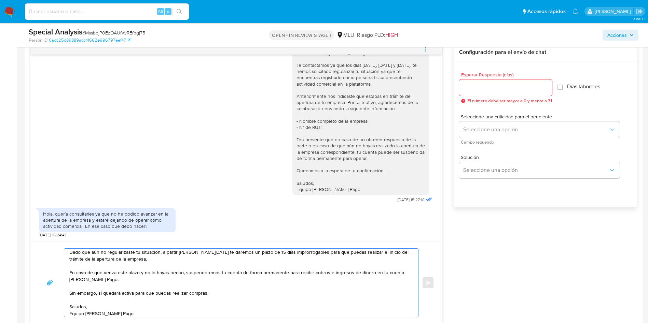
type textarea "Gracias por tu respuesta, Rodrigo. Dado que aún no regularizaste tu situación, …"
click at [483, 90] on input "Esperar Respuesta (días)" at bounding box center [505, 87] width 93 height 9
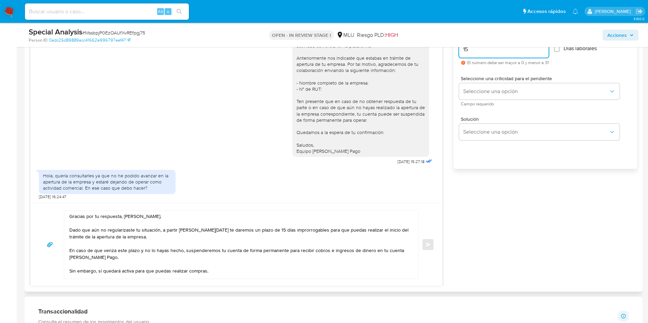
scroll to position [461, 0]
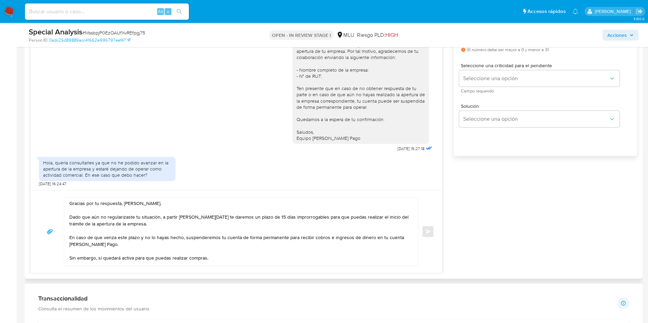
type input "15"
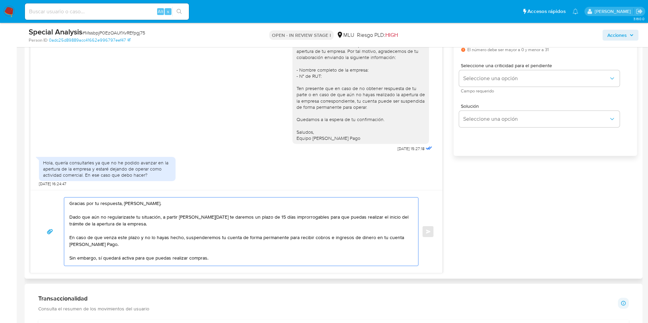
click at [320, 228] on textarea "Gracias por tu respuesta, Rodrigo. Dado que aún no regularizaste tu situación, …" at bounding box center [239, 232] width 340 height 68
click at [268, 217] on textarea "Gracias por tu respuesta, Rodrigo. Dado que aún no regularizaste tu situación, …" at bounding box center [239, 232] width 340 height 68
click at [137, 226] on textarea "Gracias por tu respuesta, Rodrigo. Dado que aún no regularizaste tu situación, …" at bounding box center [239, 232] width 340 height 68
click at [150, 235] on textarea "Gracias por tu respuesta, Rodrigo. Dado que aún no regularizaste tu situación, …" at bounding box center [239, 232] width 340 height 68
click at [140, 242] on textarea "Gracias por tu respuesta, Rodrigo. Dado que aún no regularizaste tu situación, …" at bounding box center [239, 232] width 340 height 68
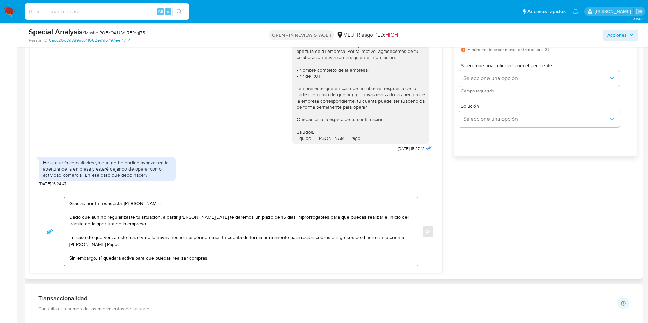
click at [186, 237] on textarea "Gracias por tu respuesta, Rodrigo. Dado que aún no regularizaste tu situación, …" at bounding box center [239, 232] width 340 height 68
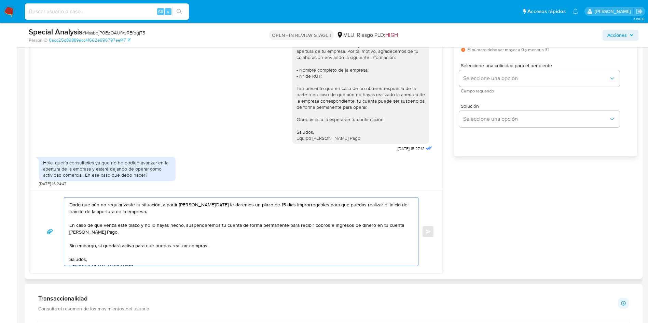
scroll to position [18, 0]
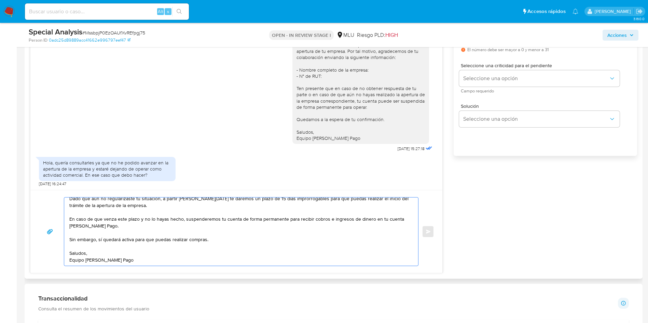
click at [185, 246] on textarea "Gracias por tu respuesta, Rodrigo. Dado que aún no regularizaste tu situación, …" at bounding box center [239, 232] width 340 height 68
click at [116, 238] on textarea "Gracias por tu respuesta, Rodrigo. Dado que aún no regularizaste tu situación, …" at bounding box center [239, 232] width 340 height 68
click at [139, 204] on textarea "Gracias por tu respuesta, Rodrigo. Dado que aún no regularizaste tu situación, …" at bounding box center [239, 232] width 340 height 68
click at [194, 226] on textarea "Gracias por tu respuesta, Rodrigo. Dado que aún no regularizaste tu situación, …" at bounding box center [239, 232] width 340 height 68
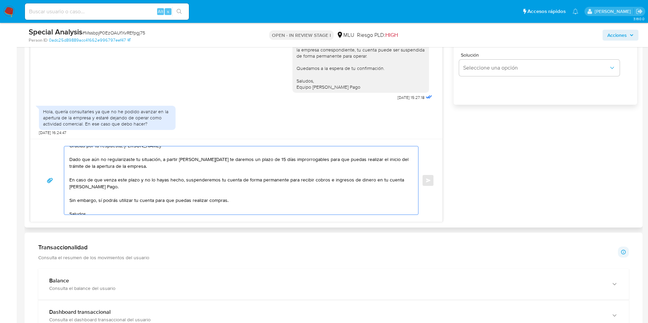
scroll to position [0, 0]
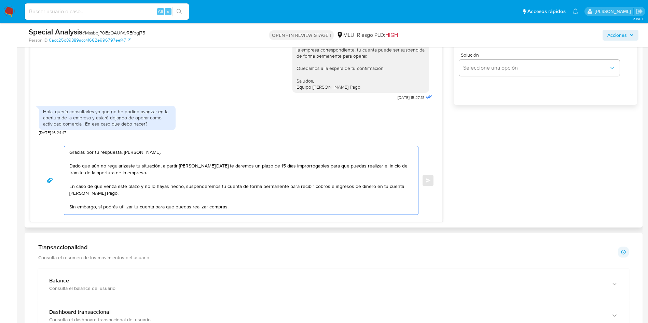
click at [202, 177] on textarea "Gracias por tu respuesta, Rodrigo. Dado que aún no regularizaste tu situación, …" at bounding box center [239, 181] width 340 height 68
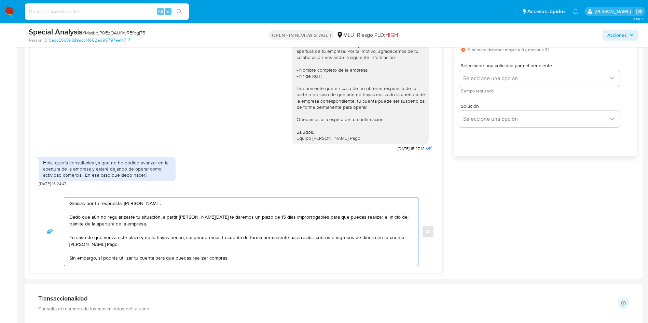
type textarea "Gracias por tu respuesta, Rodrigo. Dado que aún no regularizaste tu situación, …"
click at [236, 239] on textarea "Gracias por tu respuesta, Rodrigo. Dado que aún no regularizaste tu situación, …" at bounding box center [239, 232] width 340 height 68
click at [137, 31] on span "# MssbpjP0EzOAUfXvREfpgj75" at bounding box center [113, 32] width 63 height 7
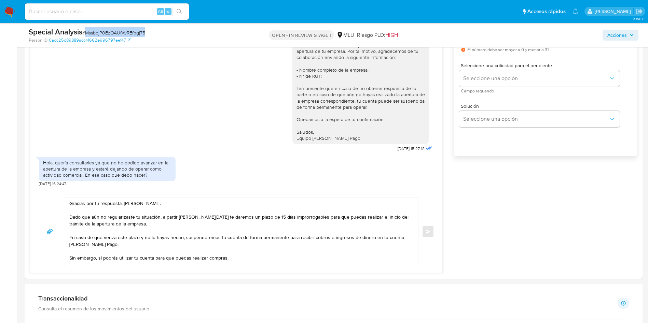
click at [137, 31] on span "# MssbpjP0EzOAUfXvREfpgj75" at bounding box center [113, 32] width 63 height 7
copy span "MssbpjP0EzOAUfXvREfpgj75"
click at [292, 233] on textarea "Gracias por tu respuesta, Rodrigo. Dado que aún no regularizaste tu situación, …" at bounding box center [239, 232] width 340 height 68
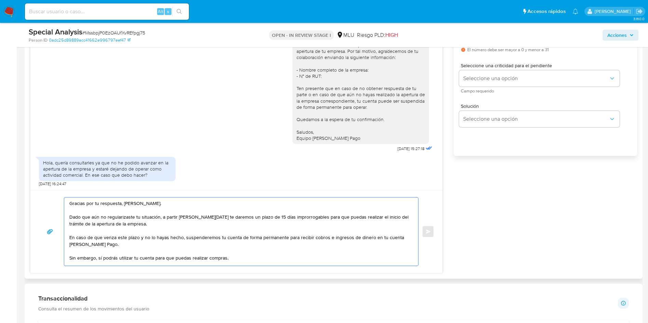
click at [191, 220] on textarea "Gracias por tu respuesta, Rodrigo. Dado que aún no regularizaste tu situación, …" at bounding box center [239, 232] width 340 height 68
click at [211, 225] on textarea "Gracias por tu respuesta, Rodrigo. Dado que aún no regularizaste tu situación, …" at bounding box center [239, 232] width 340 height 68
click at [246, 220] on textarea "Gracias por tu respuesta, Rodrigo. Dado que aún no regularizaste tu situación, …" at bounding box center [239, 232] width 340 height 68
click at [250, 229] on textarea "Gracias por tu respuesta, Rodrigo. Dado que aún no regularizaste tu situación, …" at bounding box center [239, 232] width 340 height 68
click at [248, 234] on textarea "Gracias por tu respuesta, Rodrigo. Dado que aún no regularizaste tu situación, …" at bounding box center [239, 232] width 340 height 68
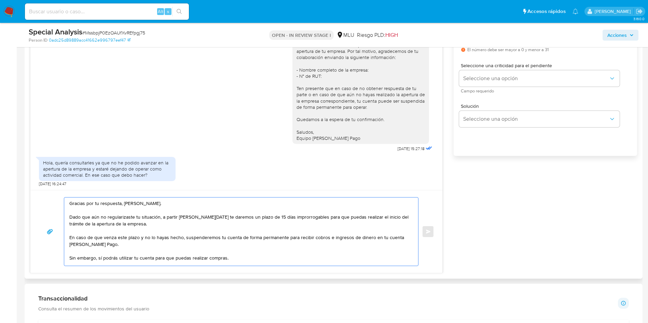
click at [233, 241] on textarea "Gracias por tu respuesta, Rodrigo. Dado que aún no regularizaste tu situación, …" at bounding box center [239, 232] width 340 height 68
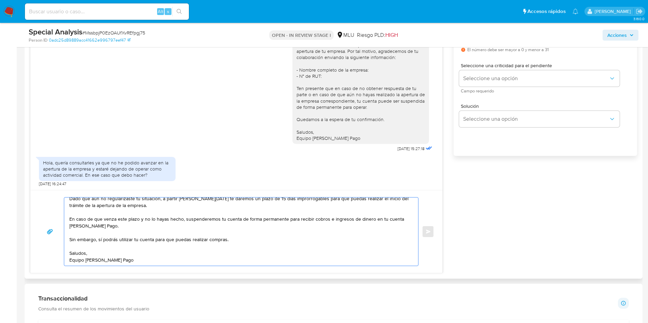
click at [233, 244] on textarea "Gracias por tu respuesta, Rodrigo. Dado que aún no regularizaste tu situación, …" at bounding box center [239, 232] width 340 height 68
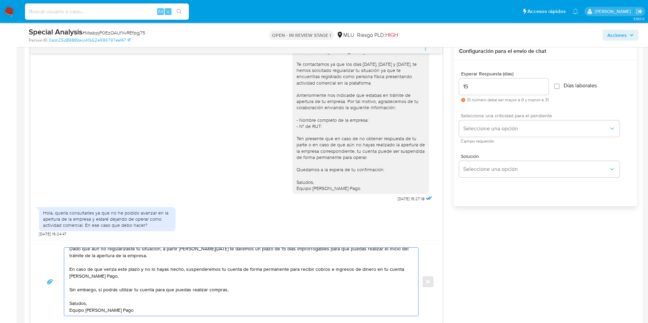
scroll to position [359, 0]
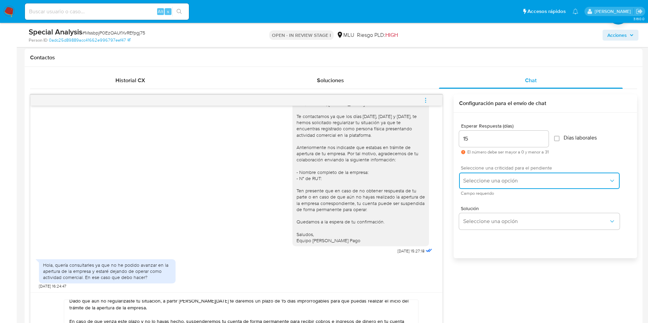
click at [483, 184] on span "Seleccione una opción" at bounding box center [535, 181] width 145 height 7
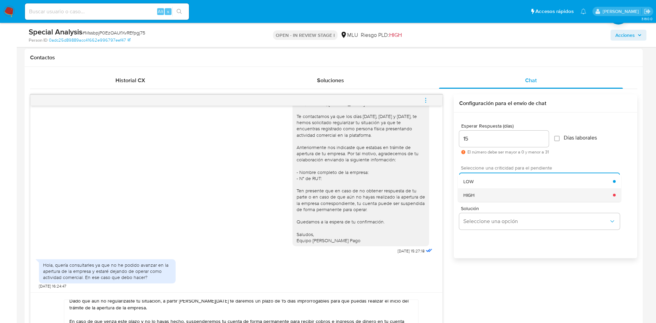
click at [483, 198] on div "HIGH" at bounding box center [538, 196] width 150 height 14
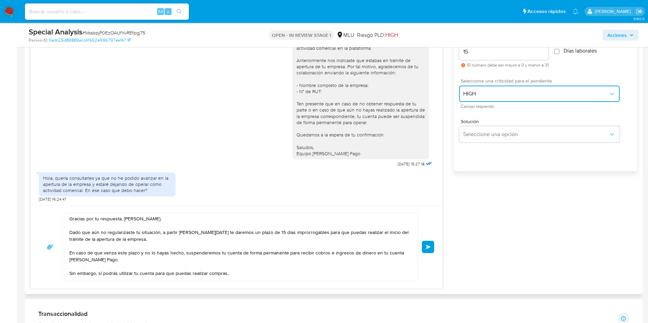
scroll to position [461, 0]
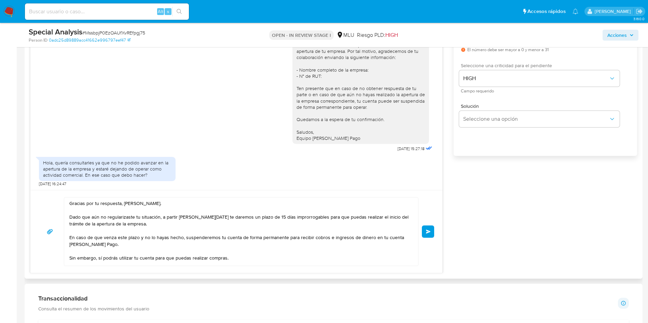
click at [432, 229] on button "Enviar" at bounding box center [428, 232] width 12 height 12
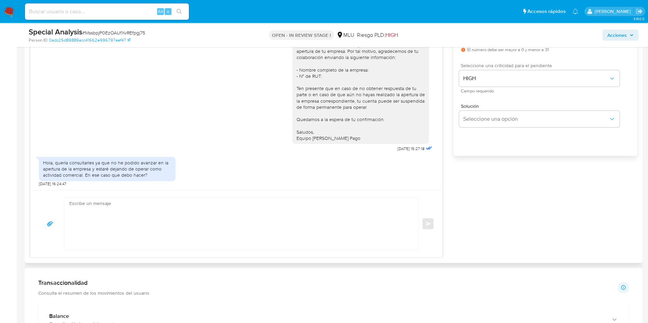
scroll to position [129, 0]
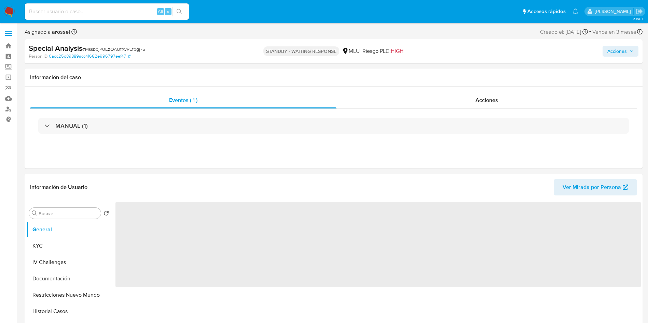
scroll to position [154, 0]
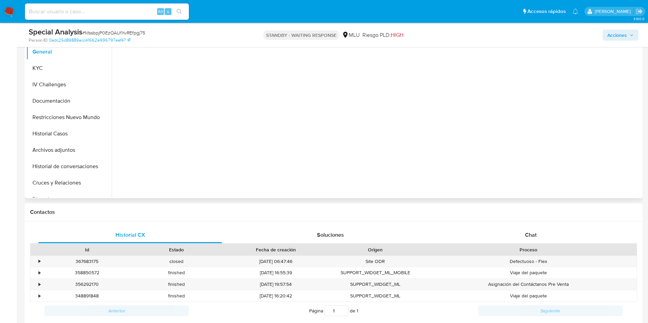
select select "10"
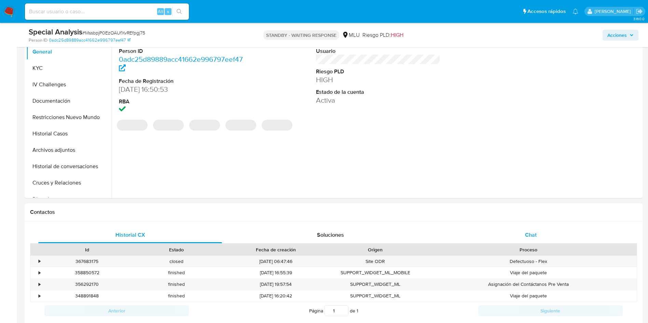
click at [532, 230] on div "Chat" at bounding box center [531, 235] width 184 height 16
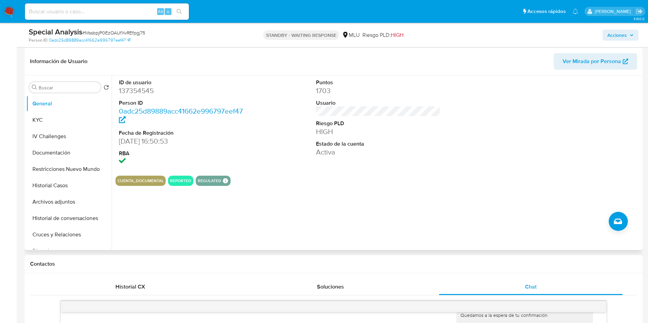
scroll to position [0, 0]
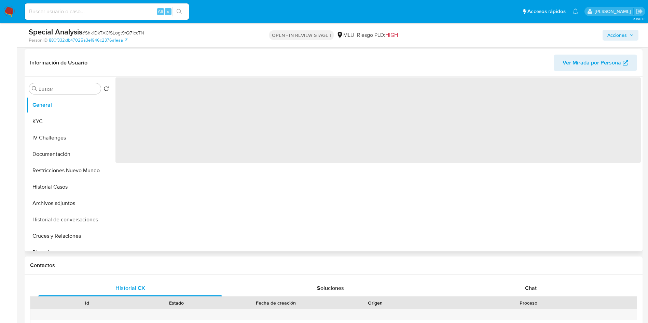
scroll to position [102, 0]
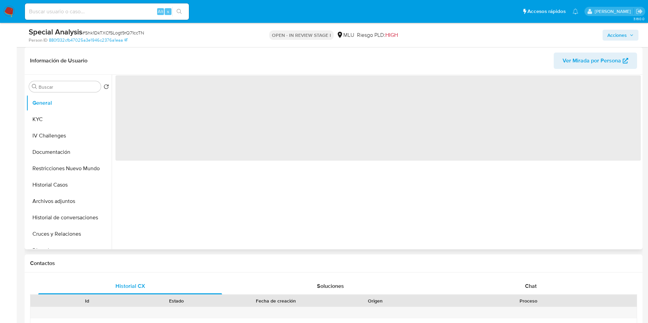
select select "10"
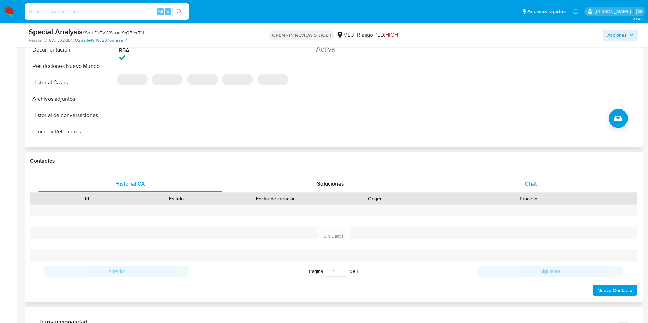
click at [532, 178] on div "Chat" at bounding box center [531, 184] width 184 height 16
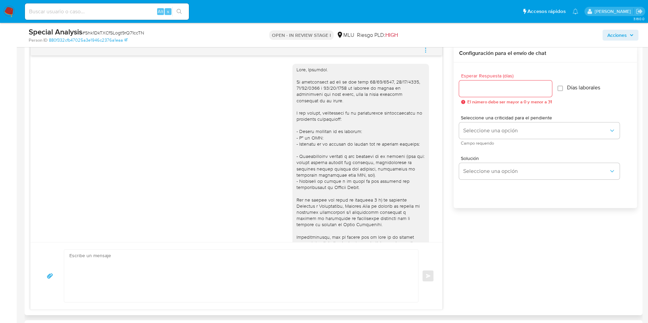
scroll to position [122, 0]
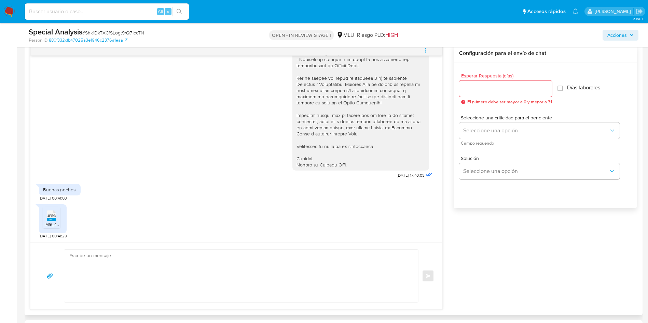
click at [55, 219] on rect at bounding box center [51, 219] width 9 height 3
click at [608, 228] on div "[DATE] 17:40:03 Buenas noches. [DATE] 00:41:03 JPEG JPEG IMG_4293.jpeg [DATE] 0…" at bounding box center [333, 177] width 607 height 266
click at [600, 250] on div "[DATE] 17:40:03 Buenas noches. [DATE] 00:41:03 JPEG JPEG IMG_4293.jpeg [DATE] 0…" at bounding box center [333, 177] width 607 height 266
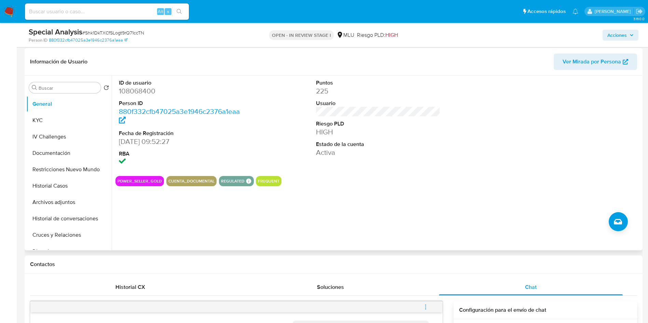
scroll to position [51, 0]
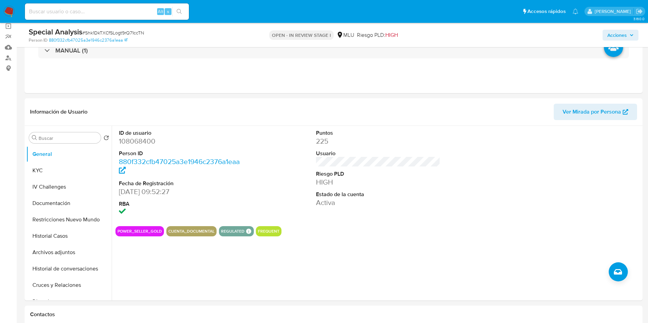
click at [145, 144] on dd "108068400" at bounding box center [181, 142] width 125 height 10
copy dd "108068400"
click at [612, 180] on div at bounding box center [575, 173] width 131 height 95
click at [444, 205] on div "ID de usuario 108068400 Person ID 880f332cfb47025a3e1946c2376a1eaa Fecha de Reg…" at bounding box center [377, 173] width 525 height 95
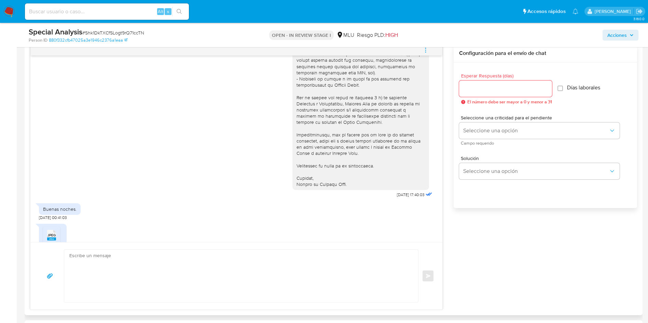
scroll to position [122, 0]
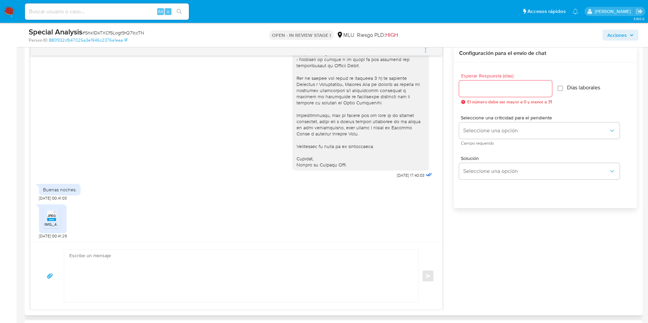
click at [215, 270] on textarea at bounding box center [239, 276] width 340 height 53
click at [215, 271] on textarea at bounding box center [239, 276] width 340 height 53
type textarea "B"
type textarea "M"
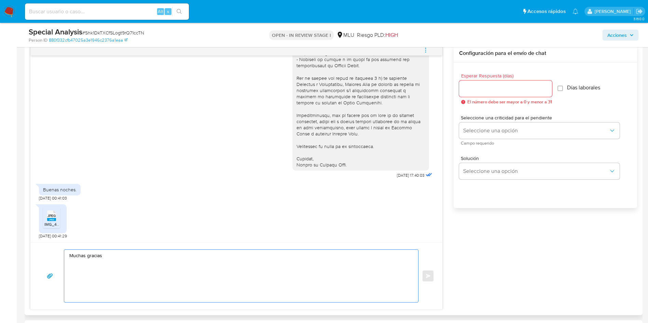
scroll to position [0, 0]
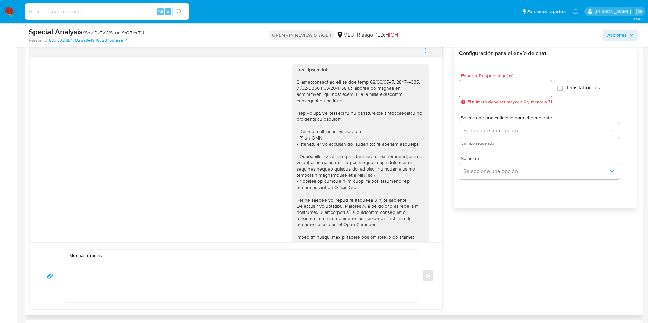
click at [309, 69] on div at bounding box center [360, 179] width 128 height 224
copy div "Stefhani"
click at [134, 258] on textarea "Muchas gracias" at bounding box center [239, 276] width 340 height 53
paste textarea "Stefhani"
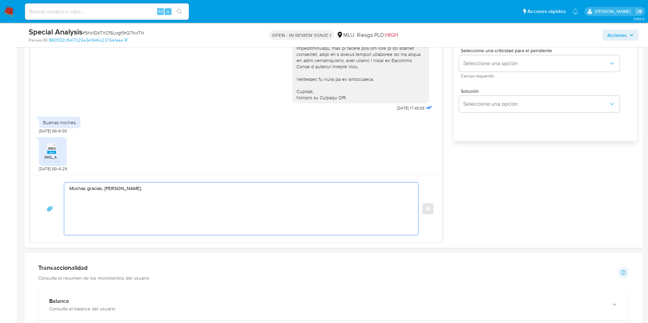
scroll to position [461, 0]
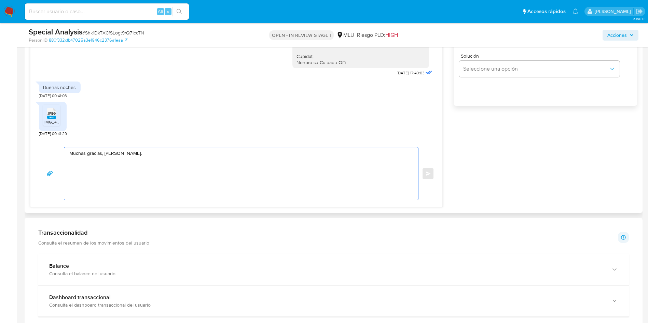
click at [101, 152] on textarea "Muchas gracias, [PERSON_NAME]." at bounding box center [239, 174] width 340 height 53
click at [271, 154] on textarea "Muchas gracias por tu respuesta, [PERSON_NAME]." at bounding box center [239, 174] width 340 height 53
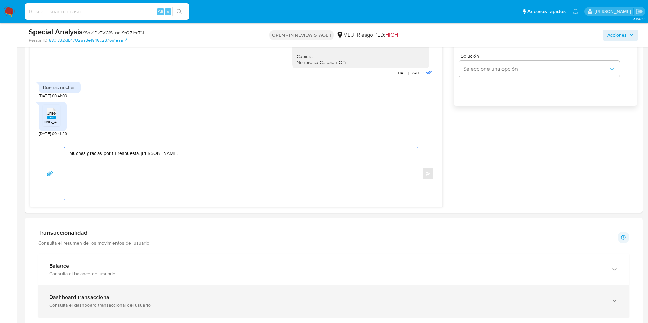
paste textarea "Considerando la actividad mantenida en tu cuenta, es necesario que la misma se …"
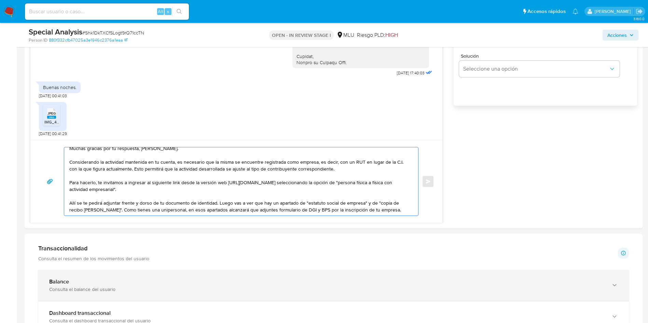
scroll to position [0, 0]
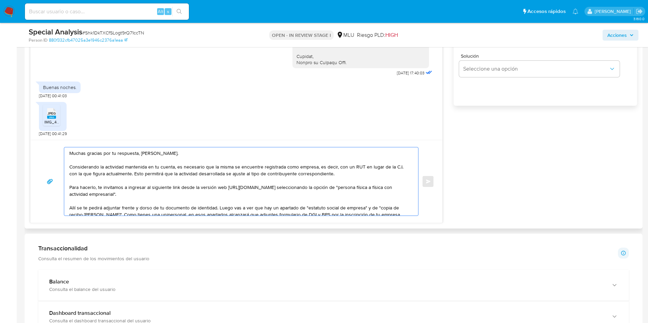
click at [223, 180] on textarea "Muchas gracias por tu respuesta, [PERSON_NAME]. Considerando la actividad mante…" at bounding box center [239, 182] width 340 height 68
click at [177, 176] on textarea "Muchas gracias por tu respuesta, Stefhani. Considerando la actividad mantenida …" at bounding box center [239, 182] width 340 height 68
click at [132, 173] on textarea "Muchas gracias por tu respuesta, Stefhani. Considerando la actividad mantenida …" at bounding box center [239, 182] width 340 height 68
click at [171, 171] on textarea "Muchas gracias por tu respuesta, Stefhani. Considerando la actividad mantenida …" at bounding box center [239, 182] width 340 height 68
click at [203, 171] on textarea "Muchas gracias por tu respuesta, Stefhani. Considerando la actividad mantenida …" at bounding box center [239, 182] width 340 height 68
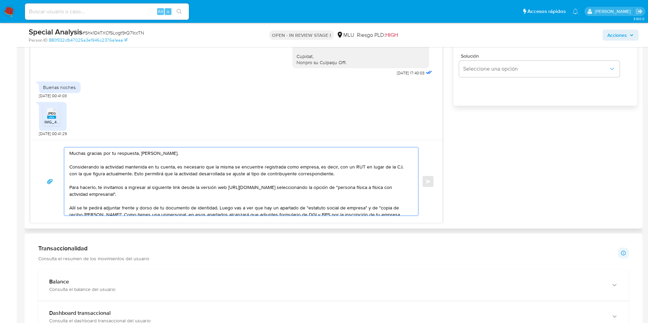
click at [264, 173] on textarea "Muchas gracias por tu respuesta, Stefhani. Considerando la actividad mantenida …" at bounding box center [239, 182] width 340 height 68
click at [367, 171] on textarea "Muchas gracias por tu respuesta, Stefhani. Considerando la actividad mantenida …" at bounding box center [239, 182] width 340 height 68
click at [176, 180] on textarea "Muchas gracias por tu respuesta, Stefhani. Considerando la actividad mantenida …" at bounding box center [239, 182] width 340 height 68
click at [225, 179] on textarea "Muchas gracias por tu respuesta, Stefhani. Considerando la actividad mantenida …" at bounding box center [239, 182] width 340 height 68
click at [199, 191] on textarea "Muchas gracias por tu respuesta, Stefhani. Considerando la actividad mantenida …" at bounding box center [239, 182] width 340 height 68
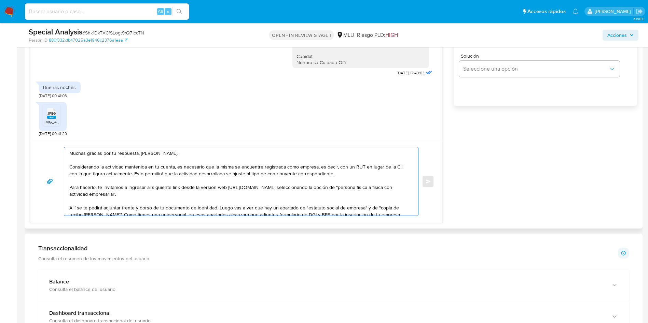
click at [174, 186] on textarea "Muchas gracias por tu respuesta, Stefhani. Considerando la actividad mantenida …" at bounding box center [239, 182] width 340 height 68
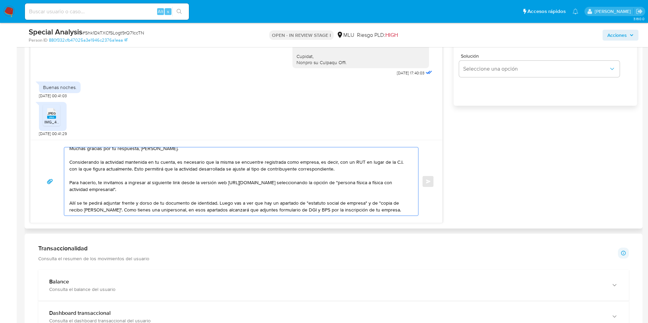
scroll to position [20, 0]
click at [265, 188] on textarea "Muchas gracias por tu respuesta, Stefhani. Considerando la actividad mantenida …" at bounding box center [239, 182] width 340 height 68
click at [302, 193] on textarea "Muchas gracias por tu respuesta, Stefhani. Considerando la actividad mantenida …" at bounding box center [239, 182] width 340 height 68
click at [388, 197] on textarea "Muchas gracias por tu respuesta, Stefhani. Considerando la actividad mantenida …" at bounding box center [239, 182] width 340 height 68
paste textarea "A su vez, también podrás hacerlo de forma más ágil ingresando desde la versión …"
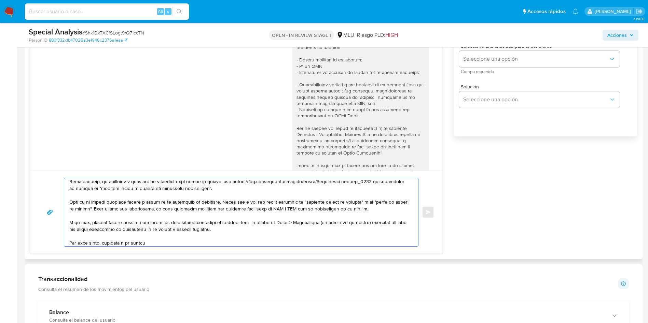
scroll to position [410, 0]
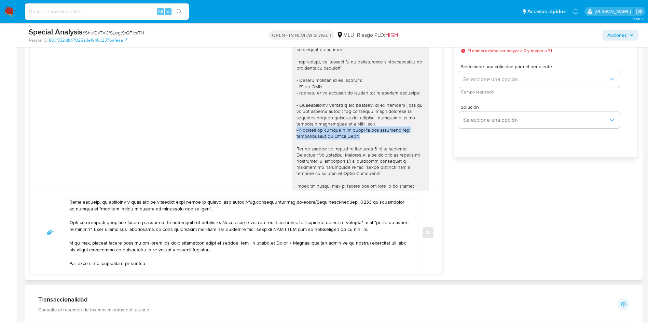
drag, startPoint x: 359, startPoint y: 137, endPoint x: 289, endPoint y: 132, distance: 69.9
click at [296, 132] on div at bounding box center [360, 127] width 128 height 224
copy div "- Facturas de compra y de venta de los perfumes que comercializas en Mercado Li…"
click at [602, 170] on div "Esperar Respuesta (días) El número debe ser mayor a 0 y menor a 31 Días laboral…" at bounding box center [545, 93] width 183 height 164
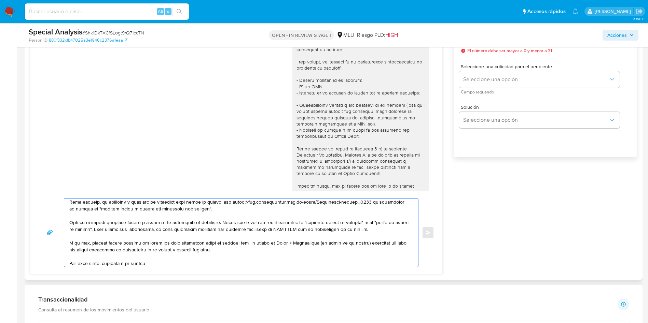
click at [248, 232] on textarea at bounding box center [239, 233] width 340 height 68
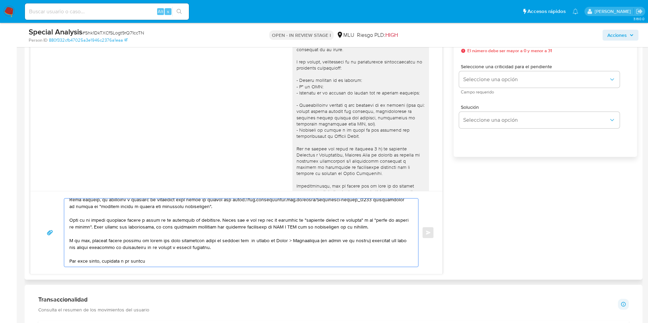
scroll to position [59, 0]
click at [218, 242] on textarea at bounding box center [239, 233] width 340 height 68
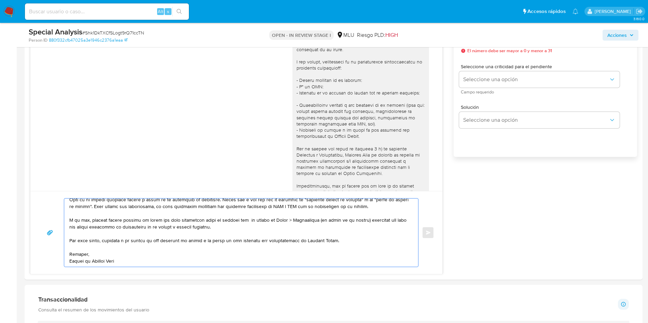
type textarea "Muchas gracias por tu respuesta, Stefhani. Considerando la actividad mantenida …"
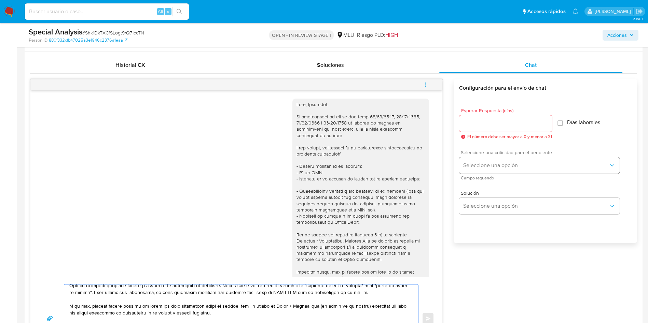
scroll to position [307, 0]
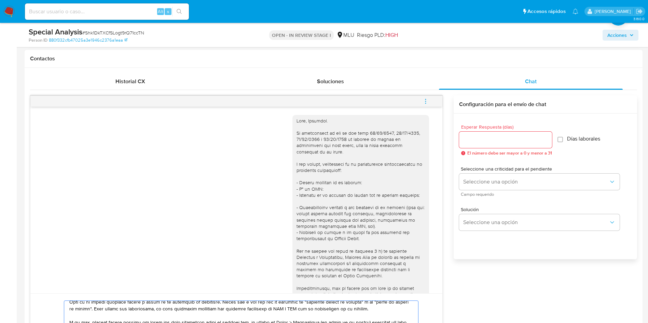
click at [492, 141] on input "Esperar Respuesta (días)" at bounding box center [505, 140] width 93 height 9
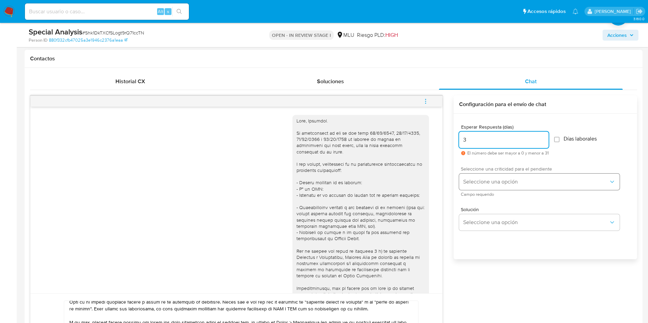
type input "3"
click at [483, 181] on span "Seleccione una opción" at bounding box center [535, 182] width 145 height 7
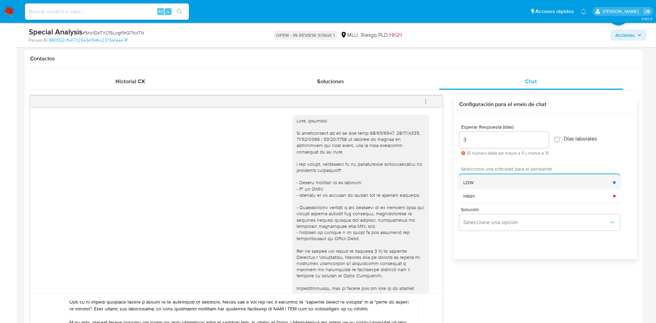
click at [481, 181] on div "LOW" at bounding box center [538, 183] width 150 height 14
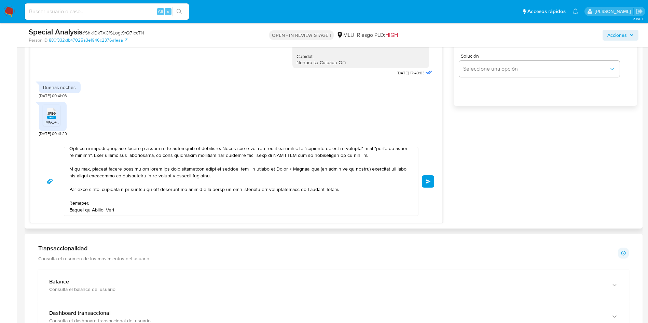
scroll to position [0, 0]
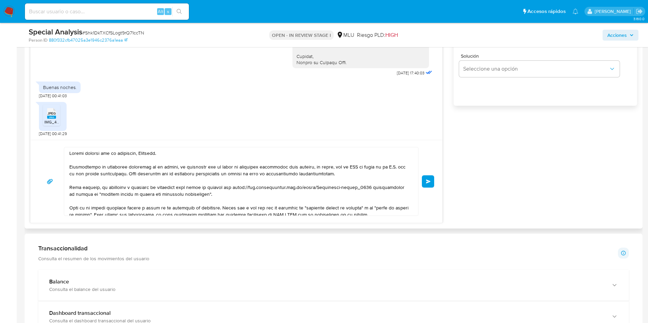
click at [178, 187] on textarea at bounding box center [239, 182] width 340 height 68
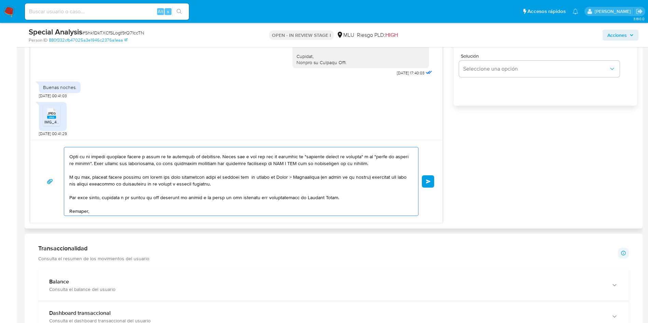
click at [227, 182] on textarea at bounding box center [239, 182] width 340 height 68
click at [342, 200] on textarea at bounding box center [239, 182] width 340 height 68
paste textarea "Por último, dado que tus ingresos brutos a través de Mercado Pago son superiore…"
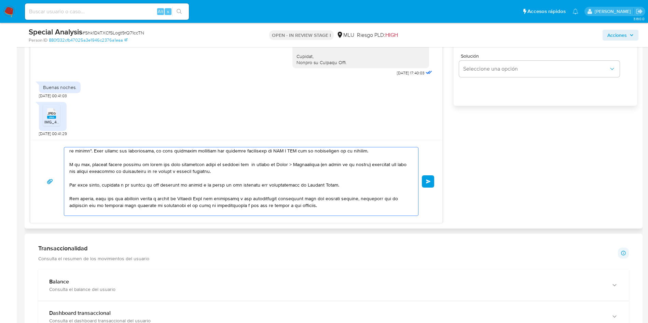
click at [96, 199] on textarea at bounding box center [239, 182] width 340 height 68
drag, startPoint x: 90, startPoint y: 198, endPoint x: 69, endPoint y: 197, distance: 21.9
click at [69, 198] on div at bounding box center [239, 182] width 350 height 68
click at [146, 189] on textarea at bounding box center [239, 182] width 340 height 68
click at [213, 204] on textarea at bounding box center [239, 182] width 340 height 68
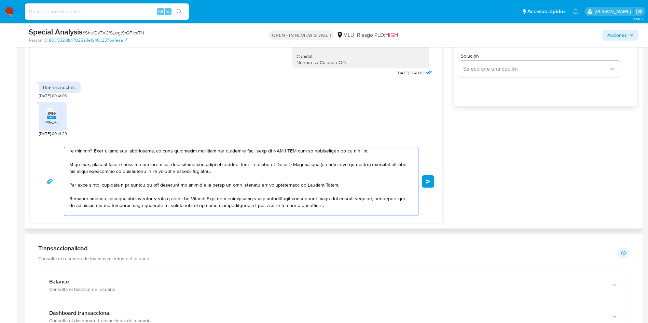
click at [248, 204] on textarea at bounding box center [239, 182] width 340 height 68
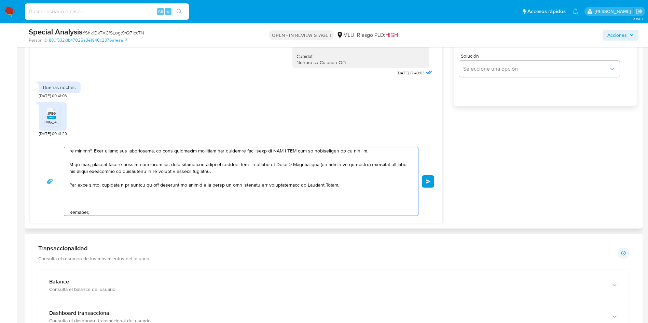
click at [240, 171] on textarea at bounding box center [239, 182] width 340 height 68
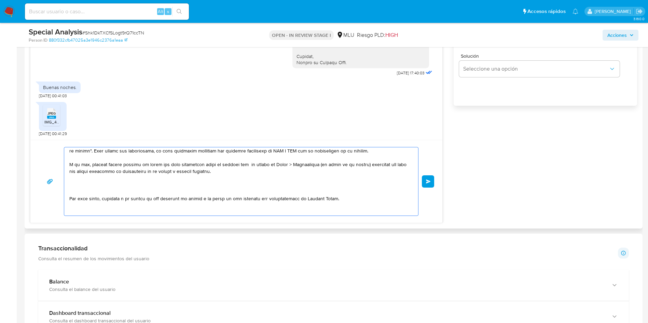
paste textarea "Adicionalmente, dado que tus ingresos brutos a través de Mercado Pago son super…"
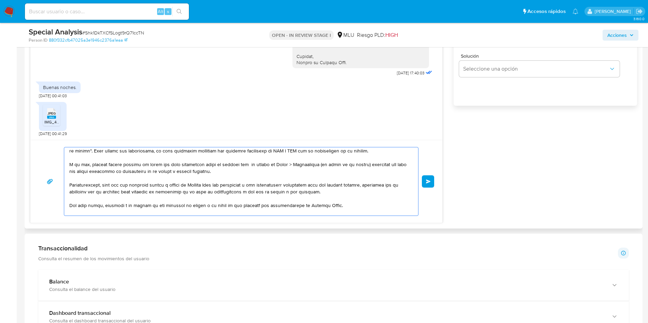
click at [253, 192] on textarea at bounding box center [239, 182] width 340 height 68
drag, startPoint x: 337, startPoint y: 185, endPoint x: 377, endPoint y: 182, distance: 40.7
click at [377, 182] on textarea at bounding box center [239, 182] width 340 height 68
click at [267, 192] on textarea at bounding box center [239, 182] width 340 height 68
click at [234, 188] on textarea at bounding box center [239, 182] width 340 height 68
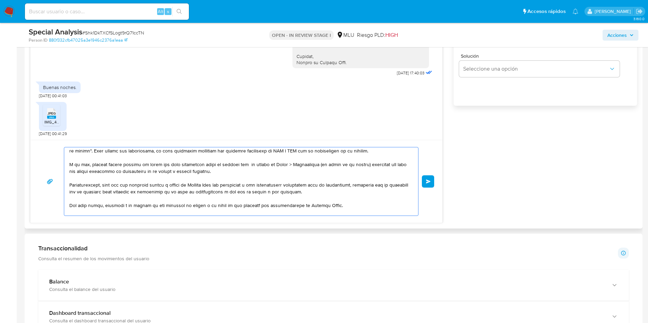
click at [261, 192] on textarea at bounding box center [239, 182] width 340 height 68
click at [302, 189] on textarea at bounding box center [239, 182] width 340 height 68
click at [152, 184] on textarea at bounding box center [239, 182] width 340 height 68
click at [177, 194] on textarea at bounding box center [239, 182] width 340 height 68
click at [218, 192] on textarea at bounding box center [239, 182] width 340 height 68
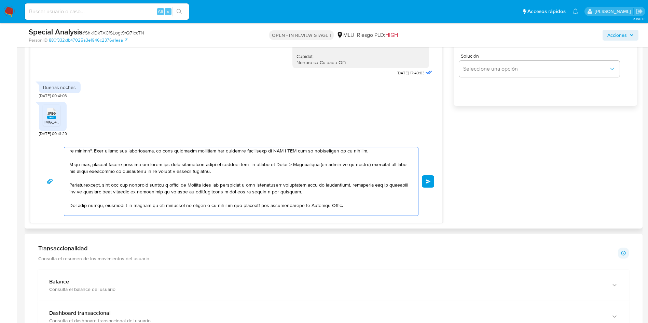
scroll to position [100, 0]
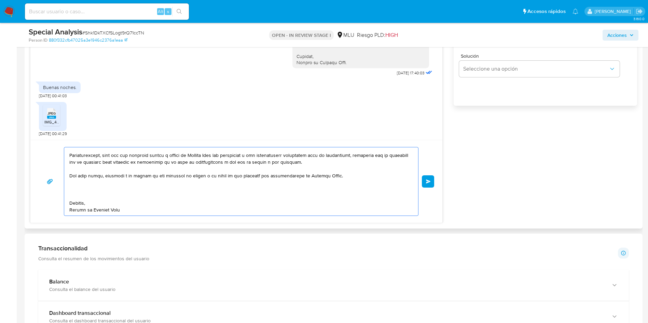
click at [191, 181] on textarea at bounding box center [239, 182] width 340 height 68
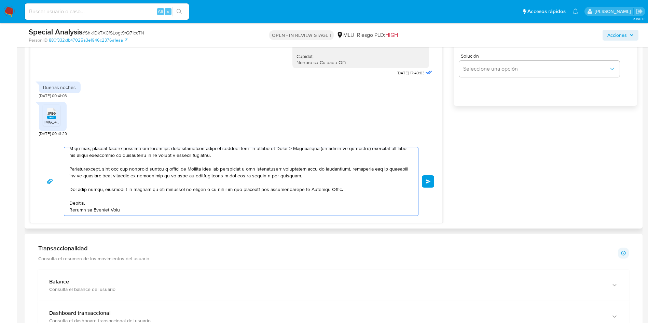
scroll to position [87, 0]
click at [179, 211] on textarea at bounding box center [239, 182] width 340 height 68
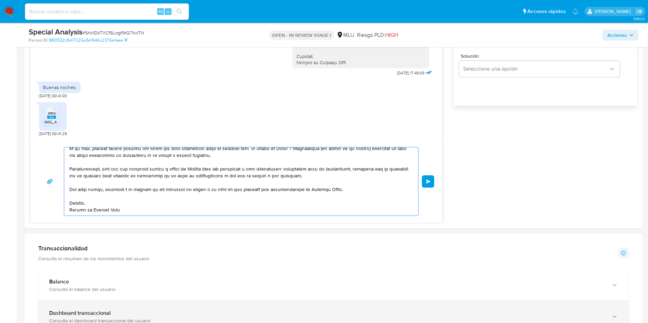
type textarea "Muchas gracias por tu respuesta, Stefhani. Considerando la actividad mantenida …"
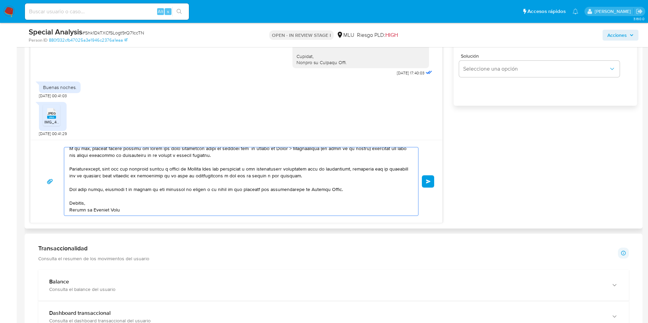
click at [285, 176] on textarea at bounding box center [239, 182] width 340 height 68
click at [180, 183] on textarea at bounding box center [239, 182] width 340 height 68
click at [419, 175] on div "Enviar" at bounding box center [236, 181] width 395 height 69
click at [427, 184] on button "Enviar" at bounding box center [428, 182] width 12 height 12
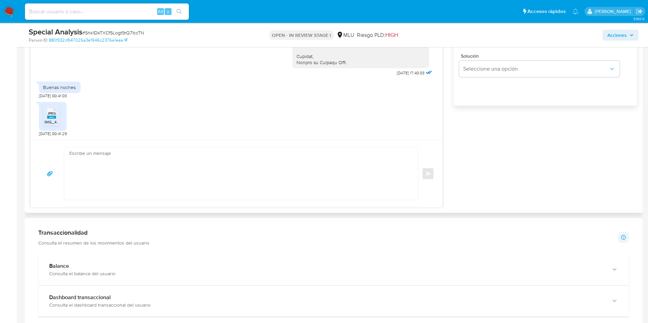
scroll to position [384, 0]
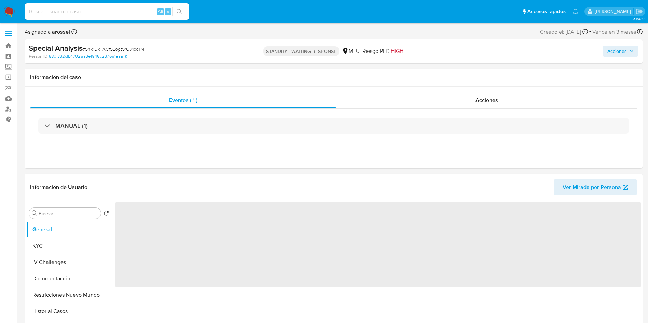
click at [125, 49] on span "# Shk1DkTXCfSLogt9rQ71ccTN" at bounding box center [113, 49] width 62 height 7
click at [126, 49] on span "# Shk1DkTXCfSLogt9rQ71ccTN" at bounding box center [113, 49] width 62 height 7
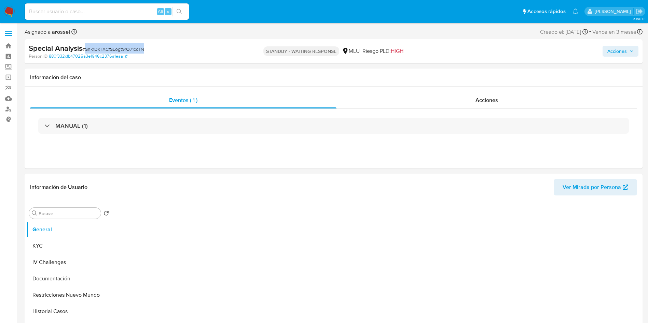
select select "10"
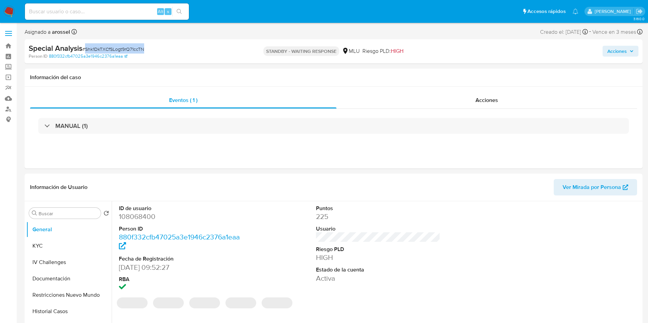
copy span "Shk1DkTXCfSLogt9rQ71ccTN"
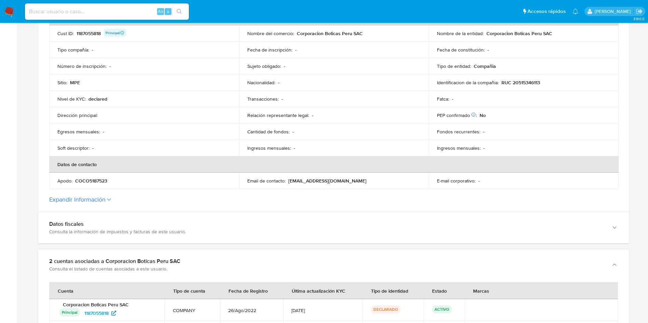
scroll to position [205, 0]
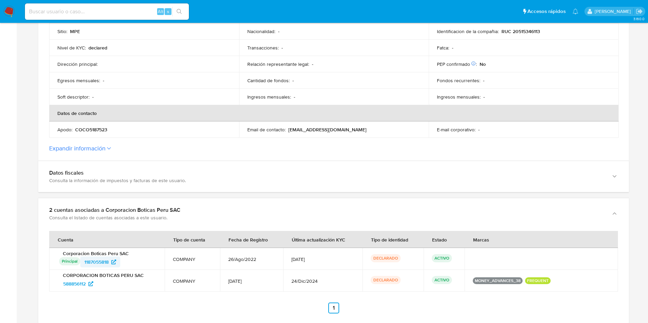
drag, startPoint x: 119, startPoint y: 269, endPoint x: 84, endPoint y: 265, distance: 34.7
click at [84, 265] on td "Corporacion Boticas Peru SAC Principal Identificado como usuario principal 1187…" at bounding box center [106, 259] width 115 height 22
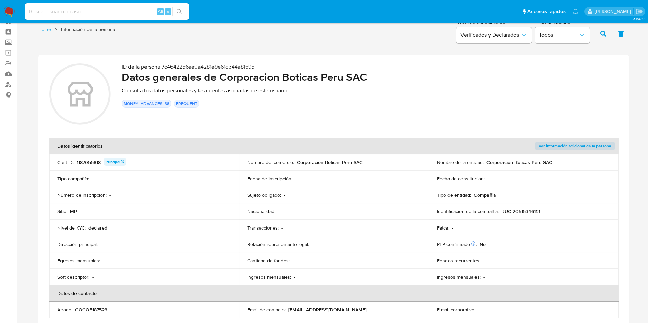
scroll to position [0, 0]
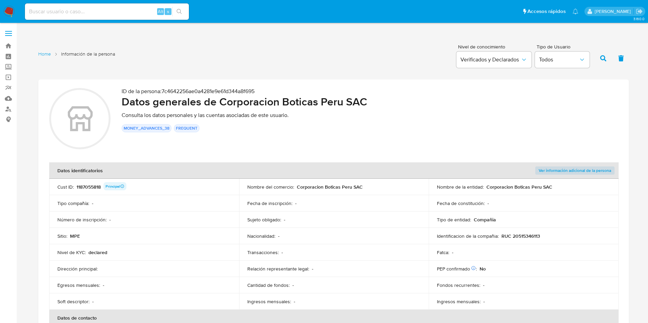
drag, startPoint x: 485, startPoint y: 188, endPoint x: 552, endPoint y: 185, distance: 66.7
click at [552, 185] on div "Nombre de la entidad : Corporacion Boticas Peru SAC" at bounding box center [523, 187] width 173 height 6
drag, startPoint x: 501, startPoint y: 238, endPoint x: 547, endPoint y: 234, distance: 46.3
click at [547, 234] on div "Identificacion de la compañia : RUC 20515346113" at bounding box center [523, 236] width 173 height 6
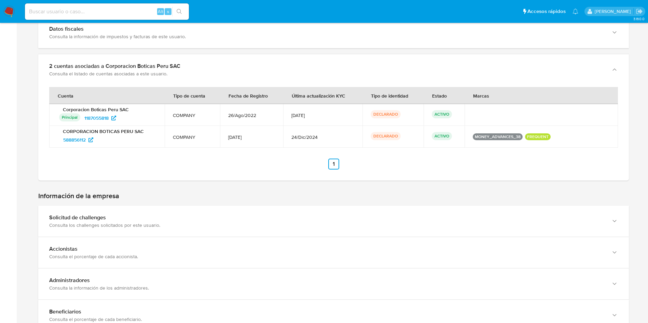
scroll to position [359, 0]
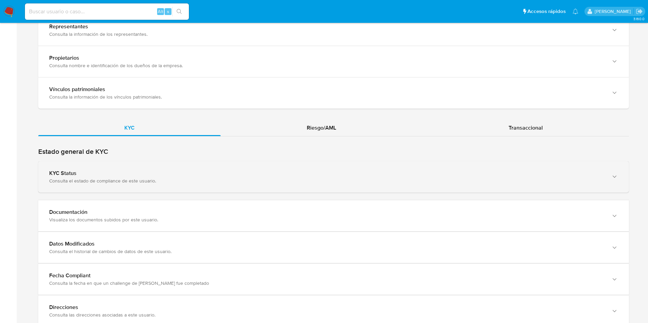
click at [252, 187] on div "KYC Status Consulta el estado de compliance de este usuario." at bounding box center [333, 177] width 590 height 31
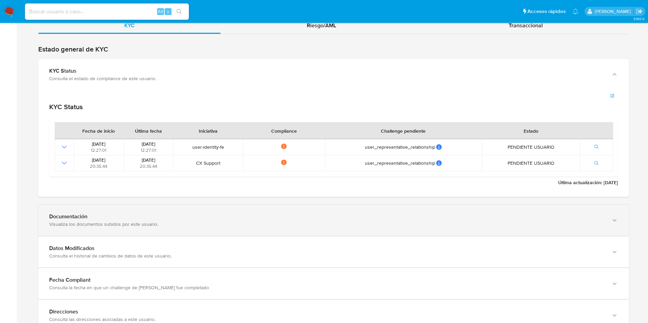
click at [262, 234] on div "Documentación Visualiza los documentos subidos por este usuario." at bounding box center [333, 220] width 590 height 31
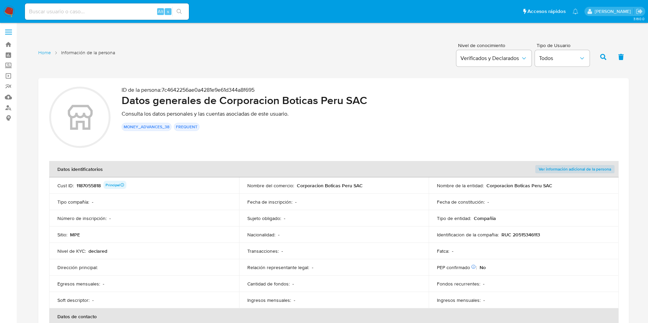
scroll to position [0, 0]
click at [93, 184] on div "1187055818 Principal" at bounding box center [101, 187] width 50 height 10
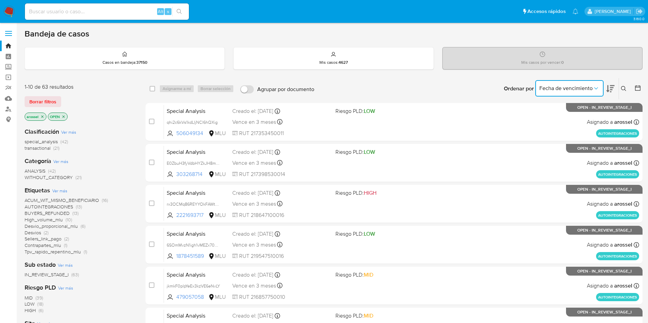
click at [584, 90] on span "Fecha de vencimiento" at bounding box center [565, 88] width 53 height 7
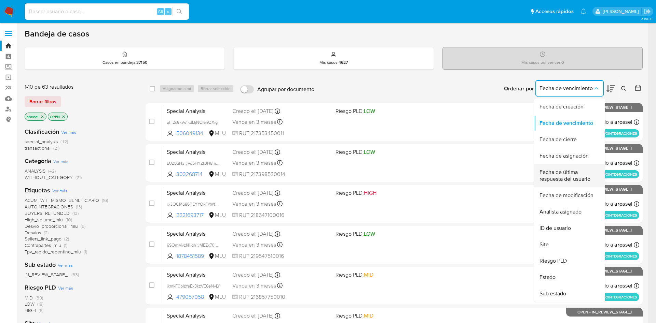
click at [572, 178] on span "Fecha de última respuesta del usuario" at bounding box center [567, 176] width 56 height 14
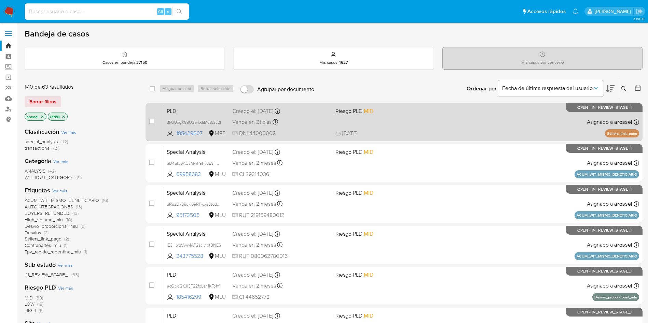
click at [456, 111] on div "PLD 3kU0xgX89U354XIiMc8t3v2t 185429207 MPE Riesgo PLD: MID Creado el: [DATE] Cr…" at bounding box center [401, 122] width 475 height 34
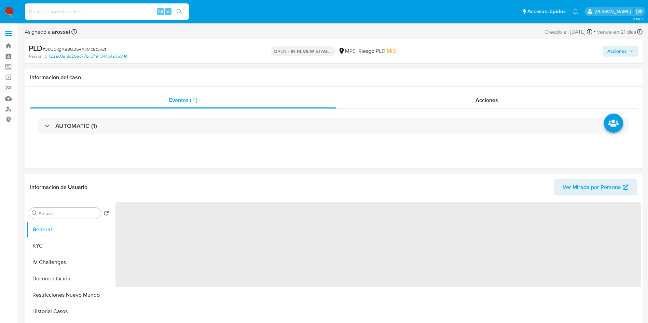
select select "10"
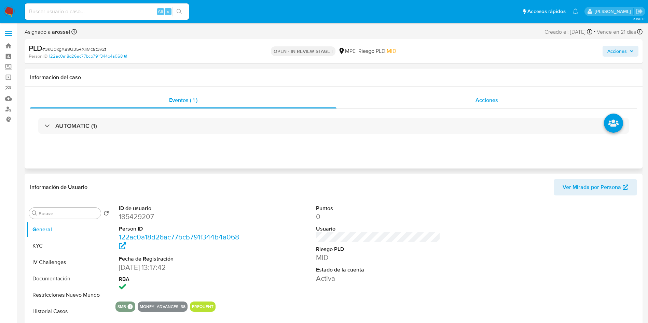
click at [469, 104] on div "Acciones" at bounding box center [486, 100] width 301 height 16
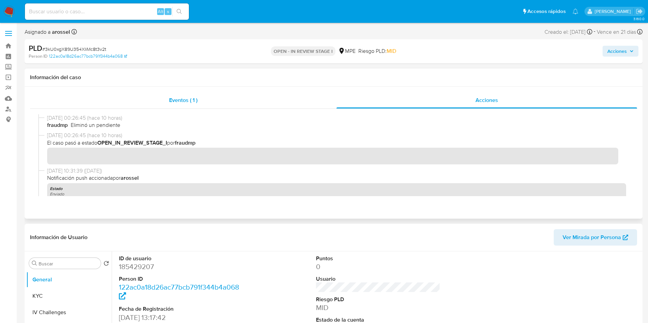
click at [199, 94] on div "Eventos ( 1 )" at bounding box center [183, 100] width 306 height 16
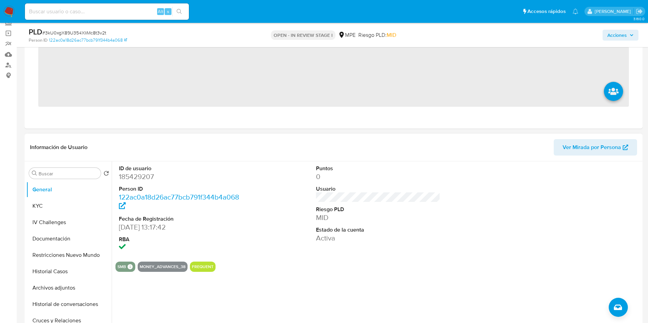
scroll to position [205, 0]
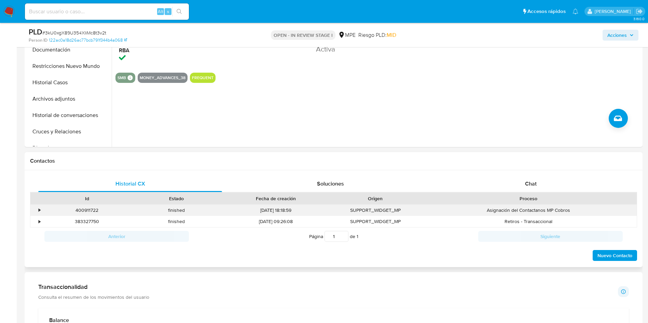
click at [525, 211] on div "Asignación del Contactanos MP Cobros" at bounding box center [528, 210] width 217 height 11
click at [521, 171] on div "Historial CX Soluciones Chat Id Estado Fecha de creación Origen Proceso • 40091…" at bounding box center [334, 218] width 618 height 97
click at [521, 193] on div "Proceso" at bounding box center [528, 199] width 217 height 12
click at [521, 189] on div "Chat" at bounding box center [531, 184] width 184 height 16
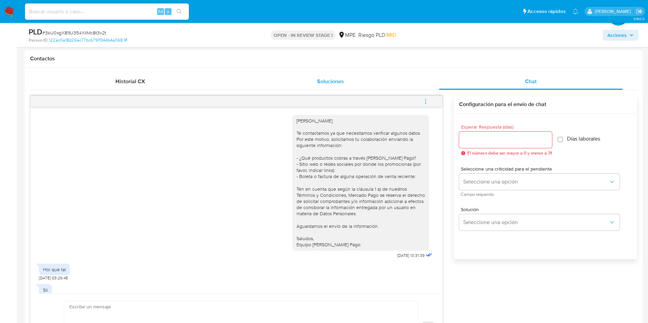
scroll to position [51, 0]
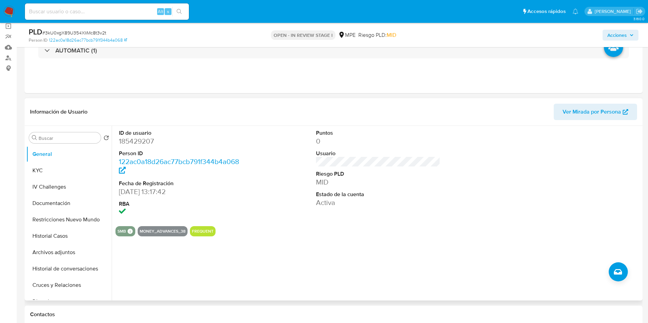
click at [609, 160] on div at bounding box center [575, 173] width 131 height 95
click at [130, 143] on dd "185429207" at bounding box center [181, 142] width 125 height 10
copy dd "185429207"
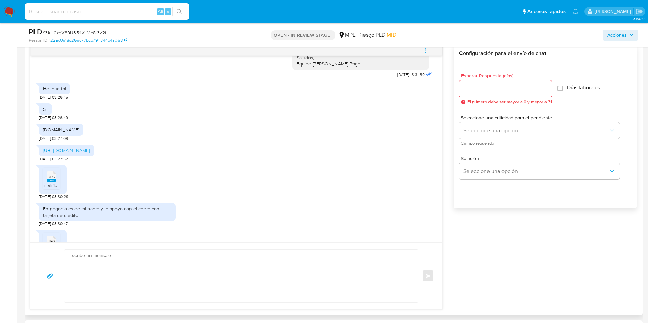
scroll to position [154, 0]
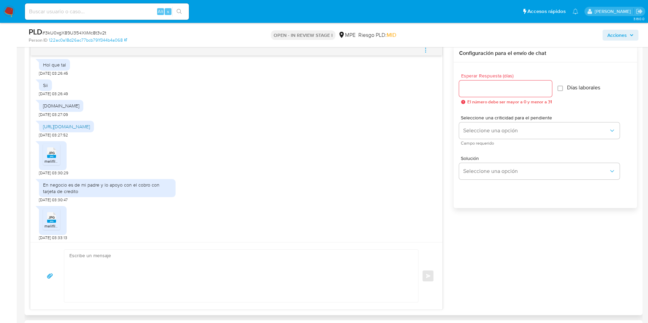
click at [90, 127] on link "[URL][DOMAIN_NAME]" at bounding box center [66, 126] width 47 height 7
click at [51, 154] on span "JPG" at bounding box center [51, 153] width 6 height 4
click at [54, 218] on span "JPG" at bounding box center [51, 217] width 6 height 4
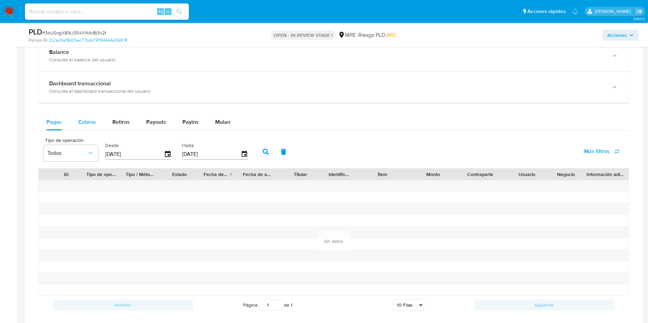
scroll to position [673, 0]
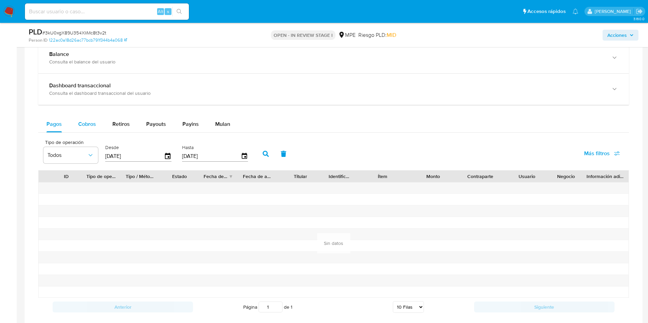
click at [88, 124] on span "Cobros" at bounding box center [87, 124] width 18 height 8
select select "10"
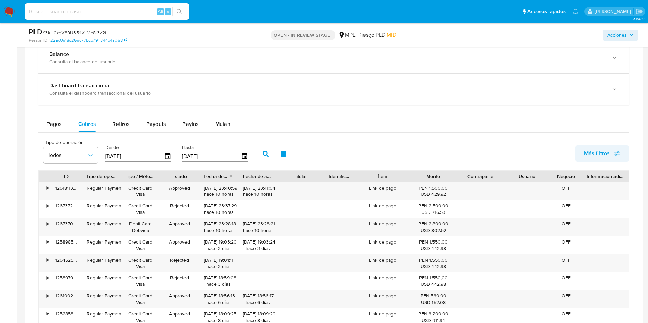
click at [606, 149] on span "Más filtros" at bounding box center [597, 153] width 26 height 16
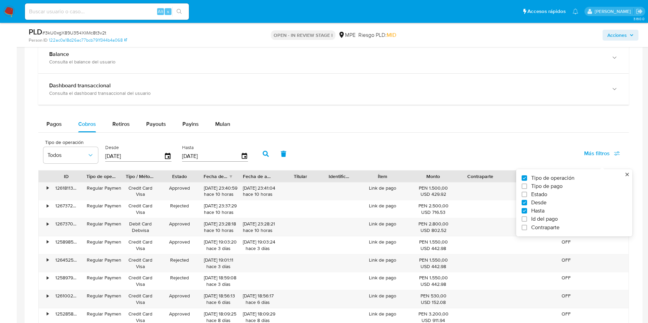
click at [530, 198] on div "Tipo de operación Tipo de pago Estado Desde Hasta Id del pago Contraparte" at bounding box center [571, 203] width 100 height 56
click at [529, 194] on label "Estado" at bounding box center [571, 194] width 100 height 7
click at [527, 194] on input "Estado" at bounding box center [523, 194] width 5 height 5
checkbox input "true"
type input "[DATE]"
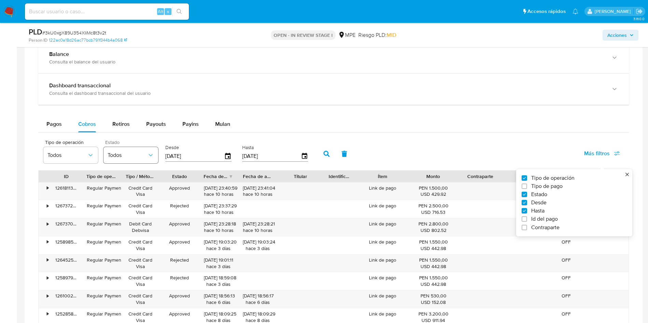
click at [111, 155] on span "Todos" at bounding box center [128, 155] width 40 height 7
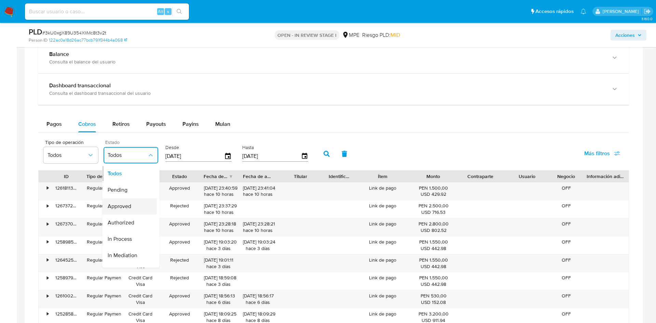
click at [125, 204] on span "Approved" at bounding box center [120, 206] width 24 height 7
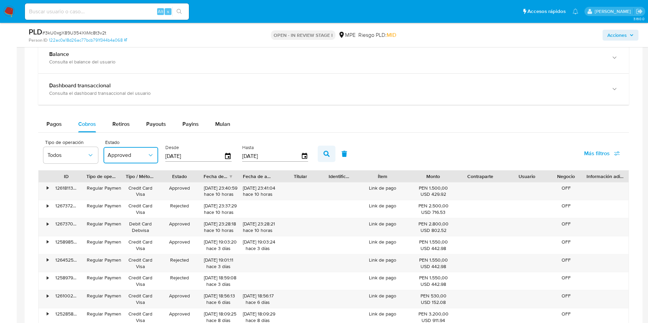
click at [329, 155] on icon "button" at bounding box center [326, 154] width 6 height 6
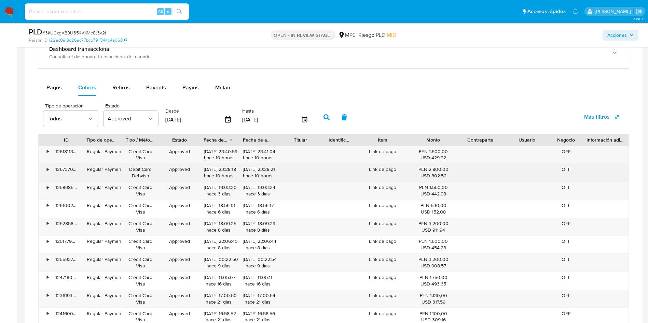
scroll to position [724, 0]
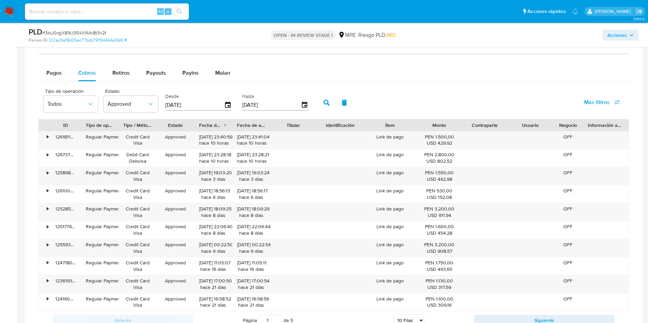
click at [318, 124] on div at bounding box center [317, 126] width 12 height 12
click at [67, 136] on div "126181137657" at bounding box center [66, 140] width 30 height 18
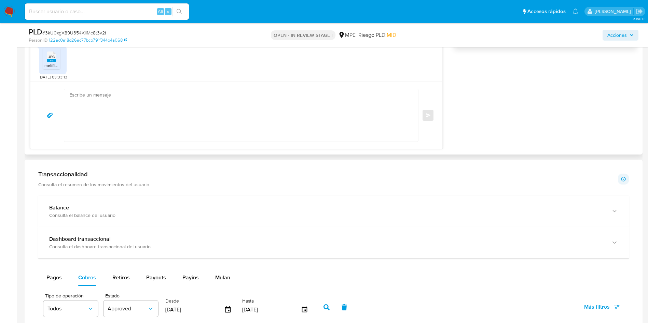
scroll to position [468, 0]
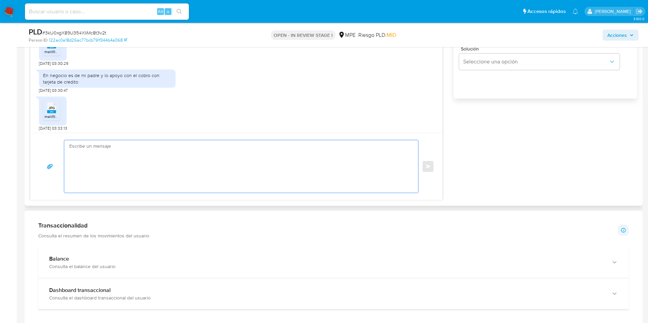
click at [163, 152] on textarea at bounding box center [239, 166] width 340 height 53
type textarea "M"
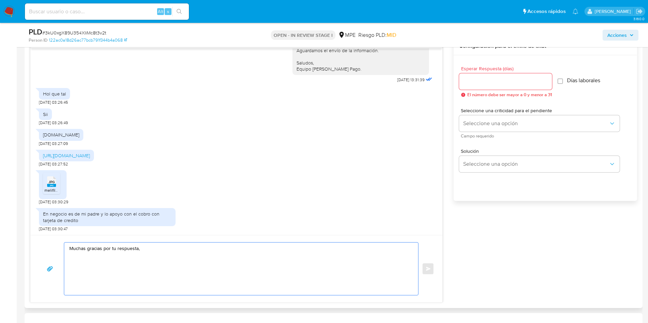
scroll to position [155, 0]
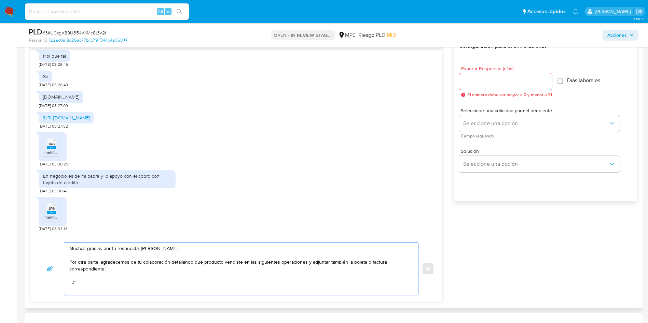
paste textarea "126181137657"
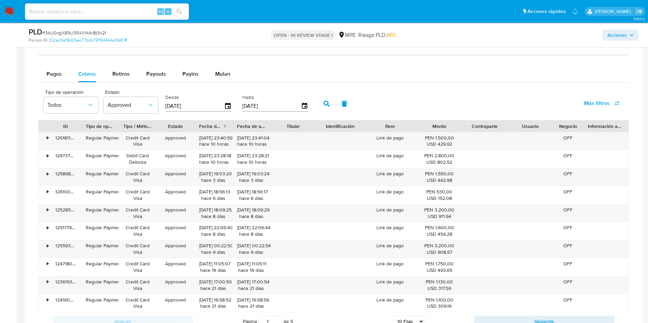
scroll to position [724, 0]
click at [58, 139] on div "126181137657" at bounding box center [66, 140] width 30 height 18
click at [57, 140] on div "126181137657" at bounding box center [66, 140] width 30 height 18
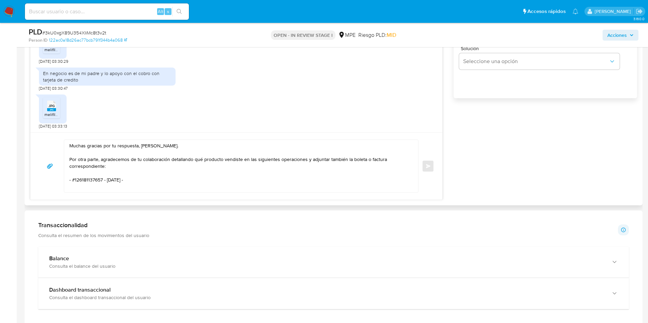
scroll to position [468, 0]
click at [94, 178] on textarea "Muchas gracias por tu respuesta, [PERSON_NAME]. Por otra parte, agradecemos de …" at bounding box center [239, 166] width 340 height 53
click at [94, 178] on textarea "Muchas gracias por tu respuesta, Anneth. Por otra parte, agradecemos de tu cola…" at bounding box center [239, 166] width 340 height 53
paste textarea "S"
click at [150, 177] on textarea "Muchas gracias por tu respuesta, Anneth. Por otra parte, agradecemos de tu cola…" at bounding box center [239, 166] width 340 height 53
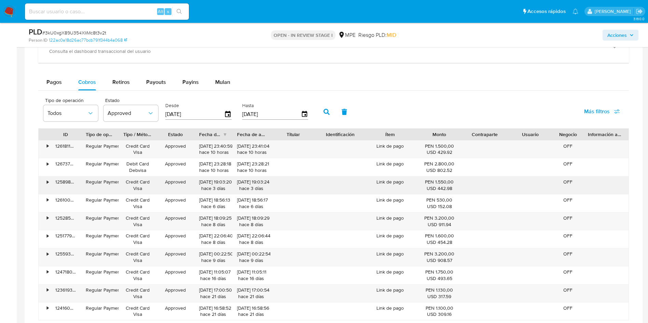
scroll to position [724, 0]
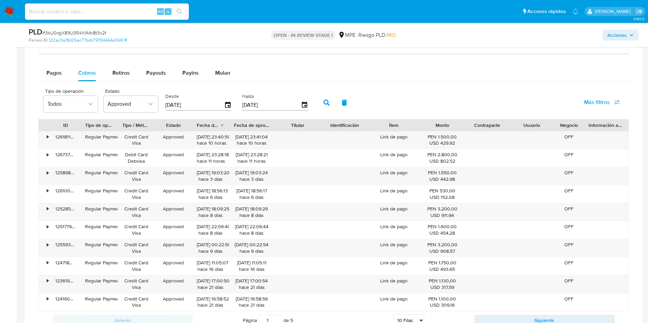
drag, startPoint x: 270, startPoint y: 128, endPoint x: 280, endPoint y: 127, distance: 10.3
click at [280, 127] on div at bounding box center [274, 126] width 12 height 12
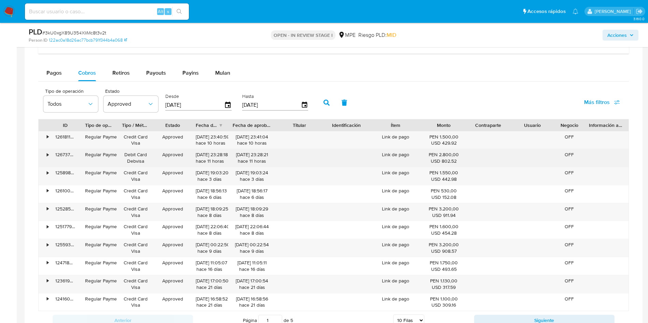
click at [100, 156] on div "Regular Payment" at bounding box center [98, 155] width 27 height 6
click at [64, 155] on div "126737008460" at bounding box center [66, 158] width 30 height 18
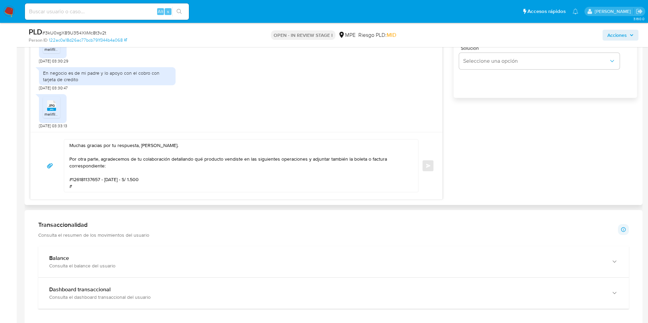
scroll to position [468, 0]
click at [103, 187] on textarea "Muchas gracias por tu respuesta, Anneth. Por otra parte, agradecemos de tu cola…" at bounding box center [239, 166] width 340 height 53
paste textarea "126737008460"
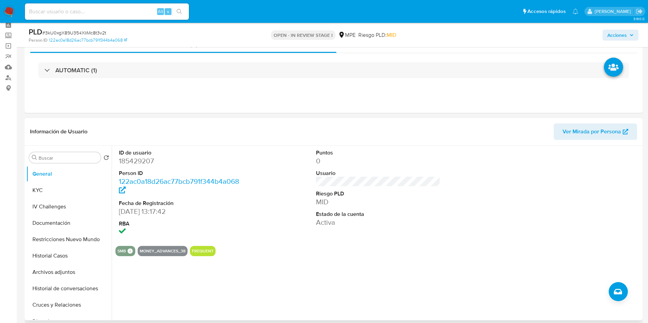
scroll to position [0, 0]
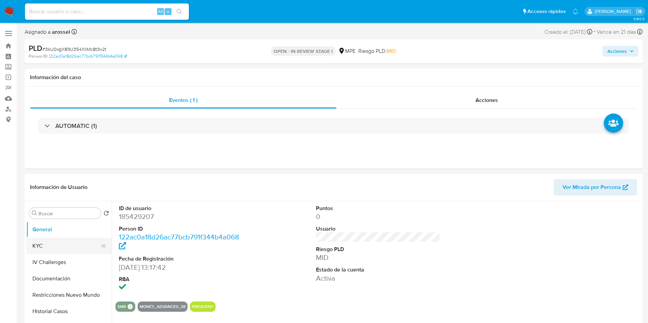
click at [48, 250] on button "KYC" at bounding box center [66, 246] width 80 height 16
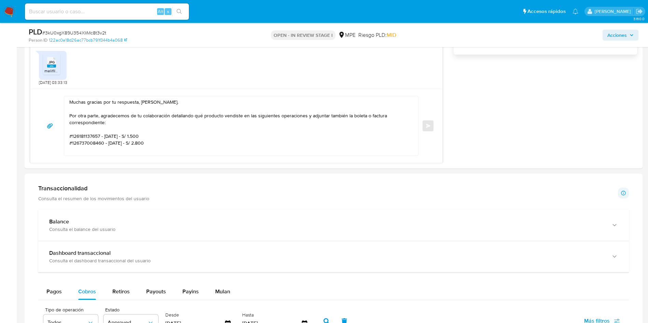
scroll to position [768, 0]
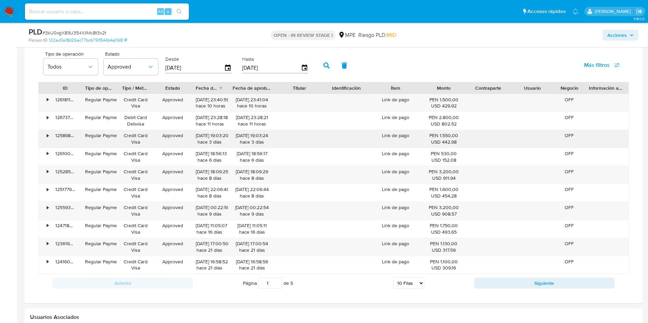
click at [67, 135] on div "125898537087" at bounding box center [66, 139] width 30 height 18
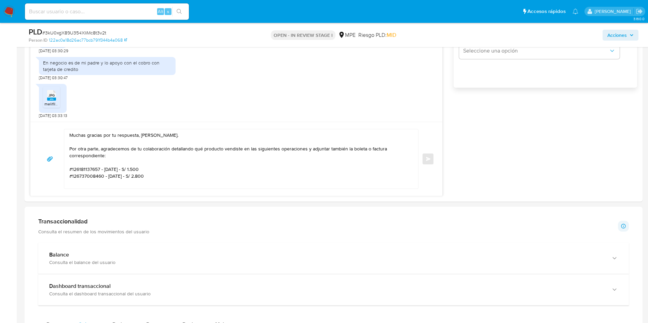
scroll to position [461, 0]
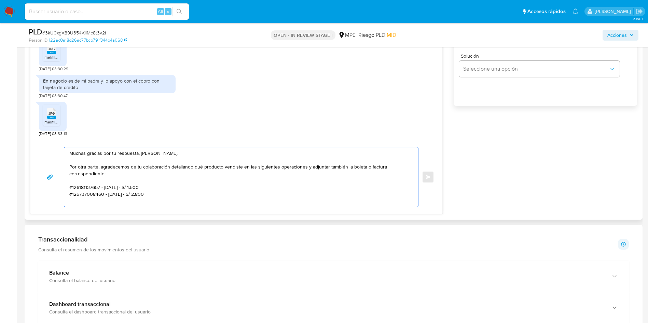
click at [170, 193] on textarea "Muchas gracias por tu respuesta, Anneth. Por otra parte, agradecemos de tu cola…" at bounding box center [239, 177] width 340 height 59
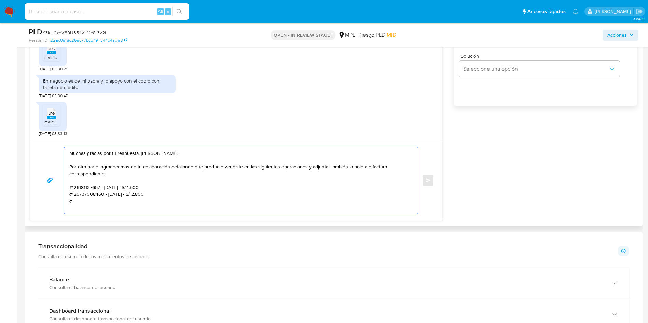
paste textarea "125898537087"
click at [172, 165] on textarea "Muchas gracias por tu respuesta, Anneth. Por otra parte, agradecemos de tu cola…" at bounding box center [239, 182] width 340 height 68
click at [177, 173] on textarea "Muchas gracias por tu respuesta, Anneth. Por otra parte, agradecemos de tu cola…" at bounding box center [239, 182] width 340 height 68
click at [184, 171] on textarea "Muchas gracias por tu respuesta, Anneth. Por otra parte, agradecemos de tu cola…" at bounding box center [239, 182] width 340 height 68
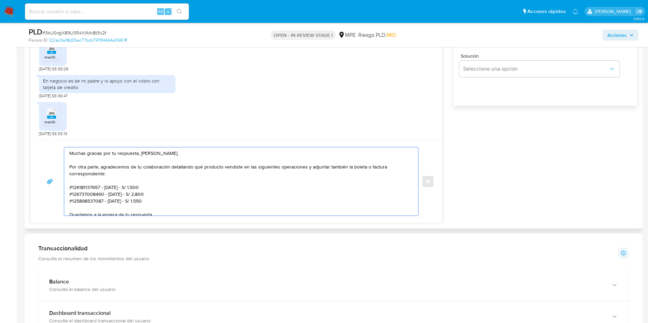
click at [237, 169] on textarea "Muchas gracias por tu respuesta, Anneth. Por otra parte, agradecemos de tu cola…" at bounding box center [239, 182] width 340 height 68
click at [266, 170] on textarea "Muchas gracias por tu respuesta, Anneth. Por otra parte, agradecemos de tu cola…" at bounding box center [239, 182] width 340 height 68
click at [264, 175] on textarea "Muchas gracias por tu respuesta, Anneth. Por otra parte, agradecemos de tu cola…" at bounding box center [239, 182] width 340 height 68
click at [201, 184] on textarea "Muchas gracias por tu respuesta, Anneth. Por otra parte, agradecemos de tu cola…" at bounding box center [239, 182] width 340 height 68
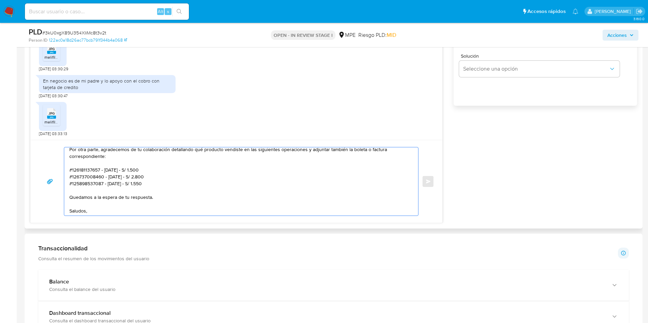
scroll to position [32, 0]
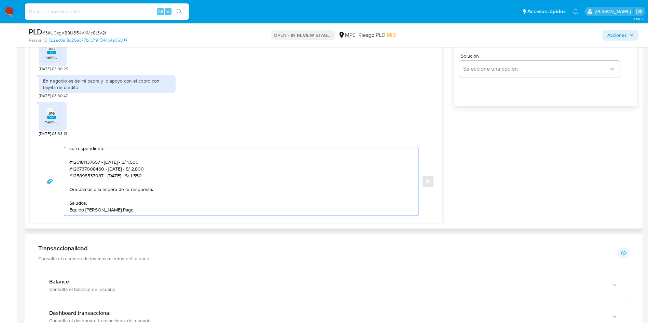
click at [154, 206] on textarea "Muchas gracias por tu respuesta, Anneth. Por otra parte, agradecemos de tu cola…" at bounding box center [239, 182] width 340 height 68
type textarea "Muchas gracias por tu respuesta, Anneth. Por otra parte, agradecemos de tu cola…"
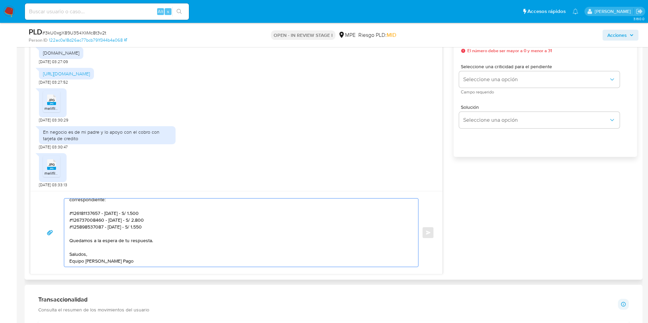
scroll to position [307, 0]
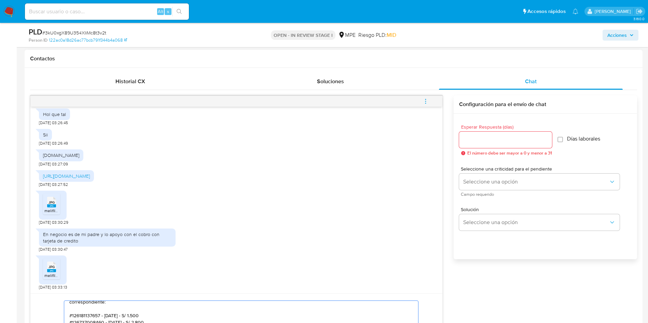
click at [500, 136] on input "Esperar Respuesta (días)" at bounding box center [505, 140] width 93 height 9
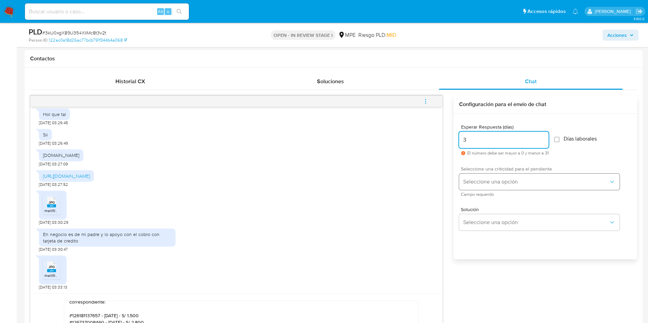
type input "3"
click at [475, 179] on span "Seleccione una opción" at bounding box center [535, 182] width 145 height 7
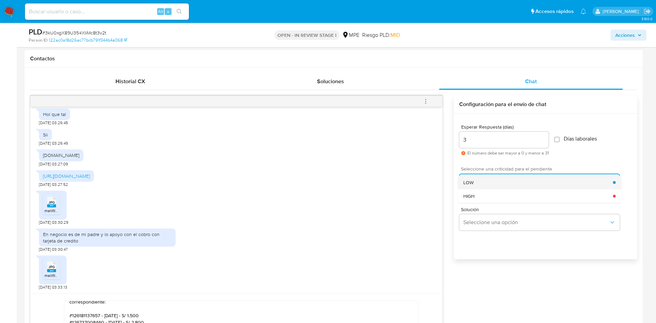
click at [475, 180] on div "LOW" at bounding box center [538, 183] width 150 height 14
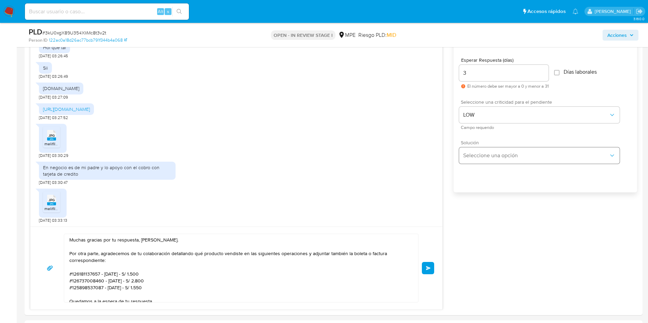
scroll to position [359, 0]
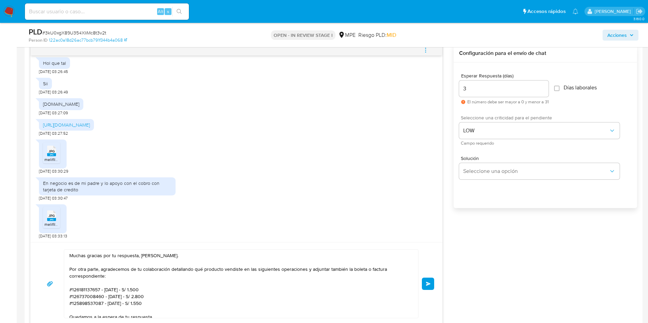
click at [426, 283] on button "Enviar" at bounding box center [428, 284] width 12 height 12
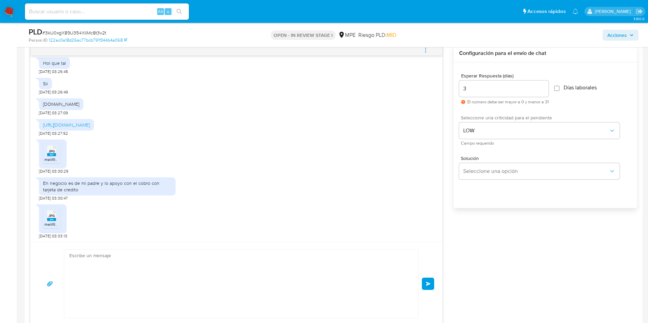
scroll to position [262, 0]
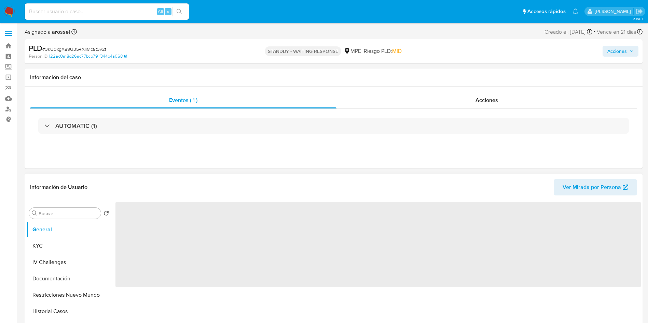
select select "10"
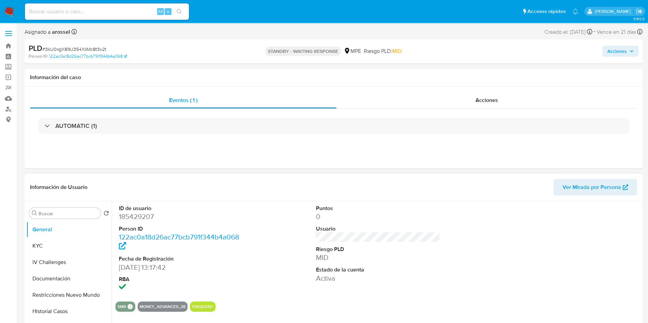
drag, startPoint x: 413, startPoint y: 267, endPoint x: 413, endPoint y: 261, distance: 6.2
click at [413, 267] on dt "Estado de la cuenta" at bounding box center [378, 270] width 125 height 8
click at [93, 51] on span "# 3kU0xgX89U354XIiMc8t3v2t" at bounding box center [74, 49] width 64 height 7
copy span "3kU0xgX89U354XIiMc8t3v2t"
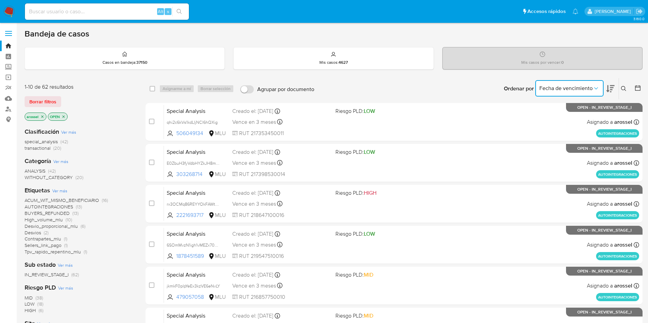
click at [581, 87] on span "Fecha de vencimiento" at bounding box center [565, 88] width 53 height 7
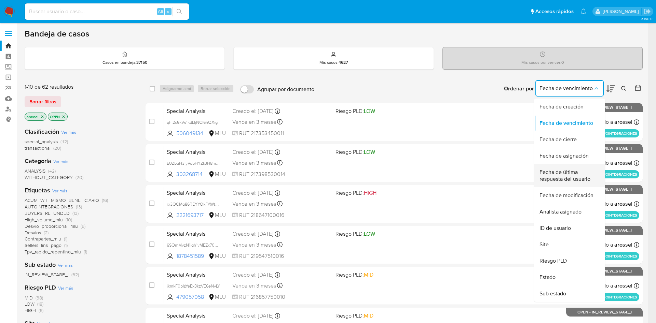
click at [567, 176] on span "Fecha de última respuesta del usuario" at bounding box center [567, 176] width 56 height 14
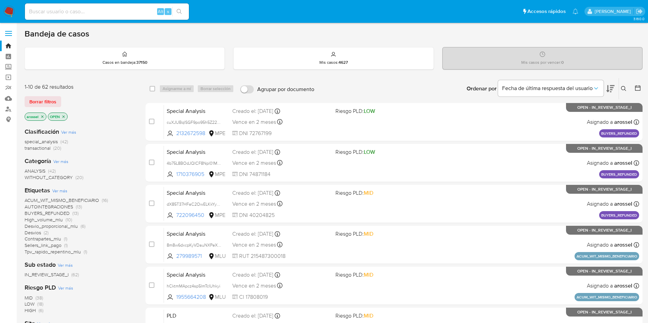
click at [611, 90] on icon at bounding box center [610, 89] width 8 height 8
click at [594, 84] on button "Fecha de última respuesta del usuario" at bounding box center [551, 88] width 106 height 16
click at [339, 77] on div "Bandeja de casos Casos en bandeja : 37150 Mis casos : 4627 Mis casos por vencer…" at bounding box center [334, 282] width 618 height 506
click at [639, 86] on icon at bounding box center [637, 87] width 5 height 5
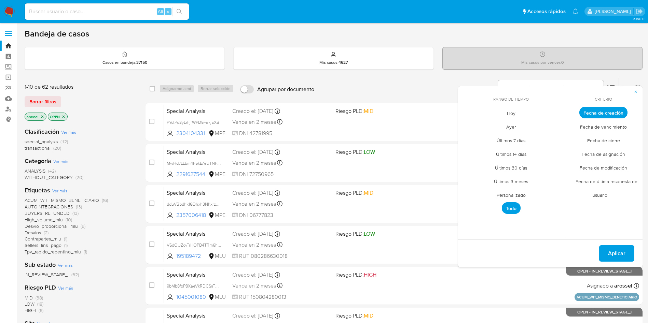
click at [99, 284] on div "Riesgo PLD Ver más MID (38) LOW (18) HIGH (6)" at bounding box center [80, 299] width 110 height 30
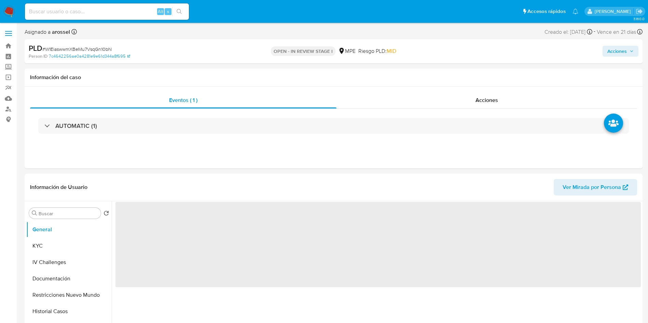
click at [108, 17] on div "Alt s" at bounding box center [107, 11] width 164 height 16
click at [107, 15] on input at bounding box center [107, 11] width 164 height 9
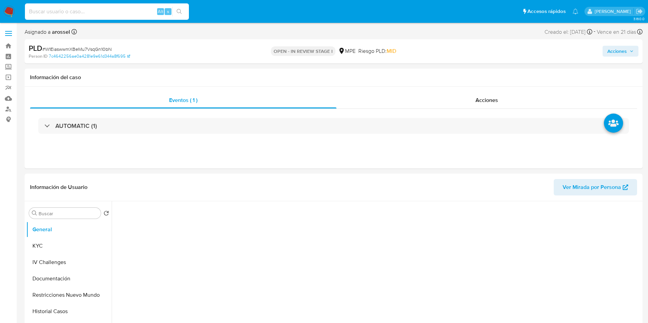
paste input "2429662339"
type input "2429662339"
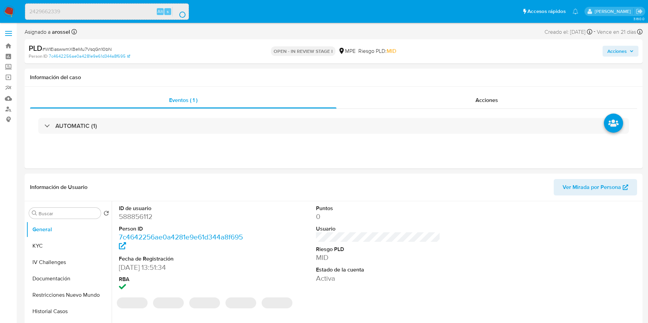
select select "10"
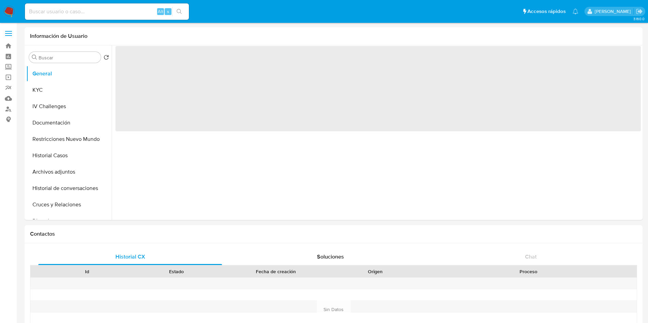
select select "10"
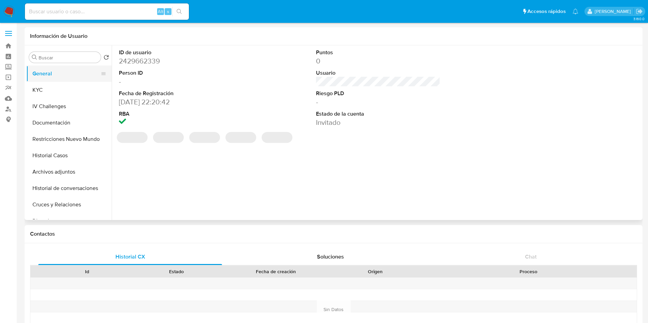
click at [46, 78] on button "General" at bounding box center [66, 74] width 80 height 16
click at [51, 87] on button "KYC" at bounding box center [66, 90] width 80 height 16
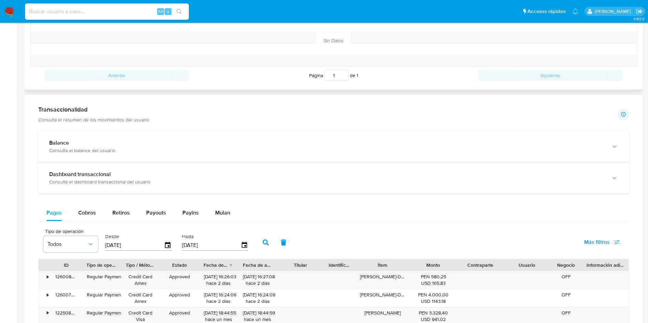
scroll to position [410, 0]
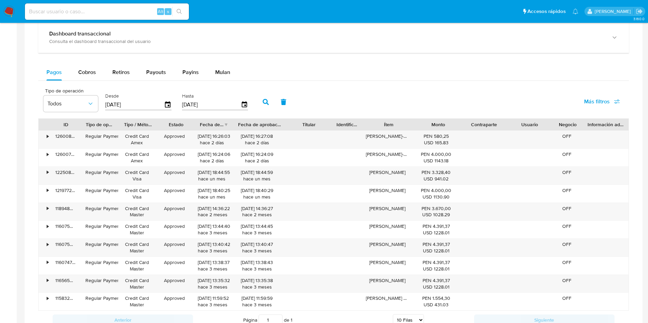
drag, startPoint x: 277, startPoint y: 123, endPoint x: 290, endPoint y: 123, distance: 13.7
click at [290, 123] on div at bounding box center [286, 125] width 12 height 12
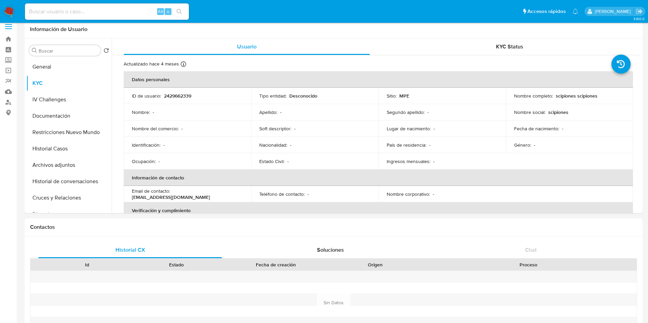
scroll to position [0, 0]
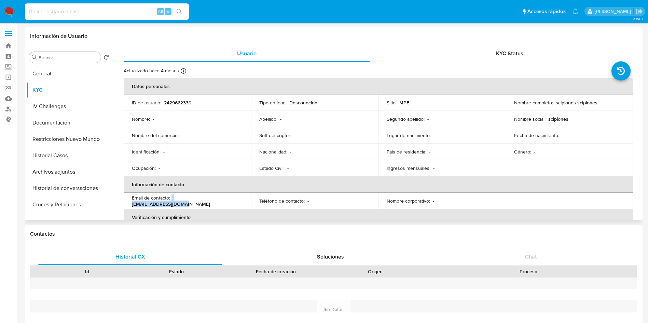
drag, startPoint x: 226, startPoint y: 199, endPoint x: 171, endPoint y: 198, distance: 55.0
click at [171, 198] on div "Email de contacto : scipiones@hotmail.com" at bounding box center [187, 201] width 111 height 12
copy div "scipiones@hotmail.com"
click at [565, 103] on p "scipiones scipiones" at bounding box center [577, 103] width 42 height 6
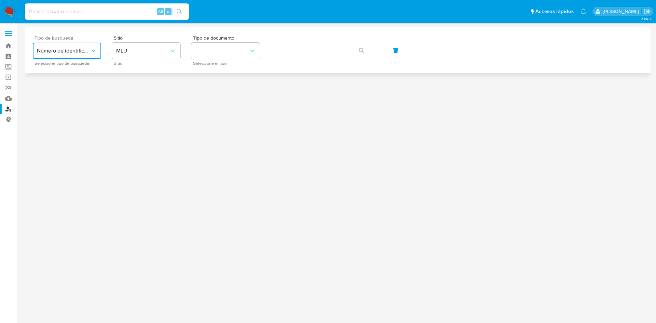
click at [45, 52] on span "Número de identificación" at bounding box center [63, 50] width 53 height 7
click at [141, 49] on span "MLU" at bounding box center [142, 50] width 53 height 7
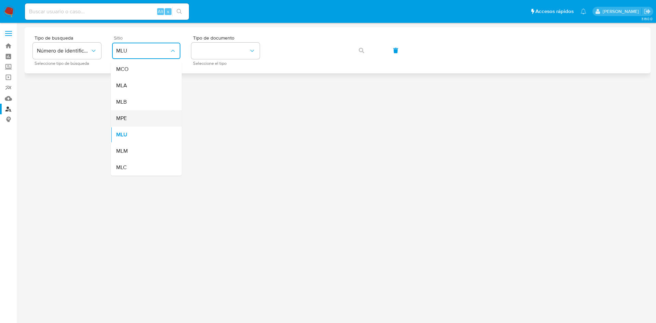
click at [145, 119] on div "MPE" at bounding box center [144, 118] width 56 height 16
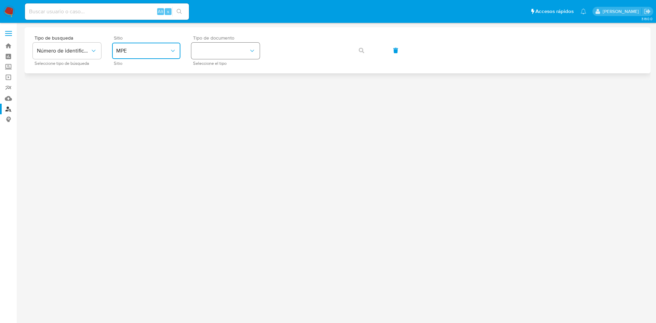
drag, startPoint x: 242, startPoint y: 50, endPoint x: 242, endPoint y: 57, distance: 6.8
click at [242, 50] on button "identificationType" at bounding box center [225, 51] width 68 height 16
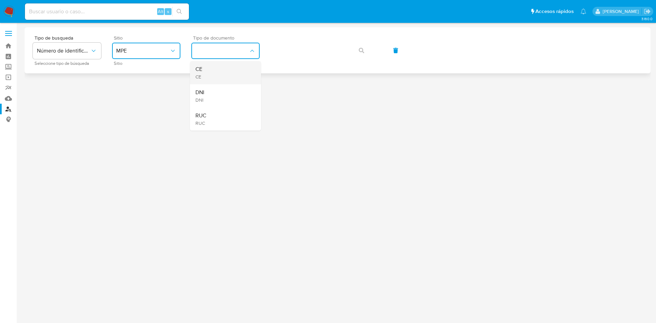
click at [241, 69] on div "CE CE" at bounding box center [223, 72] width 56 height 23
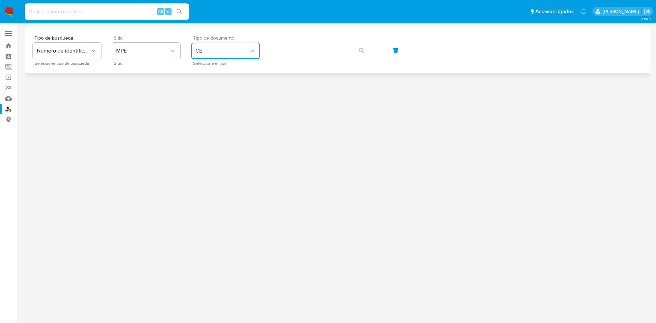
click at [239, 48] on span "CE" at bounding box center [221, 50] width 53 height 7
click at [239, 92] on div "DNI DNI" at bounding box center [223, 95] width 56 height 23
click at [360, 52] on icon "button" at bounding box center [361, 50] width 5 height 5
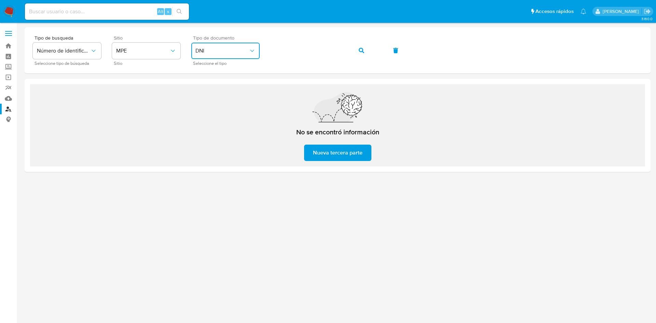
click at [225, 55] on button "DNI" at bounding box center [225, 51] width 68 height 16
click at [225, 75] on div "CE CE" at bounding box center [223, 72] width 56 height 23
click at [366, 48] on button "button" at bounding box center [361, 50] width 23 height 16
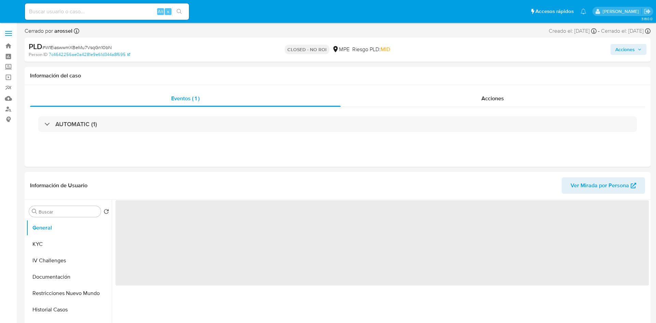
select select "10"
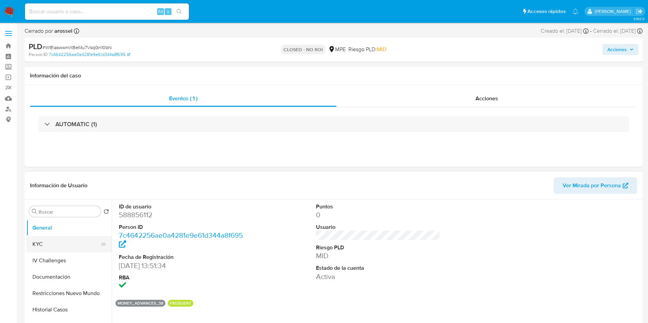
click at [45, 238] on button "KYC" at bounding box center [66, 244] width 80 height 16
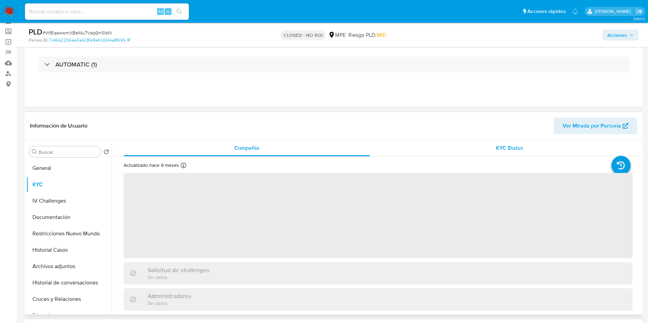
scroll to position [51, 0]
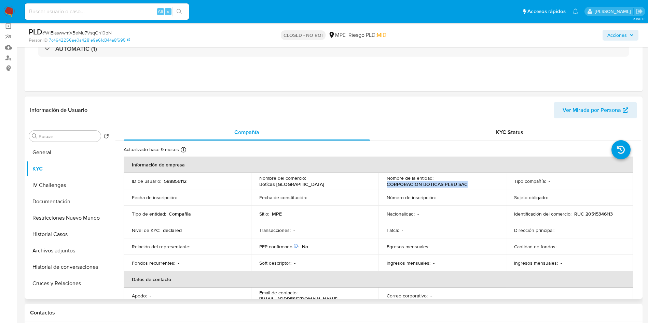
drag, startPoint x: 382, startPoint y: 186, endPoint x: 468, endPoint y: 185, distance: 86.1
click at [468, 185] on td "Nombre de la entidad : CORPORACION BOTICAS PERU SAC" at bounding box center [441, 181] width 127 height 16
copy p "CORPORACION BOTICAS PERU SAC"
click at [103, 10] on input at bounding box center [107, 11] width 164 height 9
paste input "arl646GKgkotd9Nsd3qDLlm8"
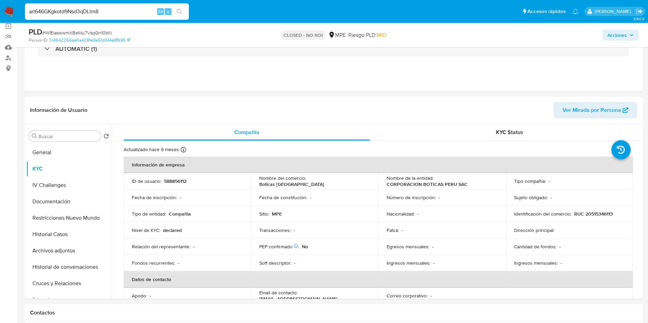
type input "arl646GKgkotd9Nsd3qDLlm8"
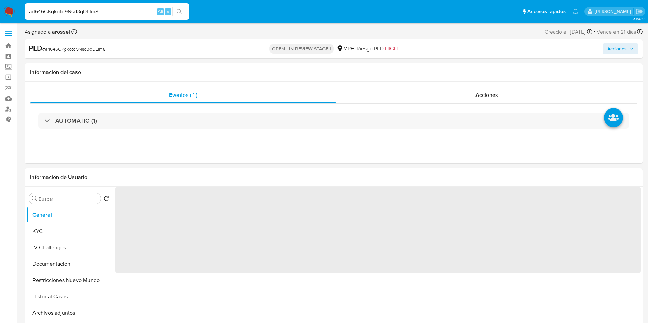
select select "10"
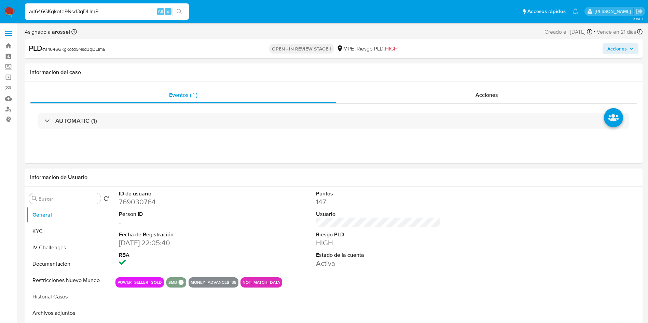
click at [385, 249] on dl "Puntos 147 Usuario Riesgo PLD HIGH Estado de la cuenta Activa" at bounding box center [378, 229] width 125 height 79
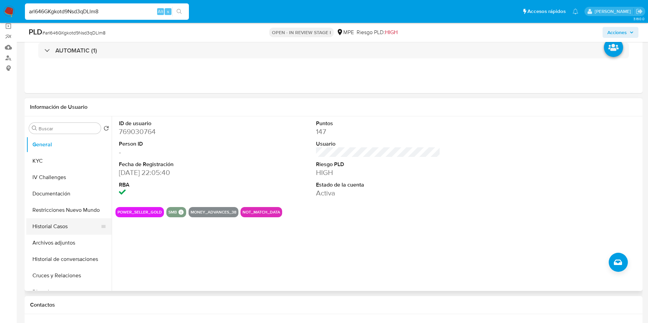
click at [45, 224] on button "Historial Casos" at bounding box center [66, 227] width 80 height 16
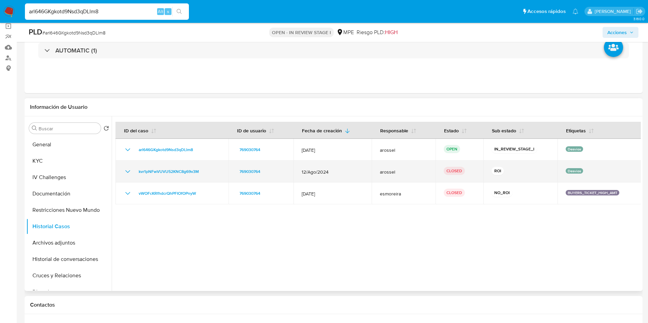
click at [128, 172] on icon "Mostrar/Ocultar" at bounding box center [128, 172] width 8 height 8
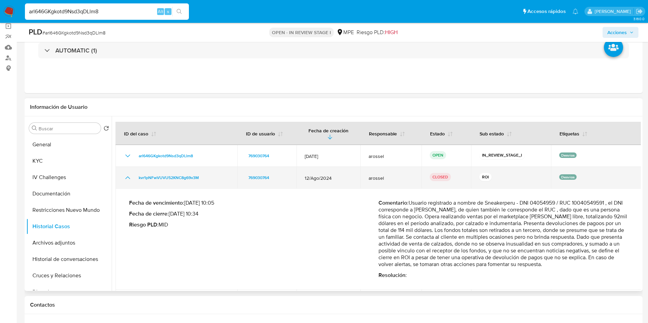
click at [128, 172] on td "kvr1pNFwVUVU52KNC8g69v3M" at bounding box center [176, 178] width 122 height 22
click at [128, 178] on icon "Mostrar/Ocultar" at bounding box center [128, 178] width 8 height 8
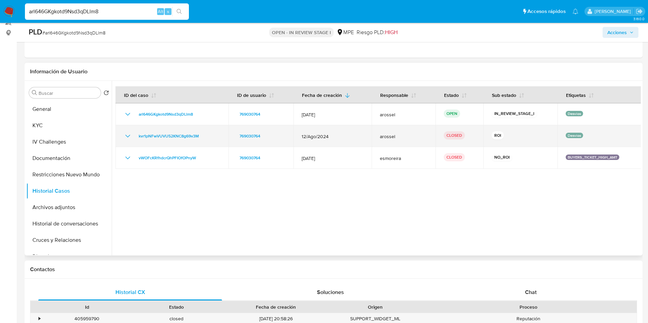
scroll to position [102, 0]
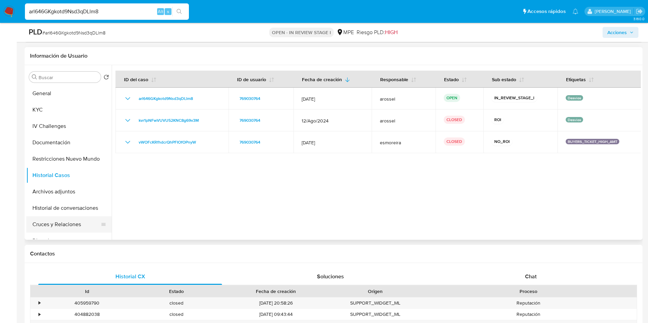
click at [48, 225] on button "Cruces y Relaciones" at bounding box center [66, 225] width 80 height 16
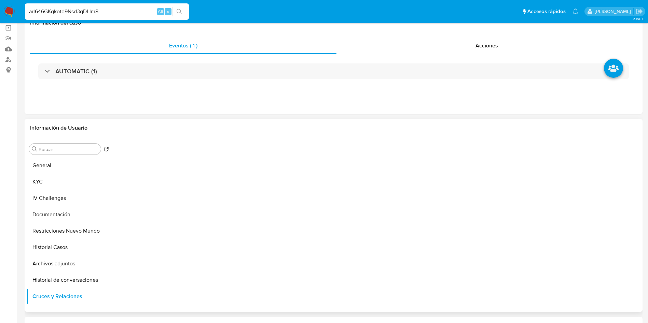
scroll to position [51, 0]
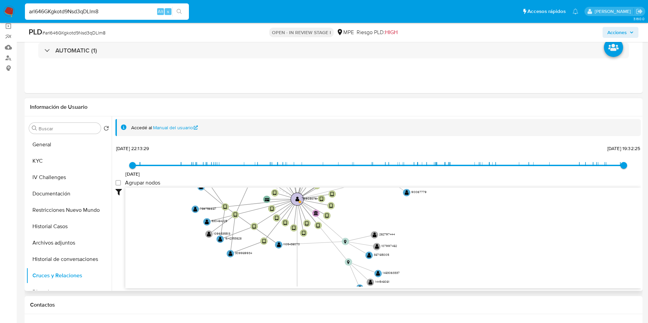
click at [297, 199] on text "" at bounding box center [297, 199] width 4 height 5
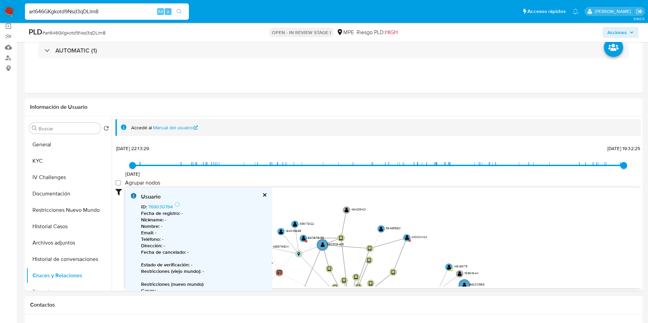
drag, startPoint x: 434, startPoint y: 259, endPoint x: 458, endPoint y: 331, distance: 75.8
click at [407, 236] on text "" at bounding box center [407, 237] width 4 height 5
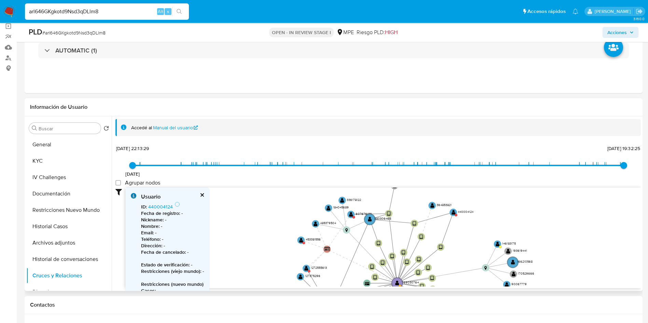
drag, startPoint x: 464, startPoint y: 227, endPoint x: 495, endPoint y: 197, distance: 43.0
click at [495, 197] on icon "device-607cdfdc08813b0019468061  user-309989934  309989934 user-769030764  7…" at bounding box center [382, 237] width 515 height 99
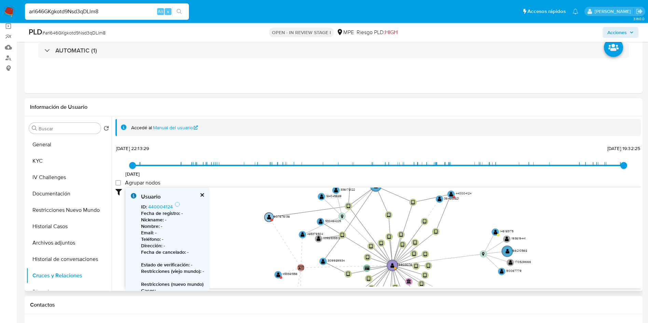
drag, startPoint x: 353, startPoint y: 202, endPoint x: 269, endPoint y: 215, distance: 84.7
click at [269, 215] on text "" at bounding box center [269, 217] width 4 height 5
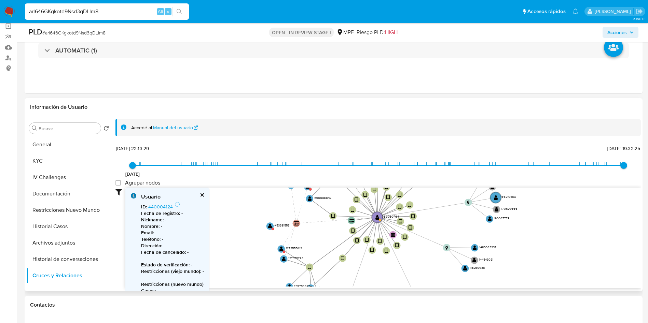
drag, startPoint x: 263, startPoint y: 245, endPoint x: 249, endPoint y: 192, distance: 54.9
click at [249, 192] on icon "device-607cdfdc08813b0019468061  user-309989934  309989934 user-769030764  7…" at bounding box center [382, 237] width 515 height 99
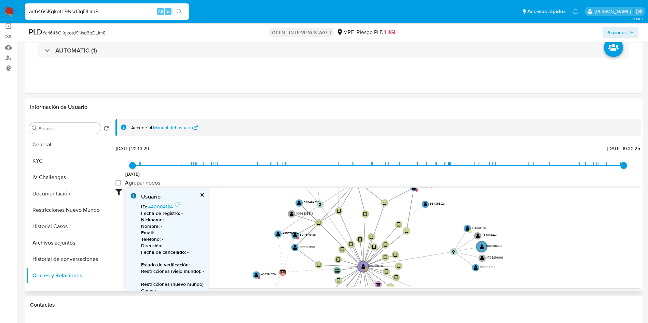
drag, startPoint x: 274, startPoint y: 200, endPoint x: 251, endPoint y: 267, distance: 71.1
click at [251, 267] on icon "device-607cdfdc08813b0019468061  user-309989934  309989934 user-769030764  7…" at bounding box center [382, 237] width 515 height 99
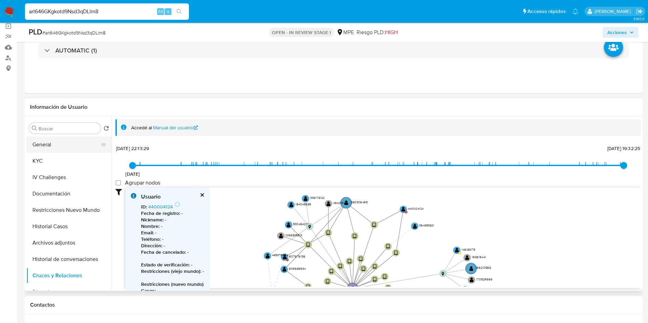
click at [54, 148] on button "General" at bounding box center [66, 145] width 80 height 16
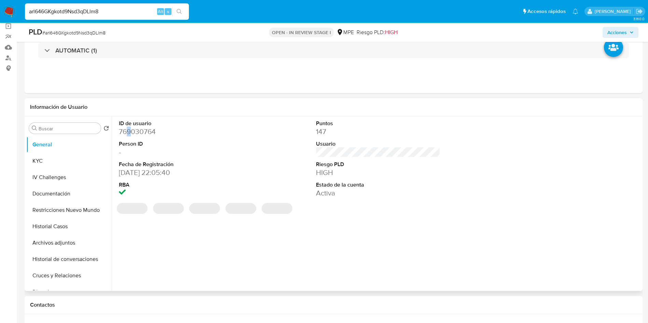
click at [129, 130] on dd "769030764" at bounding box center [181, 132] width 125 height 10
click at [130, 130] on dd "769030764" at bounding box center [181, 132] width 125 height 10
click at [130, 134] on dd "769030764" at bounding box center [181, 132] width 125 height 10
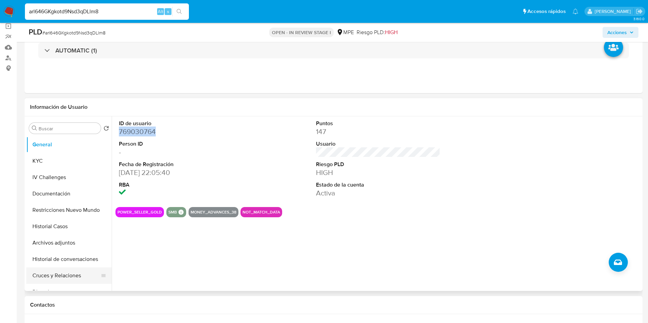
click at [70, 270] on button "Cruces y Relaciones" at bounding box center [66, 276] width 80 height 16
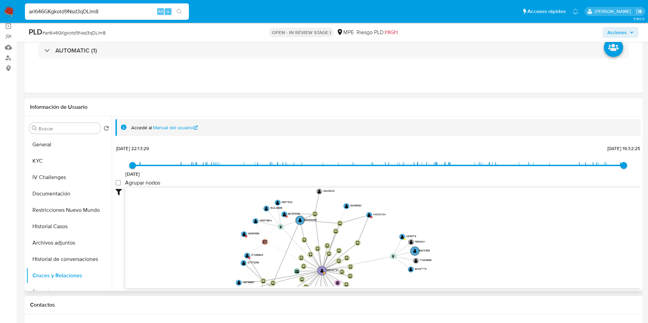
drag, startPoint x: 365, startPoint y: 220, endPoint x: 386, endPoint y: 290, distance: 73.4
click at [386, 290] on div "Filtros Confianza alta Device Tarjeta Persona validada Teléfono validado Confia…" at bounding box center [377, 251] width 525 height 126
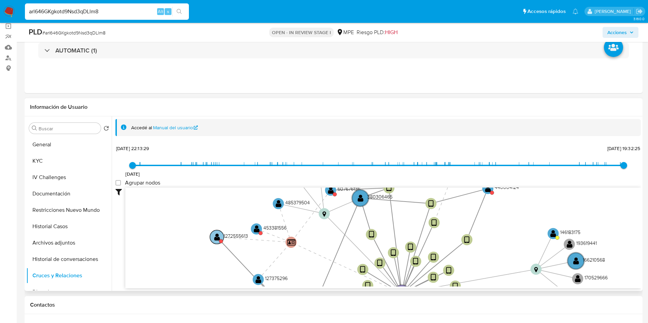
drag, startPoint x: 264, startPoint y: 271, endPoint x: 213, endPoint y: 232, distance: 63.5
click at [214, 233] on text "" at bounding box center [217, 237] width 6 height 8
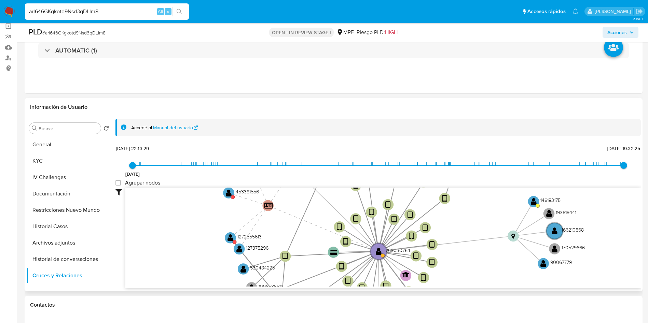
drag, startPoint x: 207, startPoint y: 265, endPoint x: 185, endPoint y: 229, distance: 41.9
click at [185, 229] on icon "device-607cdfdc08813b0019468061  user-309989934  309989934 user-769030764  7…" at bounding box center [382, 237] width 515 height 99
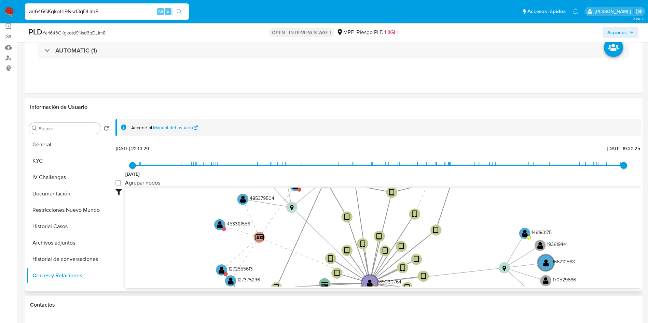
drag, startPoint x: 210, startPoint y: 228, endPoint x: 202, endPoint y: 260, distance: 32.5
click at [202, 260] on icon "device-607cdfdc08813b0019468061  user-309989934  309989934 user-769030764  7…" at bounding box center [382, 237] width 515 height 99
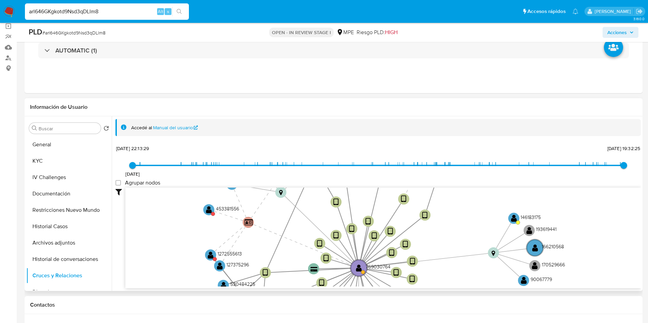
drag, startPoint x: 205, startPoint y: 256, endPoint x: 203, endPoint y: 251, distance: 5.2
click at [203, 251] on icon "device-607cdfdc08813b0019468061  user-309989934  309989934 user-769030764  7…" at bounding box center [382, 237] width 515 height 99
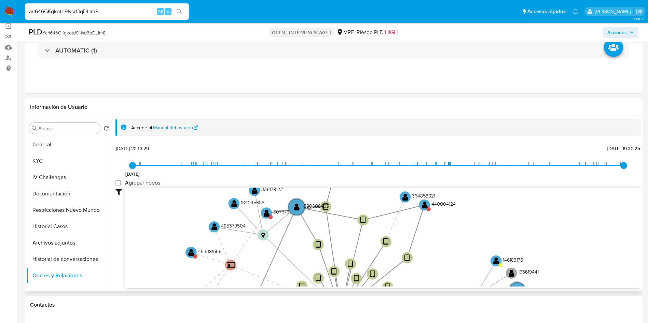
drag, startPoint x: 287, startPoint y: 220, endPoint x: 269, endPoint y: 264, distance: 47.8
click at [269, 264] on icon "device-607cdfdc08813b0019468061  user-309989934  309989934 user-769030764  7…" at bounding box center [382, 237] width 515 height 99
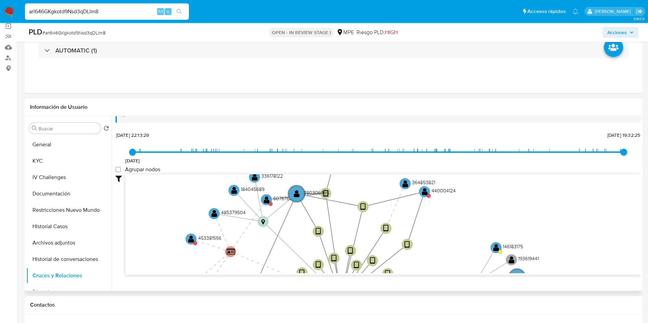
scroll to position [25, 0]
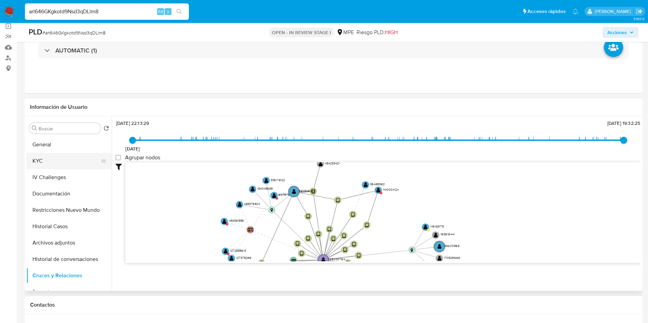
click at [58, 165] on button "KYC" at bounding box center [66, 161] width 80 height 16
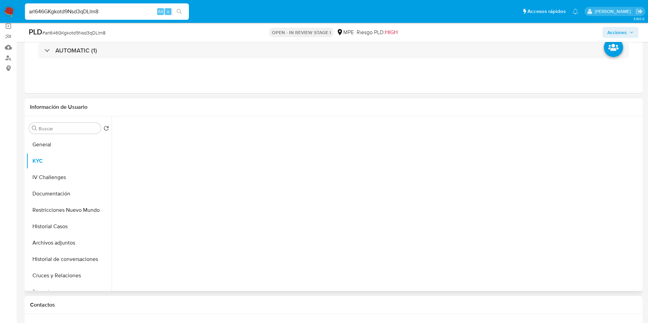
scroll to position [0, 0]
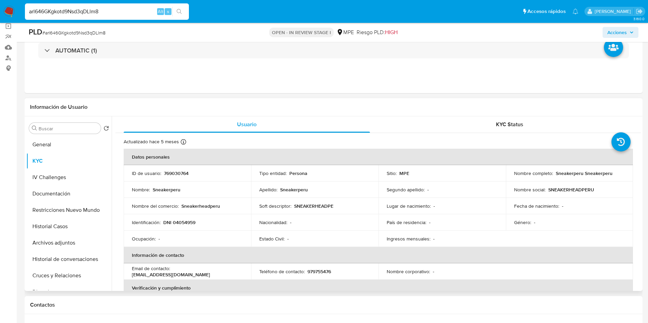
click at [188, 220] on p "DNI 04054959" at bounding box center [179, 223] width 32 height 6
click at [189, 221] on p "DNI 04054959" at bounding box center [179, 223] width 32 height 6
copy p "04054959"
click at [79, 275] on button "Cruces y Relaciones" at bounding box center [66, 276] width 80 height 16
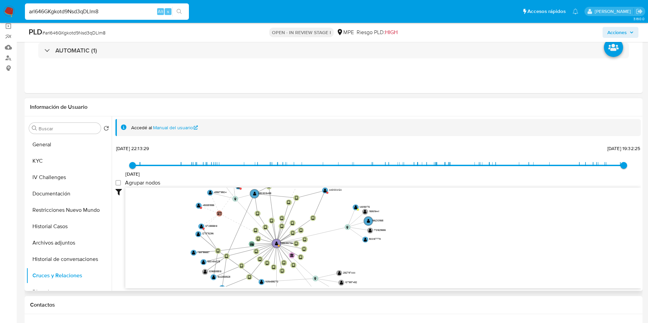
drag, startPoint x: 214, startPoint y: 214, endPoint x: 218, endPoint y: 242, distance: 28.2
click at [218, 242] on icon "device-607cdfdc08813b0019468061  user-309989934  309989934 user-769030764  7…" at bounding box center [382, 237] width 515 height 99
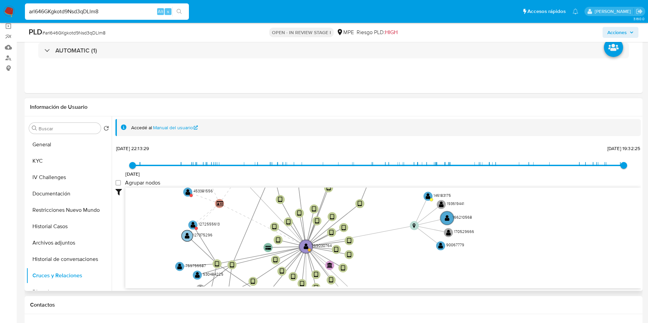
click at [187, 240] on circle at bounding box center [187, 236] width 11 height 11
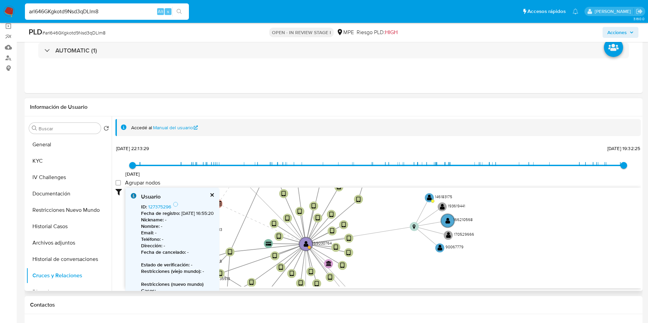
click at [214, 198] on div "Usuario" at bounding box center [177, 197] width 73 height 8
click at [214, 193] on button "cerrar" at bounding box center [211, 195] width 4 height 4
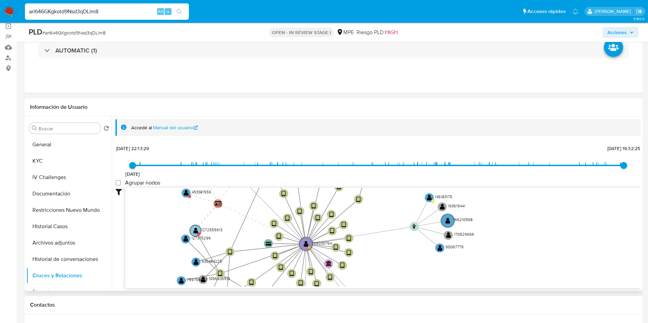
click at [198, 233] on circle at bounding box center [198, 234] width 3 height 3
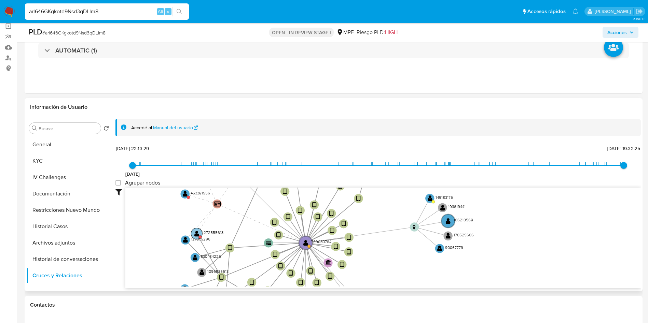
click at [198, 235] on text "" at bounding box center [196, 234] width 5 height 6
click at [200, 233] on text "" at bounding box center [197, 235] width 5 height 6
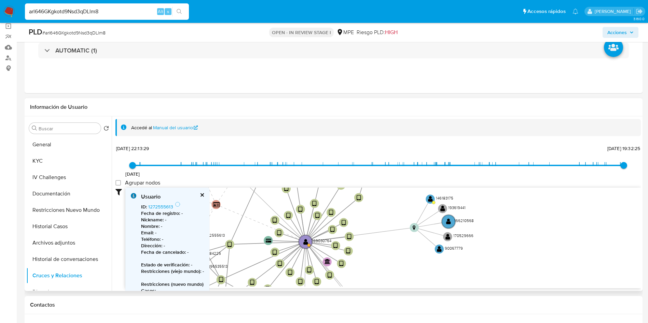
click at [203, 194] on button "cerrar" at bounding box center [201, 195] width 4 height 4
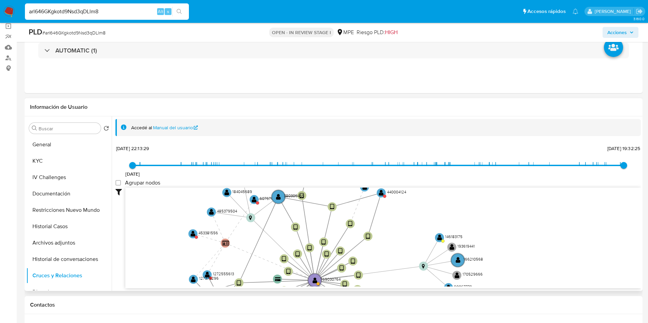
drag, startPoint x: 220, startPoint y: 217, endPoint x: 229, endPoint y: 255, distance: 39.7
click at [229, 255] on icon "device-607cdfdc08813b0019468061  user-309989934  309989934 user-769030764  7…" at bounding box center [382, 237] width 515 height 99
click at [196, 232] on circle at bounding box center [192, 233] width 11 height 11
click at [194, 237] on text "" at bounding box center [192, 234] width 5 height 6
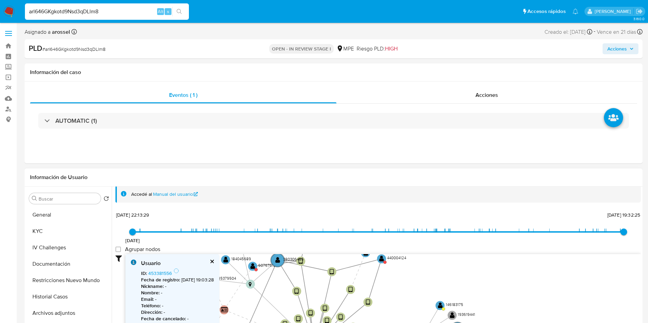
scroll to position [5, 0]
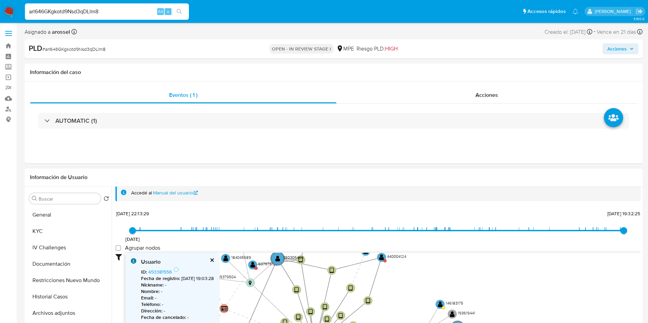
click at [214, 258] on button "cerrar" at bounding box center [211, 260] width 4 height 4
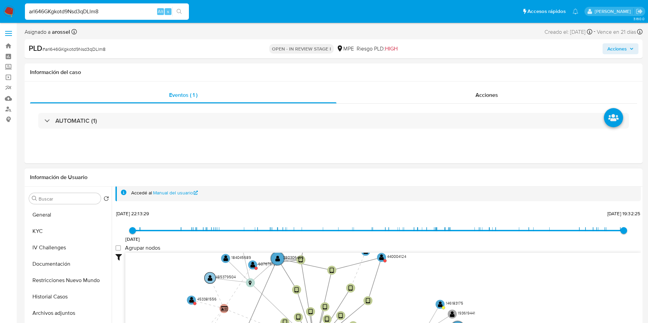
click at [210, 278] on text "" at bounding box center [210, 278] width 5 height 6
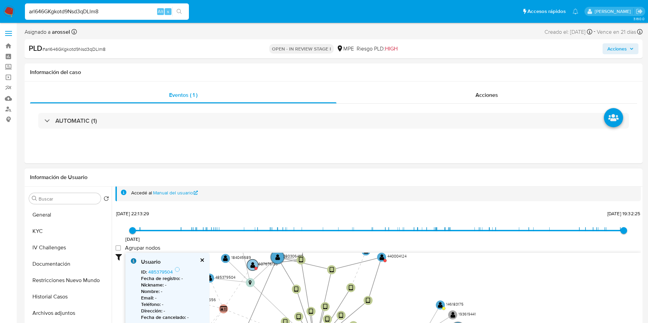
click at [254, 264] on text "" at bounding box center [252, 265] width 5 height 6
click at [61, 209] on button "General" at bounding box center [66, 215] width 80 height 16
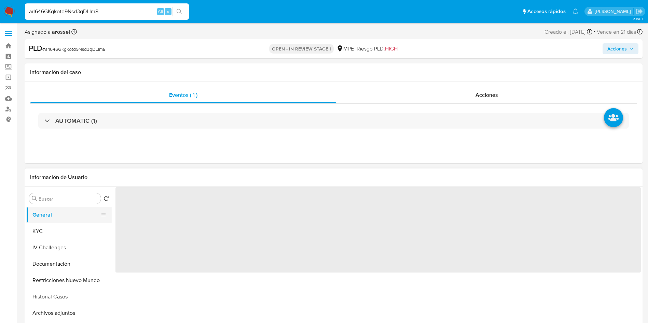
scroll to position [0, 0]
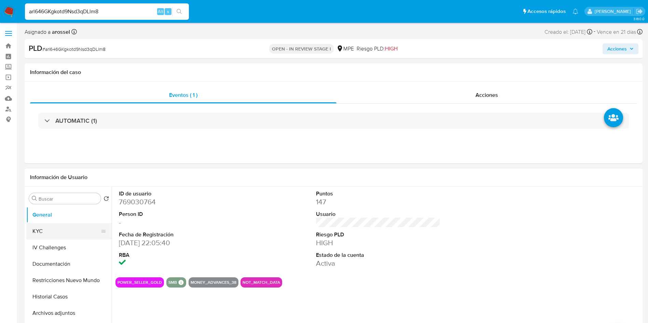
click at [71, 231] on button "KYC" at bounding box center [66, 231] width 80 height 16
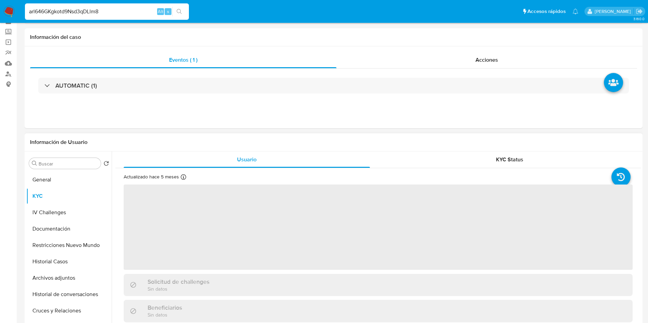
scroll to position [51, 0]
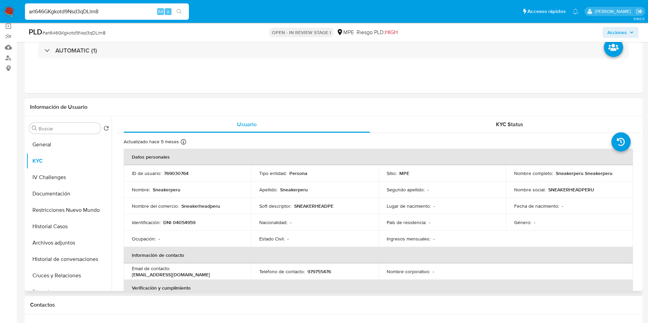
click at [177, 222] on p "DNI 04054959" at bounding box center [179, 223] width 32 height 6
click at [178, 223] on p "DNI 04054959" at bounding box center [179, 223] width 32 height 6
copy p "04054959"
click at [95, 34] on span "# arl646GKgkotd9Nsd3qDLlm8" at bounding box center [73, 32] width 63 height 7
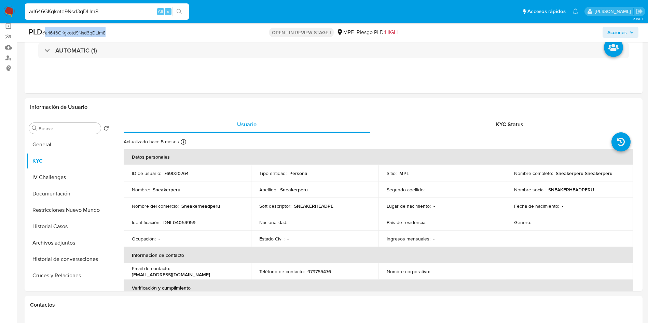
click at [95, 34] on span "# arl646GKgkotd9Nsd3qDLlm8" at bounding box center [73, 32] width 63 height 7
copy span "arl646GKgkotd9Nsd3qDLlm8"
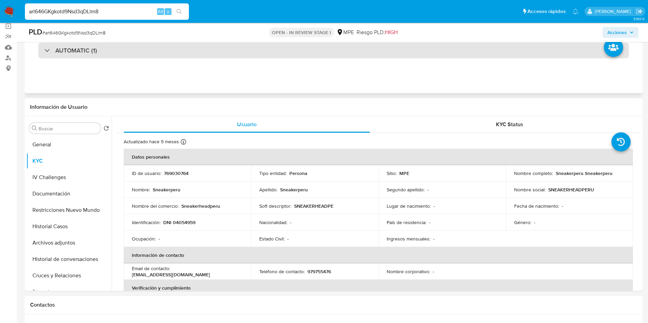
click at [99, 48] on div "AUTOMATIC (1)" at bounding box center [333, 51] width 590 height 16
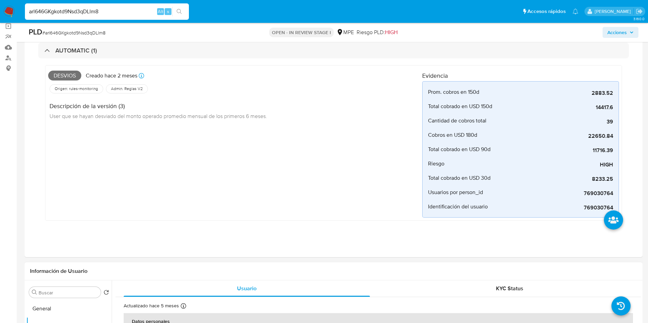
scroll to position [154, 0]
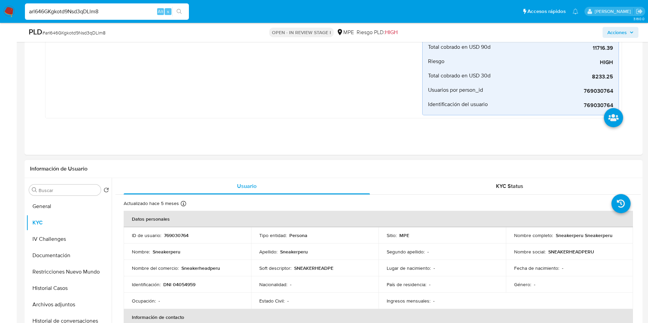
click at [558, 234] on p "Sneakerperu Sneakerperu" at bounding box center [584, 236] width 57 height 6
click at [72, 275] on button "Restricciones Nuevo Mundo" at bounding box center [66, 272] width 80 height 16
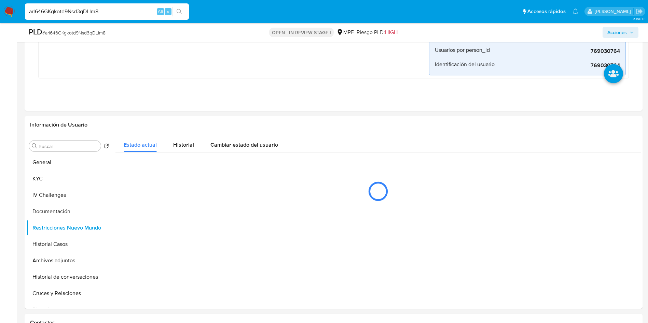
scroll to position [205, 0]
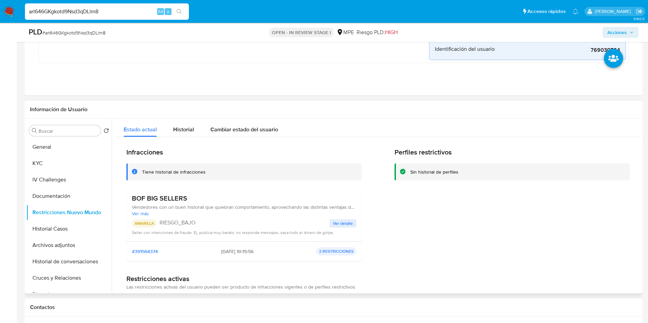
click at [156, 197] on h3 "BOF BIG SELLERS" at bounding box center [244, 198] width 224 height 9
click at [63, 163] on button "KYC" at bounding box center [66, 163] width 80 height 16
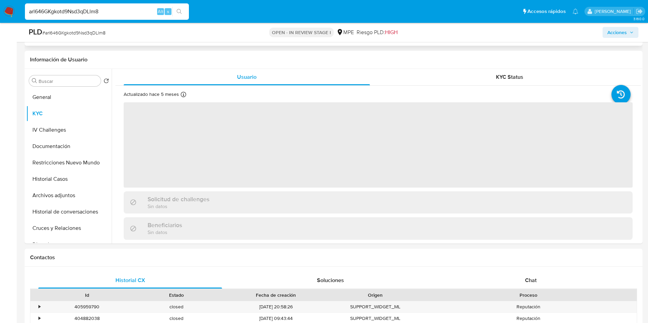
scroll to position [256, 0]
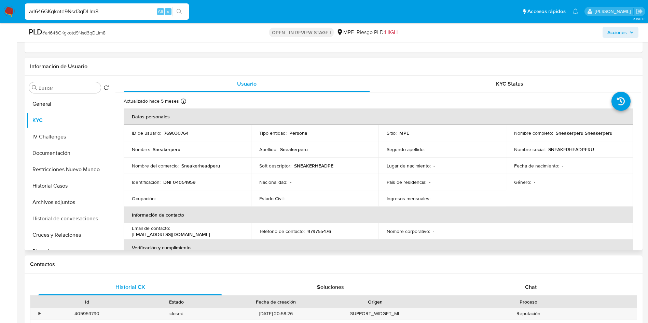
click at [174, 134] on p "769030764" at bounding box center [176, 133] width 25 height 6
copy p "769030764"
click at [72, 149] on button "Documentación" at bounding box center [66, 153] width 80 height 16
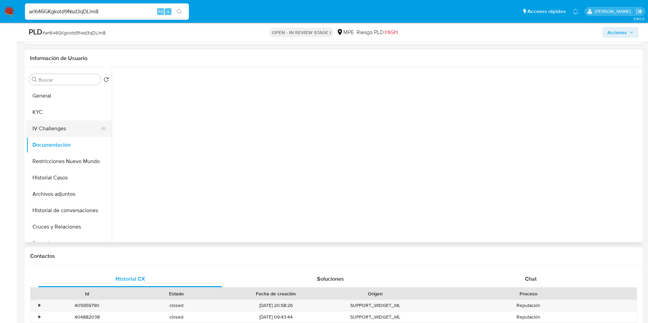
click at [73, 125] on button "IV Challenges" at bounding box center [66, 129] width 80 height 16
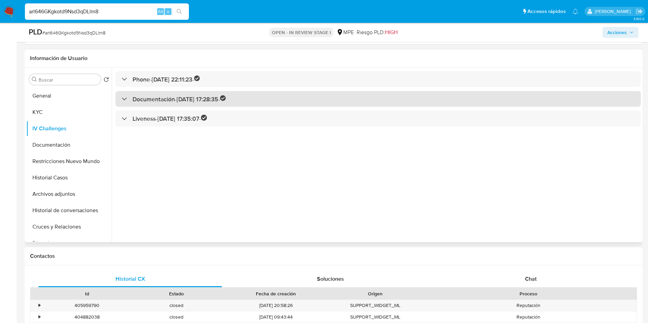
click at [167, 97] on h3 "Documentación - 10/03/2024 17:28:35 -" at bounding box center [180, 99] width 94 height 8
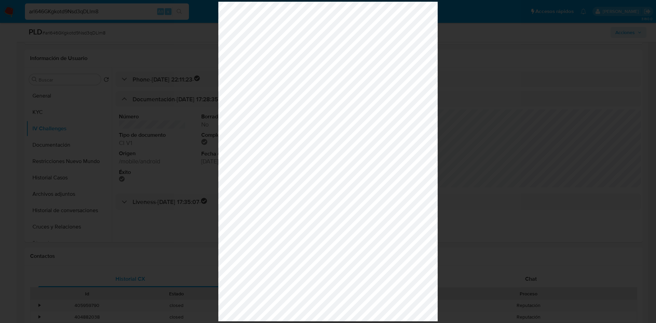
click at [111, 181] on div at bounding box center [328, 161] width 656 height 323
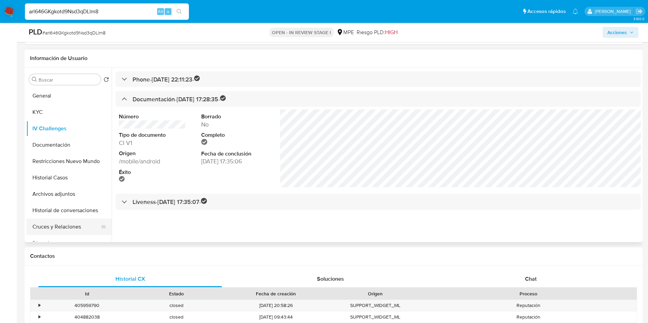
click at [58, 228] on button "Cruces y Relaciones" at bounding box center [66, 227] width 80 height 16
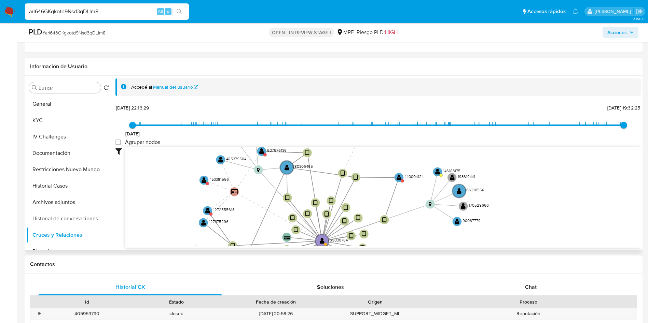
drag, startPoint x: 200, startPoint y: 266, endPoint x: 204, endPoint y: 237, distance: 29.9
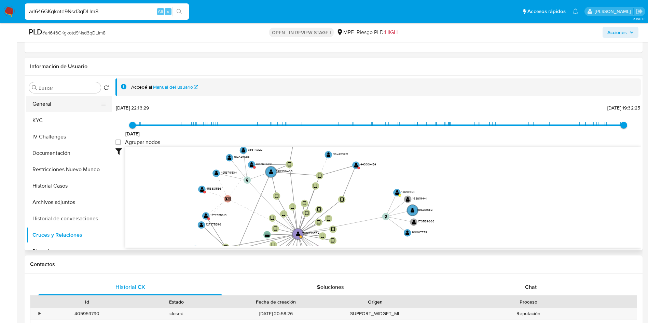
click at [57, 99] on button "General" at bounding box center [66, 104] width 80 height 16
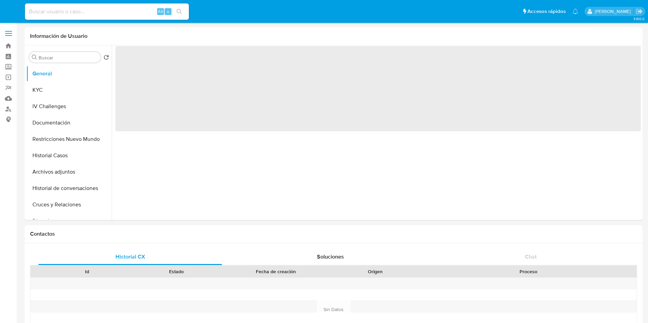
select select "10"
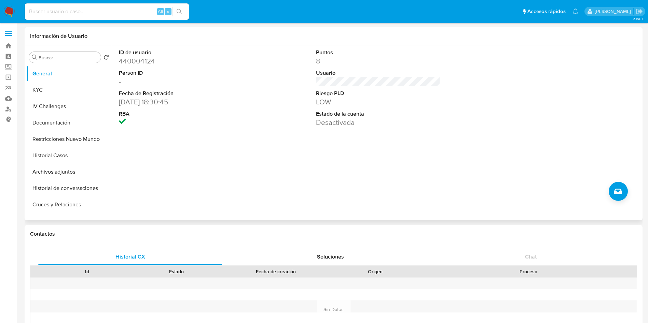
click at [294, 177] on div "ID de usuario 440004124 Person ID - Fecha de Registración [DATE] 18:30:45 RBA P…" at bounding box center [376, 132] width 529 height 175
click at [51, 88] on button "KYC" at bounding box center [66, 90] width 80 height 16
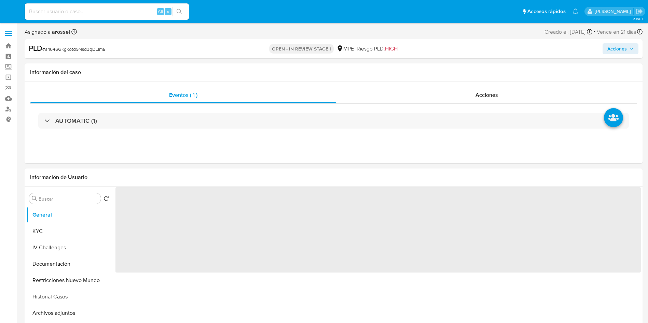
select select "10"
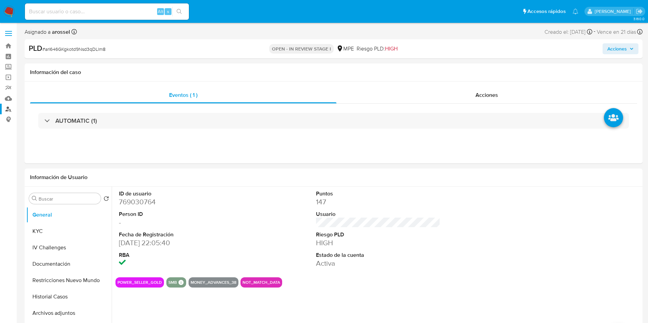
click at [10, 109] on link "Buscador de personas" at bounding box center [40, 109] width 81 height 11
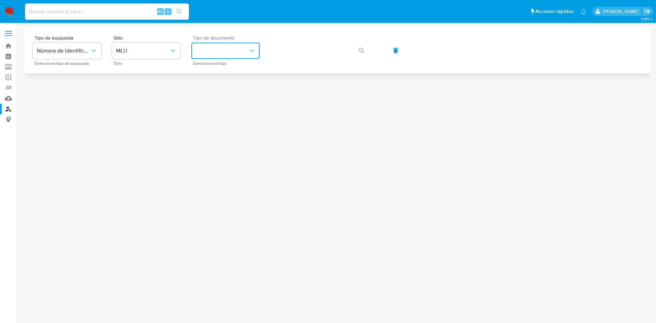
click at [232, 50] on button "identificationType" at bounding box center [225, 51] width 68 height 16
click at [229, 73] on div "CI CI" at bounding box center [223, 72] width 56 height 23
drag, startPoint x: 154, startPoint y: 54, endPoint x: 152, endPoint y: 58, distance: 4.5
click at [154, 54] on span "MLU" at bounding box center [142, 50] width 53 height 7
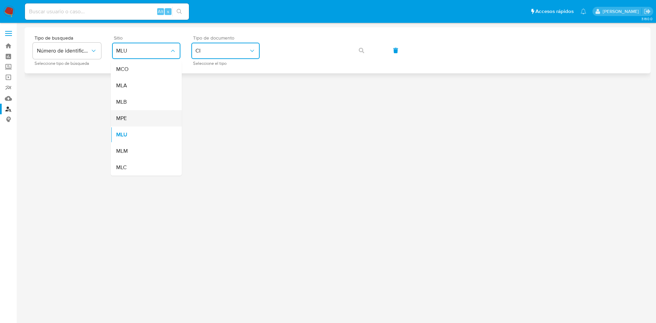
click at [143, 119] on div "MPE" at bounding box center [144, 118] width 56 height 16
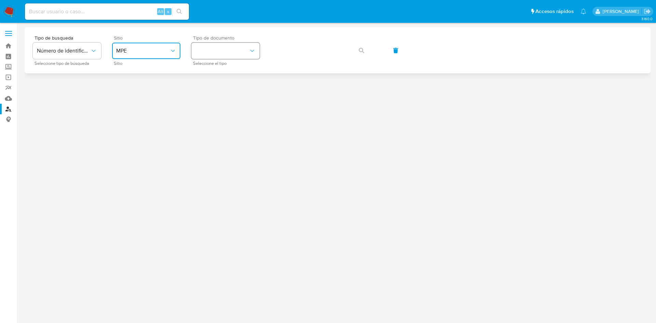
click at [221, 55] on button "identificationType" at bounding box center [225, 51] width 68 height 16
click at [228, 97] on div "DNI DNI" at bounding box center [223, 95] width 56 height 23
click at [361, 51] on icon "button" at bounding box center [361, 50] width 5 height 5
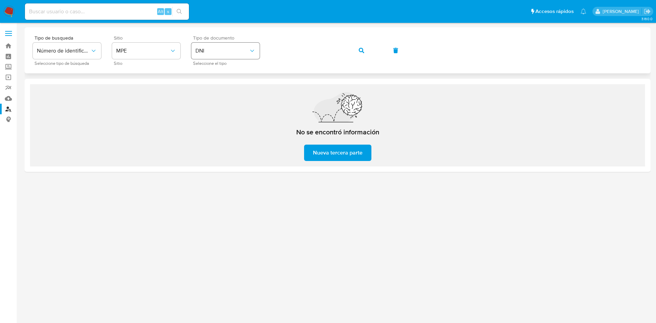
click at [248, 51] on span "DNI" at bounding box center [221, 50] width 53 height 7
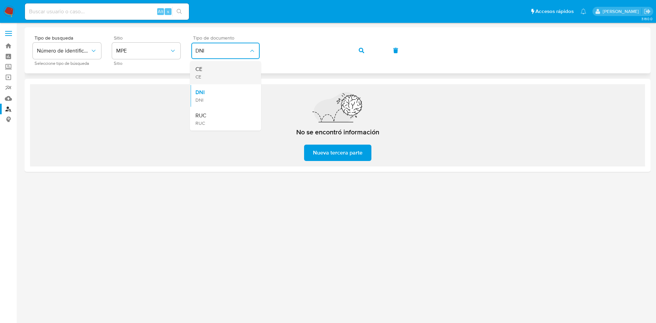
click at [233, 71] on div "CE CE" at bounding box center [223, 72] width 56 height 23
click at [359, 52] on icon "button" at bounding box center [361, 50] width 5 height 5
click at [228, 48] on span "CE" at bounding box center [221, 50] width 53 height 7
click at [235, 90] on div "DNI DNI" at bounding box center [223, 95] width 56 height 23
click at [352, 53] on button "button" at bounding box center [361, 50] width 23 height 16
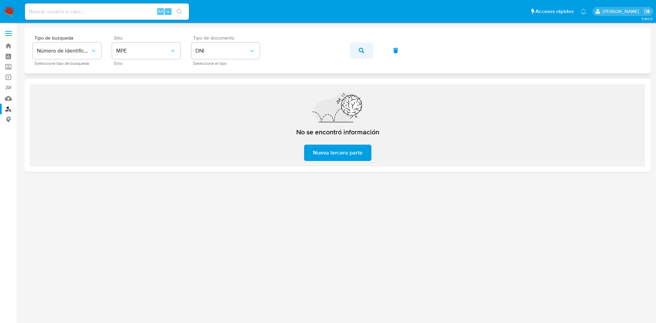
click at [363, 53] on span "button" at bounding box center [361, 50] width 5 height 15
click at [239, 55] on button "DNI" at bounding box center [225, 51] width 68 height 16
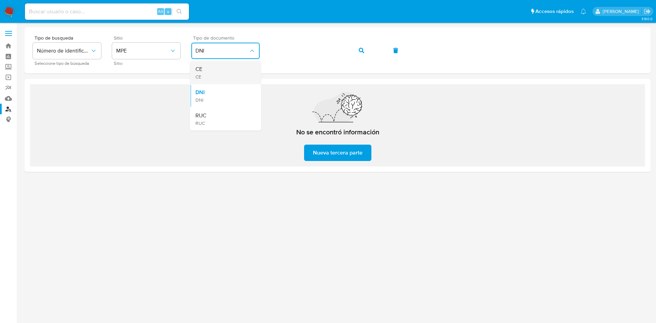
click at [240, 64] on div "CE CE" at bounding box center [223, 72] width 56 height 23
click at [352, 50] on button "button" at bounding box center [361, 50] width 23 height 16
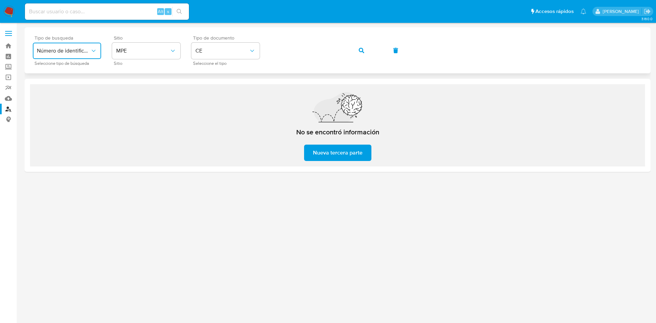
click at [95, 57] on button "Número de identificación" at bounding box center [67, 51] width 68 height 16
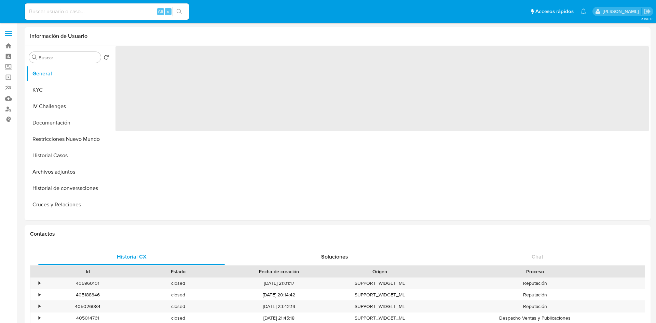
select select "10"
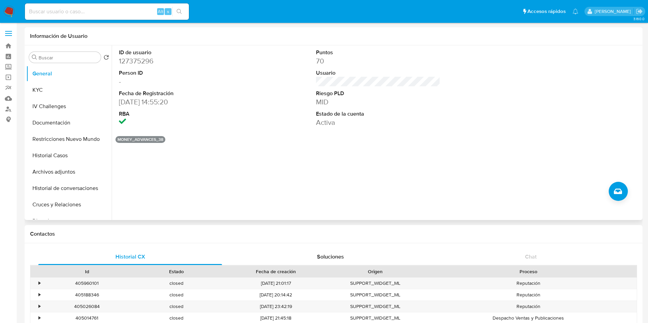
click at [137, 64] on dd "127375296" at bounding box center [181, 61] width 125 height 10
copy dd "127375296"
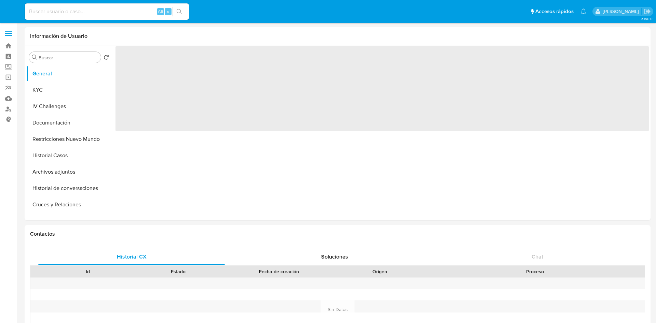
select select "10"
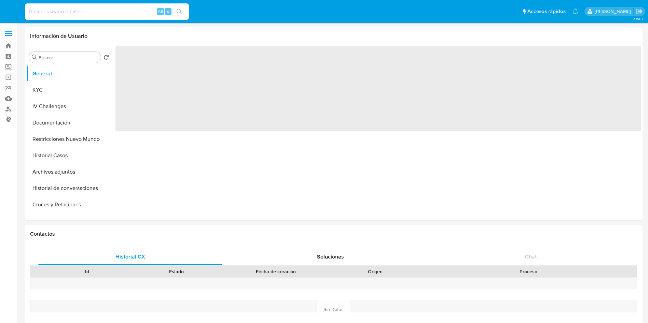
select select "10"
